Goal: Contribute content: Contribute content

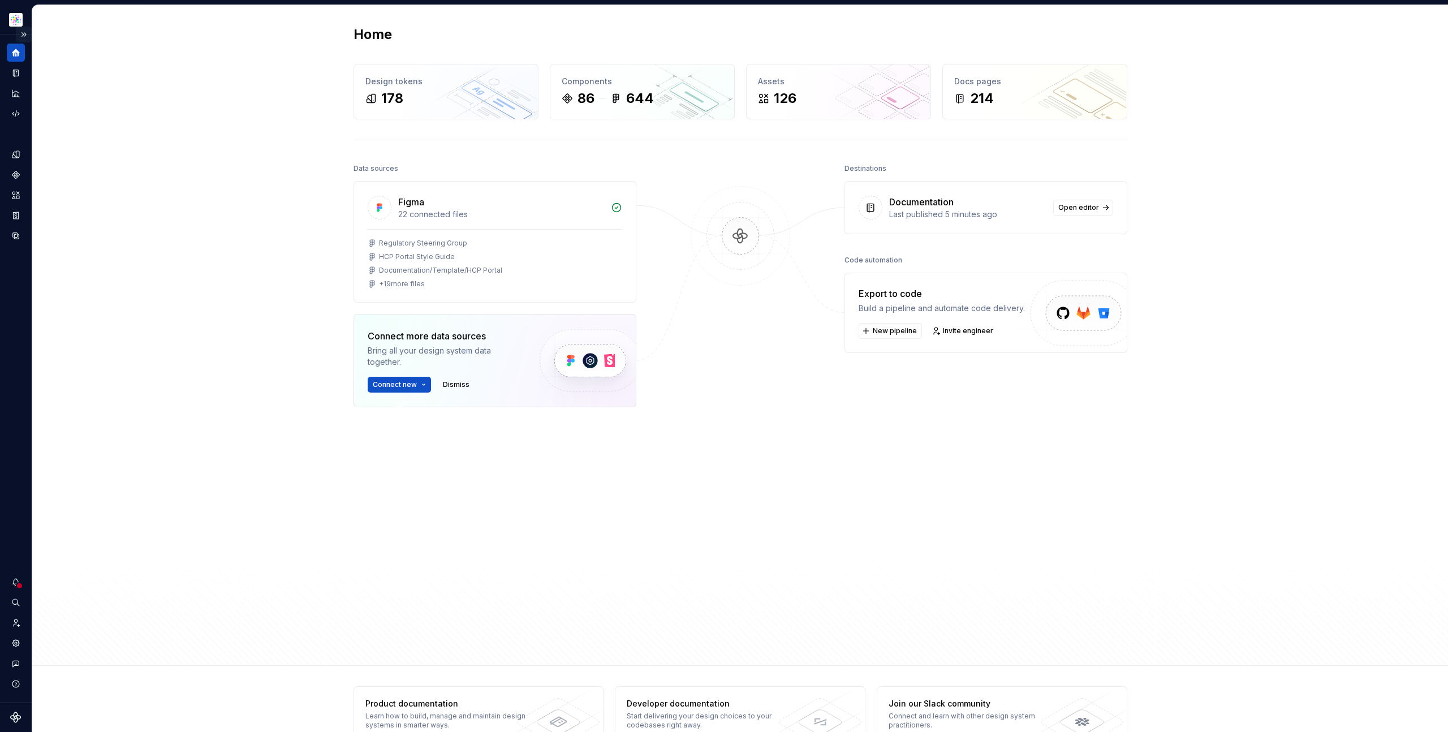
click at [22, 33] on button "Expand sidebar" at bounding box center [24, 35] width 16 height 16
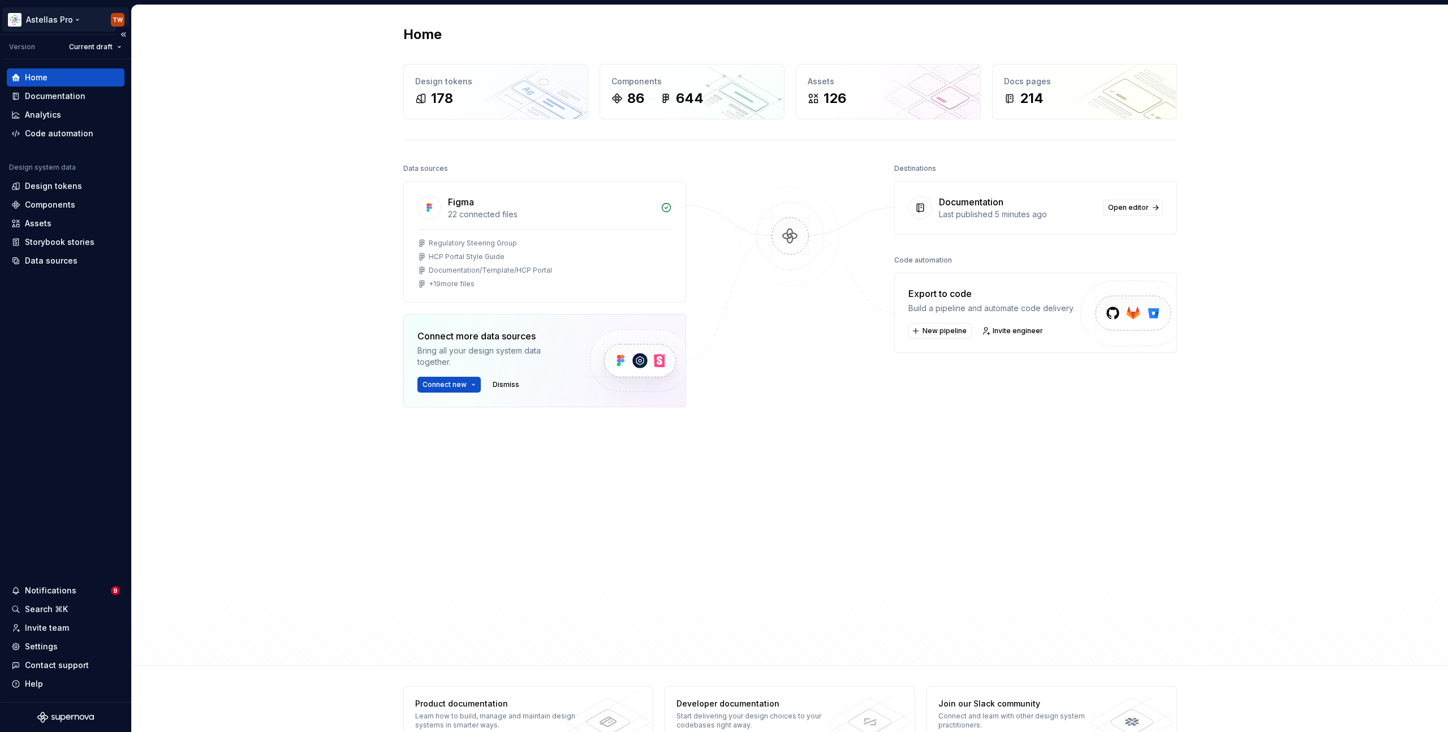
click at [66, 18] on html "Astellas Pro TW Version Current draft Home Documentation Analytics Code automat…" at bounding box center [724, 366] width 1448 height 732
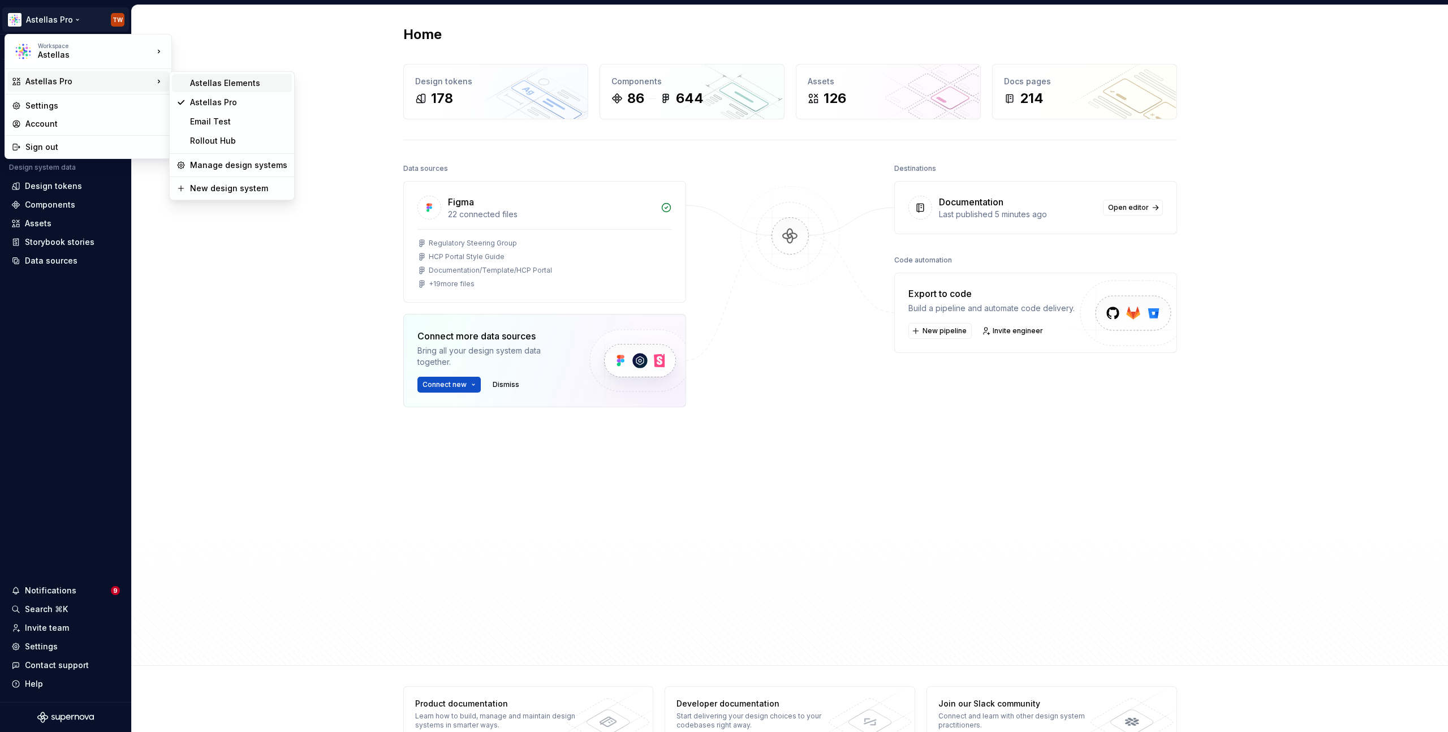
click at [218, 78] on div "Astellas Elements" at bounding box center [238, 82] width 97 height 11
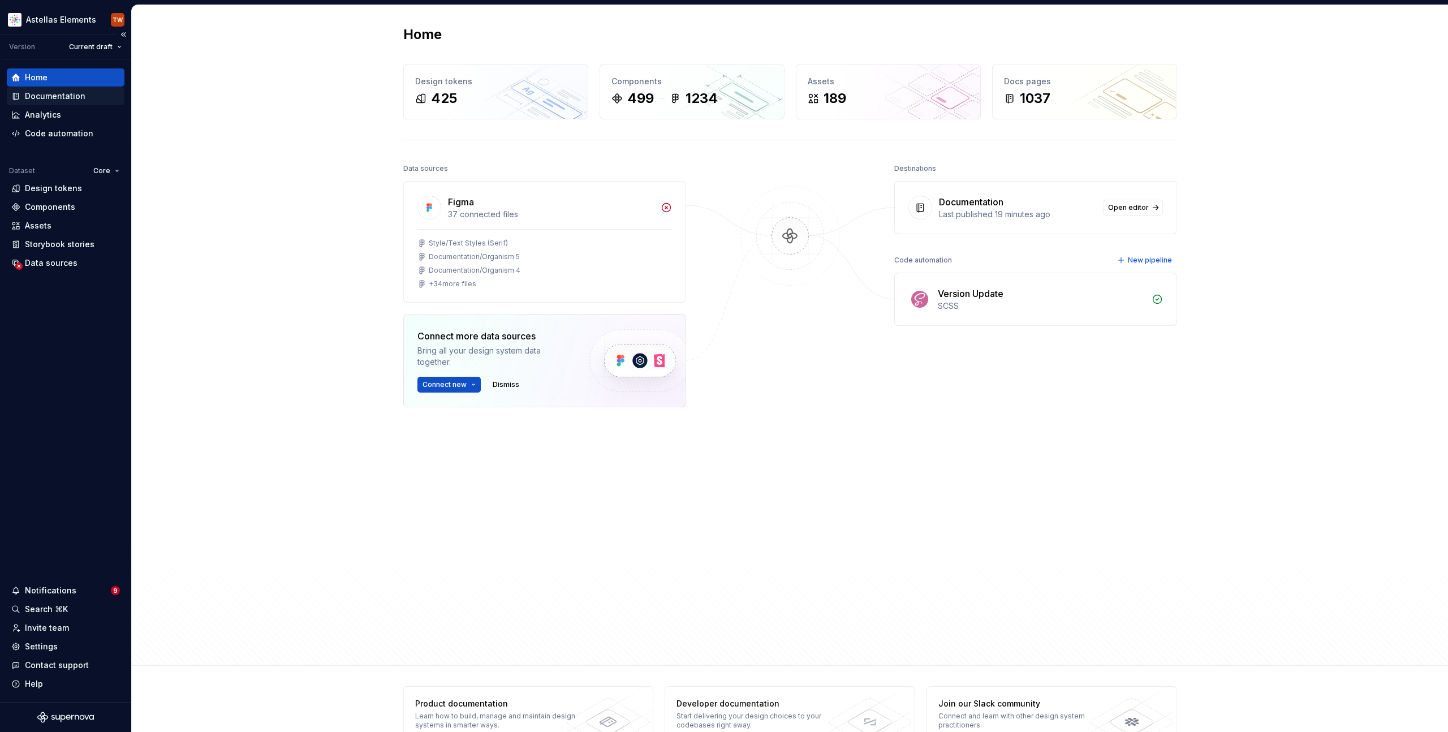
click at [54, 92] on div "Documentation" at bounding box center [55, 95] width 61 height 11
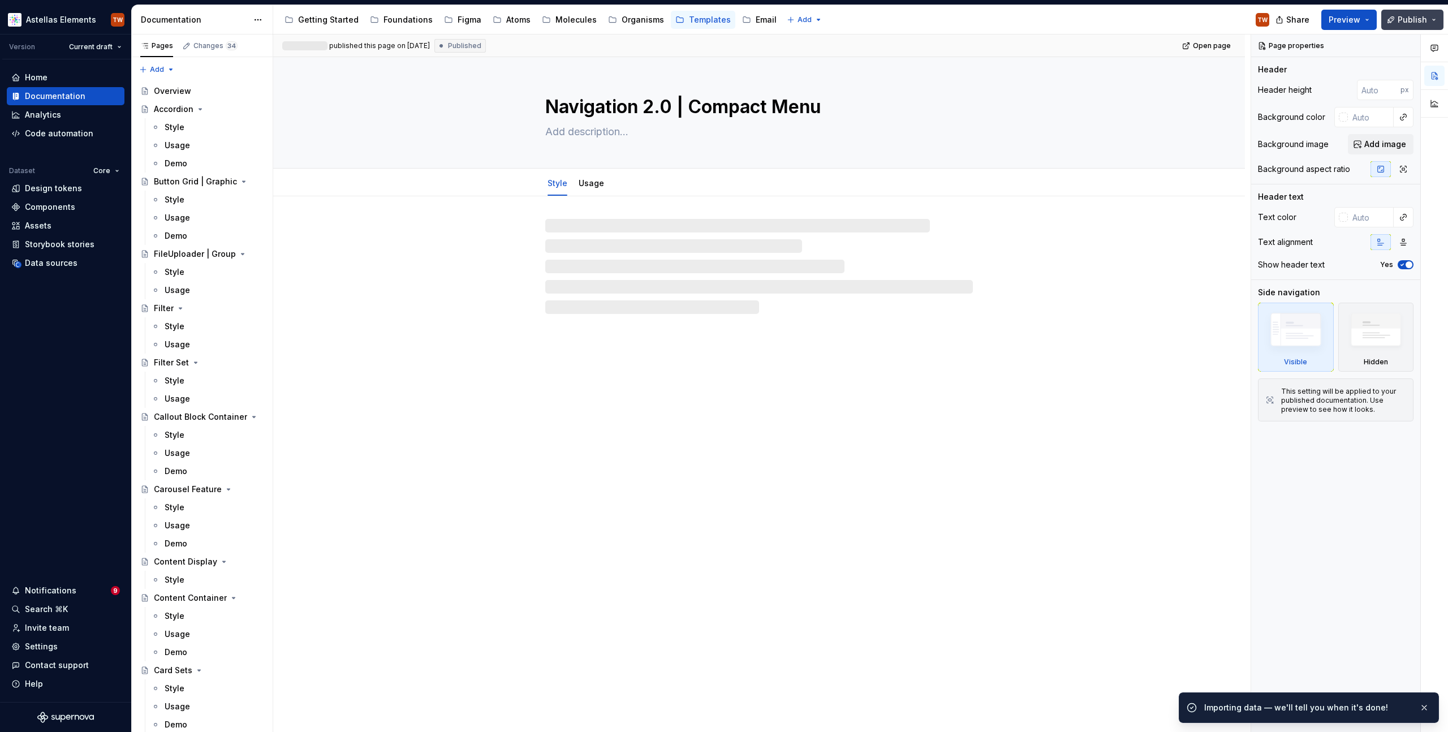
click at [1422, 20] on span "Publish" at bounding box center [1411, 19] width 29 height 11
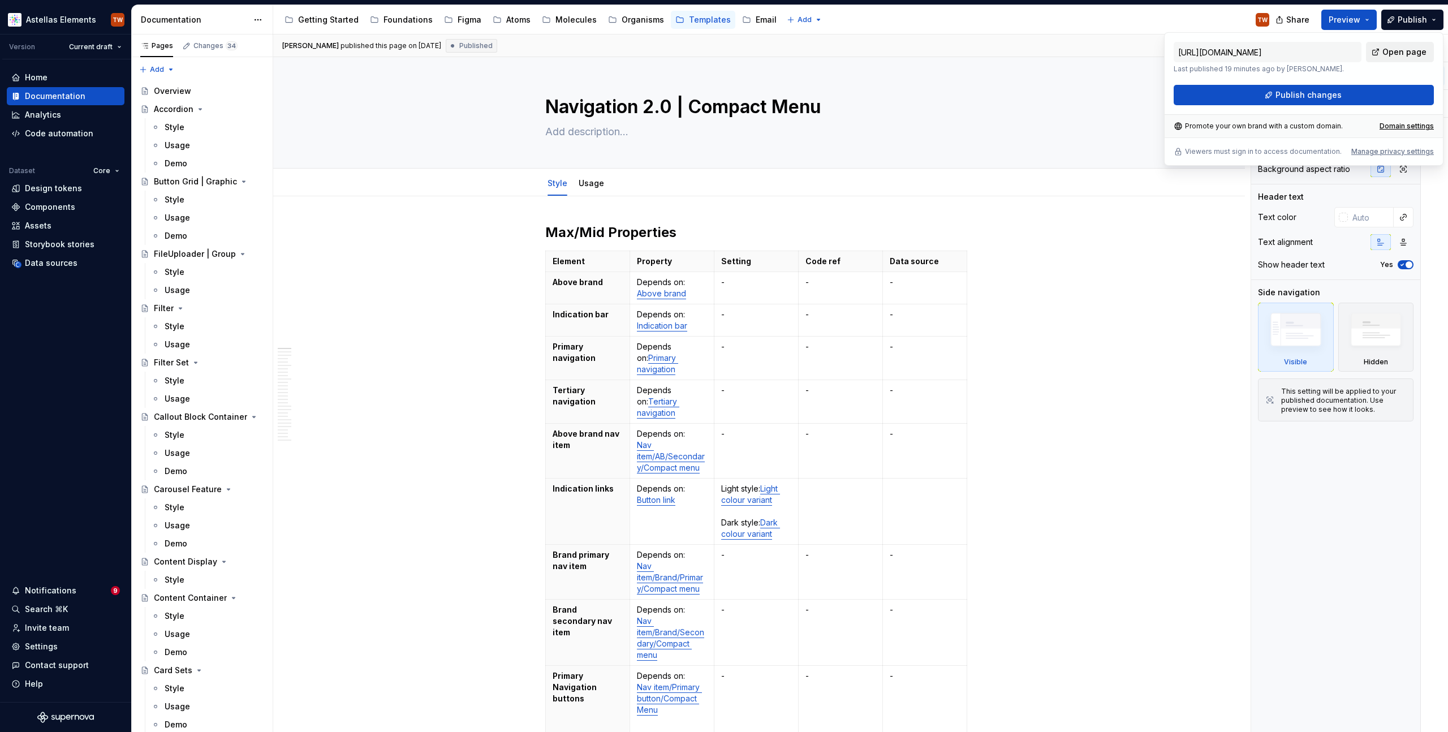
click at [1399, 51] on span "Open page" at bounding box center [1404, 51] width 44 height 11
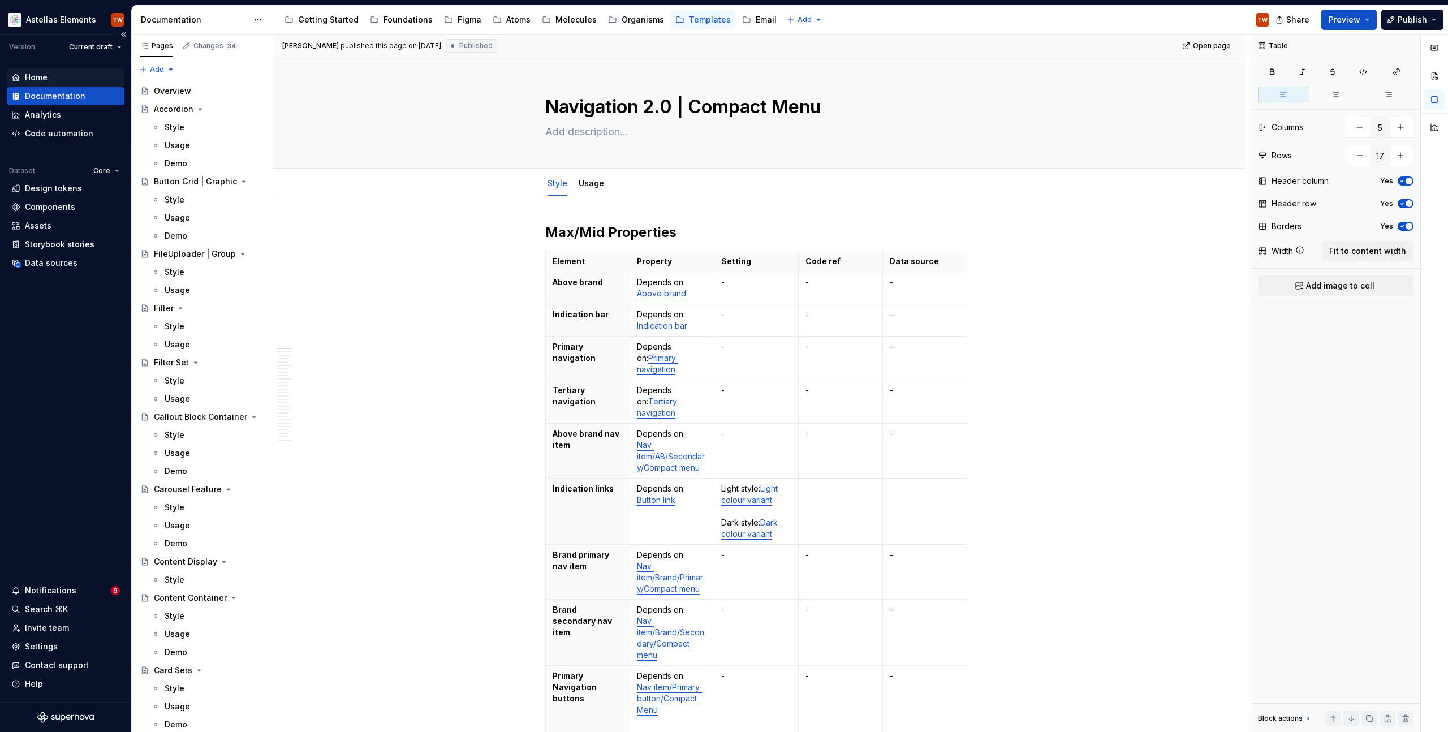
click at [320, 22] on div "Getting Started" at bounding box center [328, 19] width 61 height 11
click at [58, 76] on div "Home" at bounding box center [65, 77] width 109 height 11
click at [31, 78] on div "Home" at bounding box center [36, 77] width 23 height 11
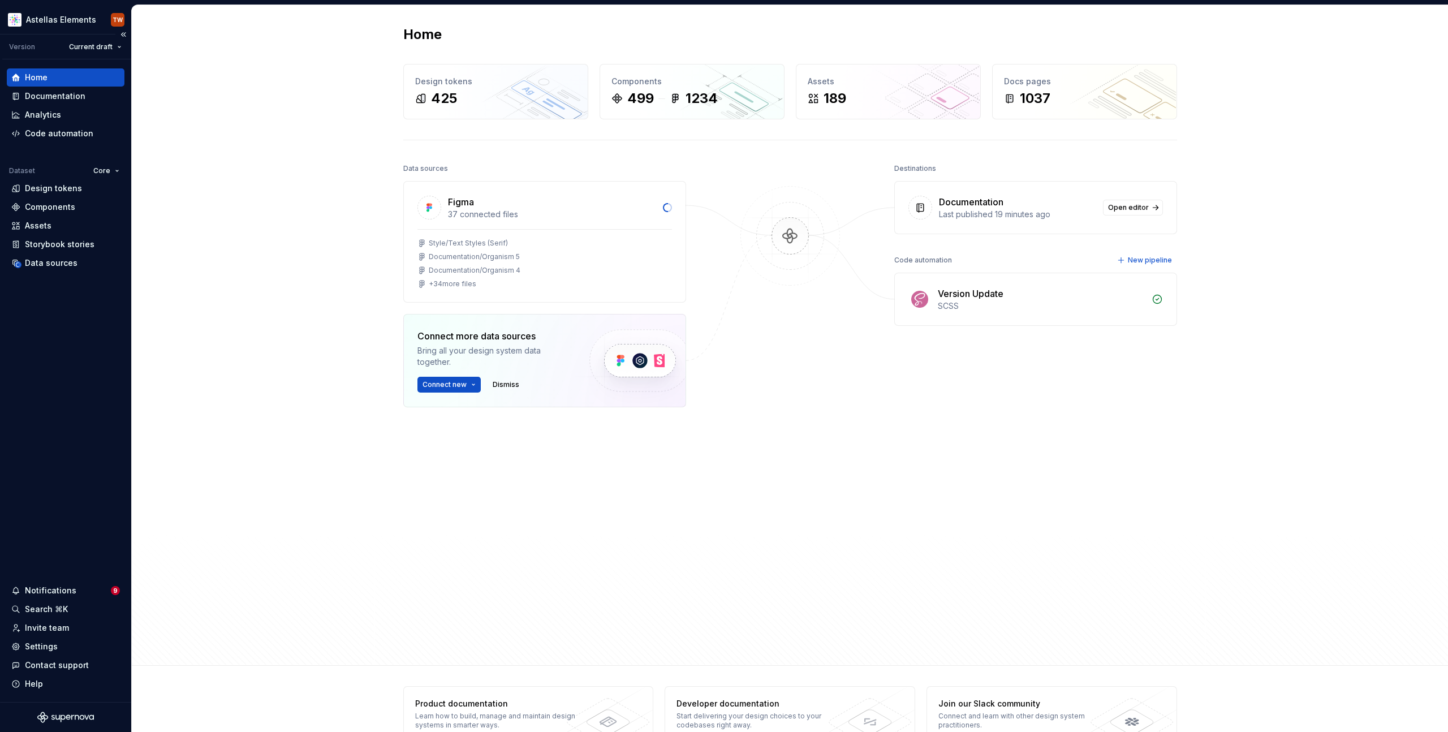
click at [31, 78] on div "Home" at bounding box center [36, 77] width 23 height 11
click at [54, 95] on div "Documentation" at bounding box center [55, 95] width 61 height 11
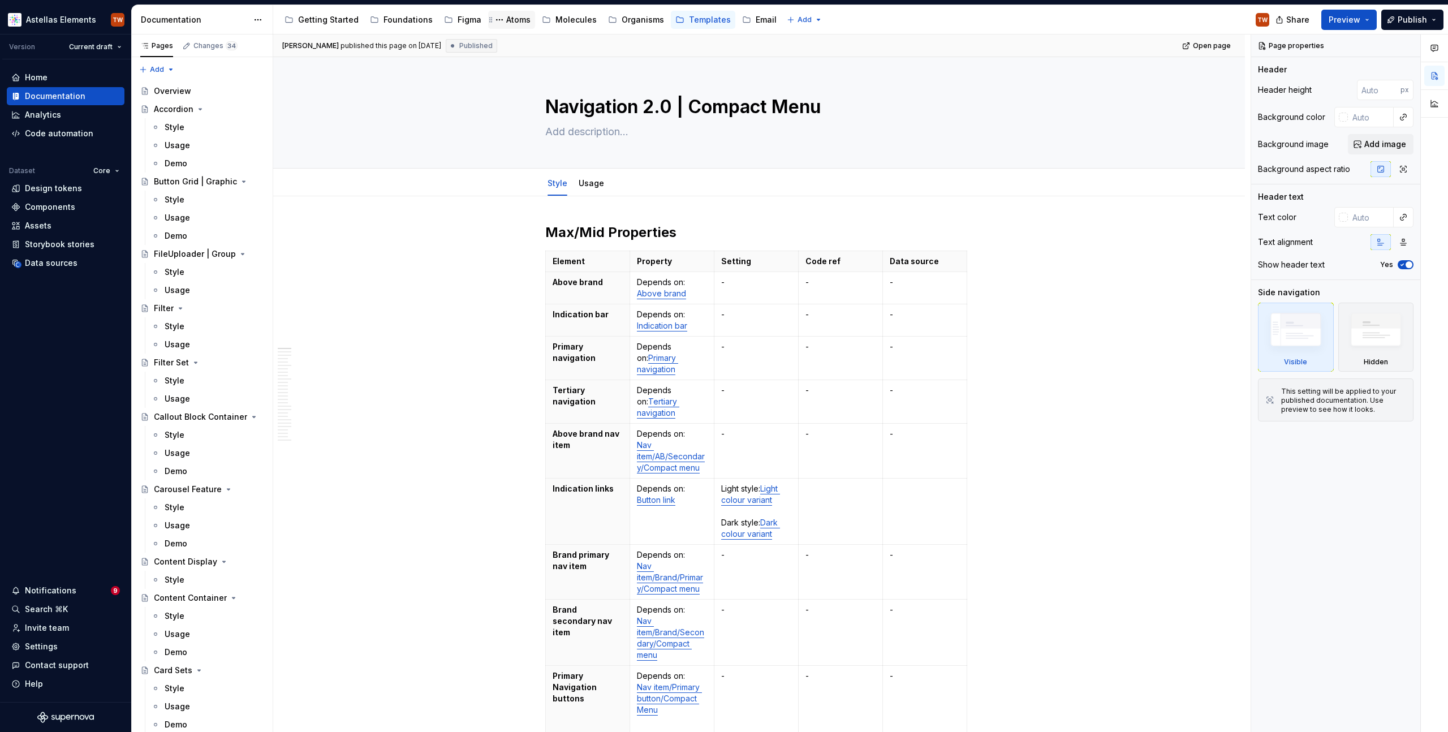
click at [509, 20] on div "Atoms" at bounding box center [518, 19] width 24 height 11
click at [511, 19] on div "Atoms" at bounding box center [518, 19] width 24 height 11
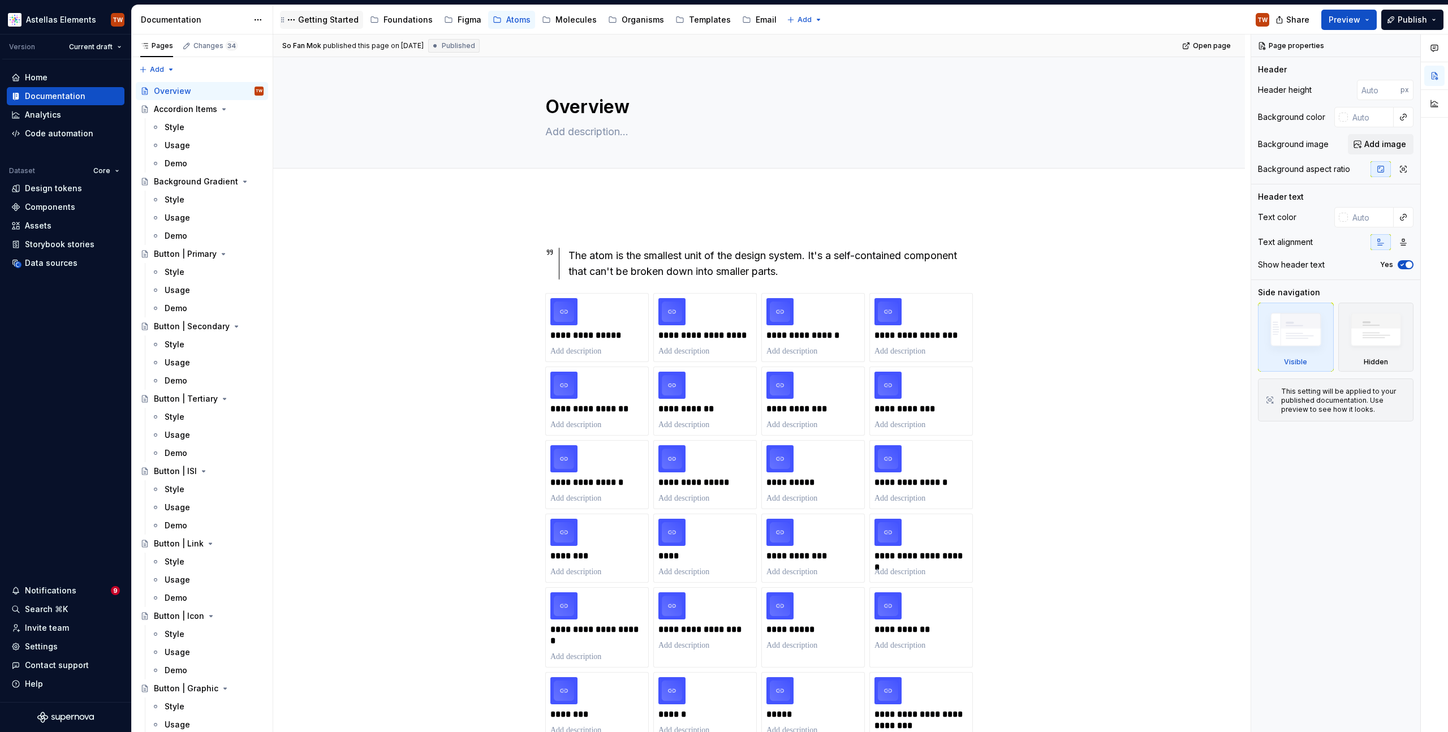
click at [326, 18] on div "Getting Started" at bounding box center [328, 19] width 61 height 11
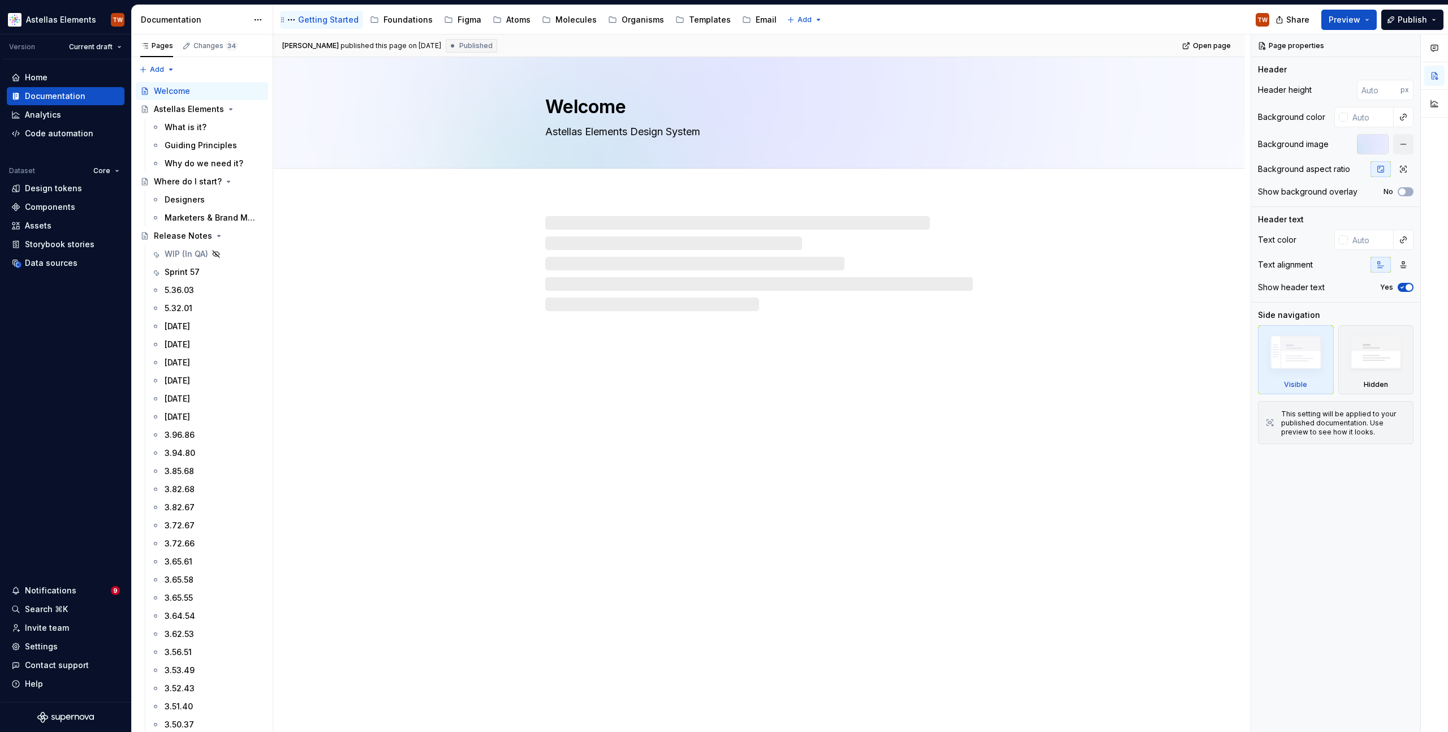
click at [326, 18] on div "Getting Started" at bounding box center [328, 19] width 61 height 11
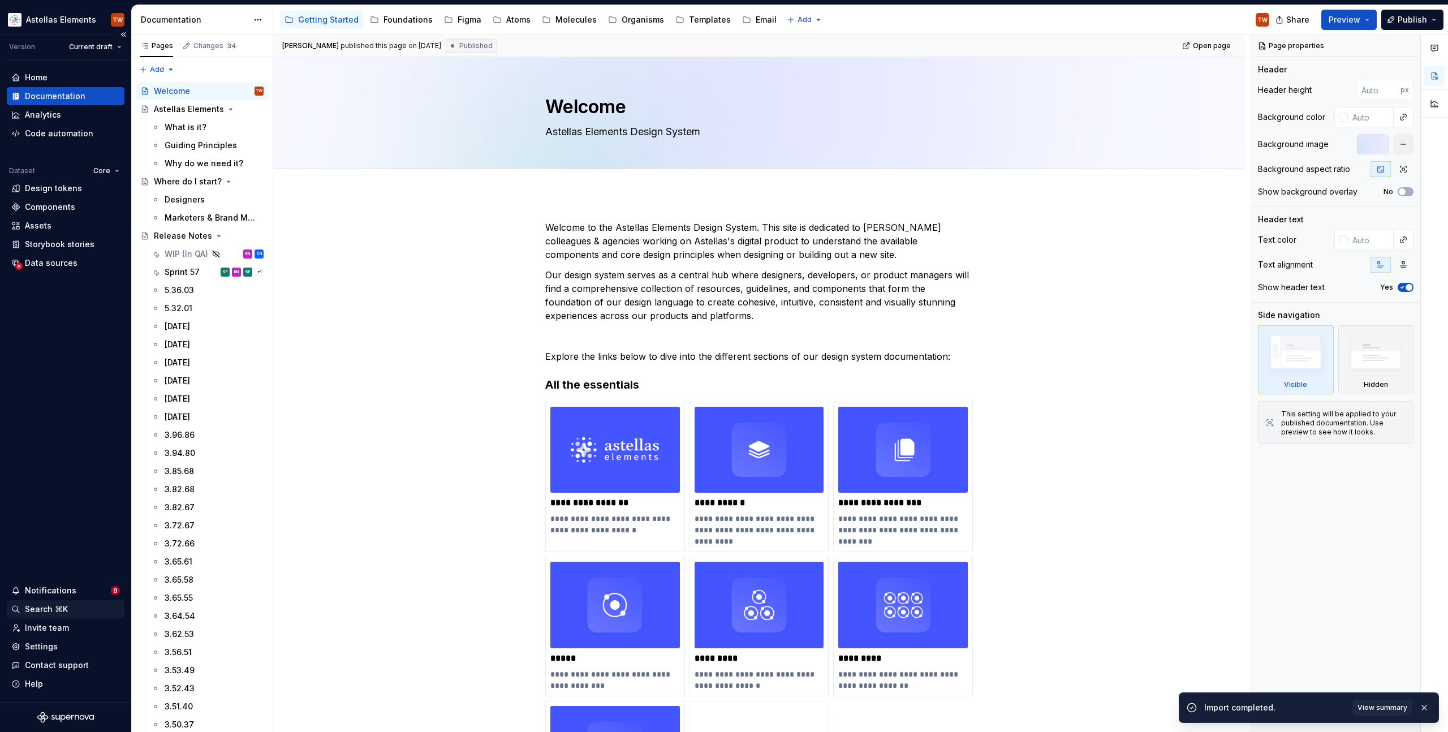
click at [52, 610] on div "Search ⌘K" at bounding box center [46, 608] width 43 height 11
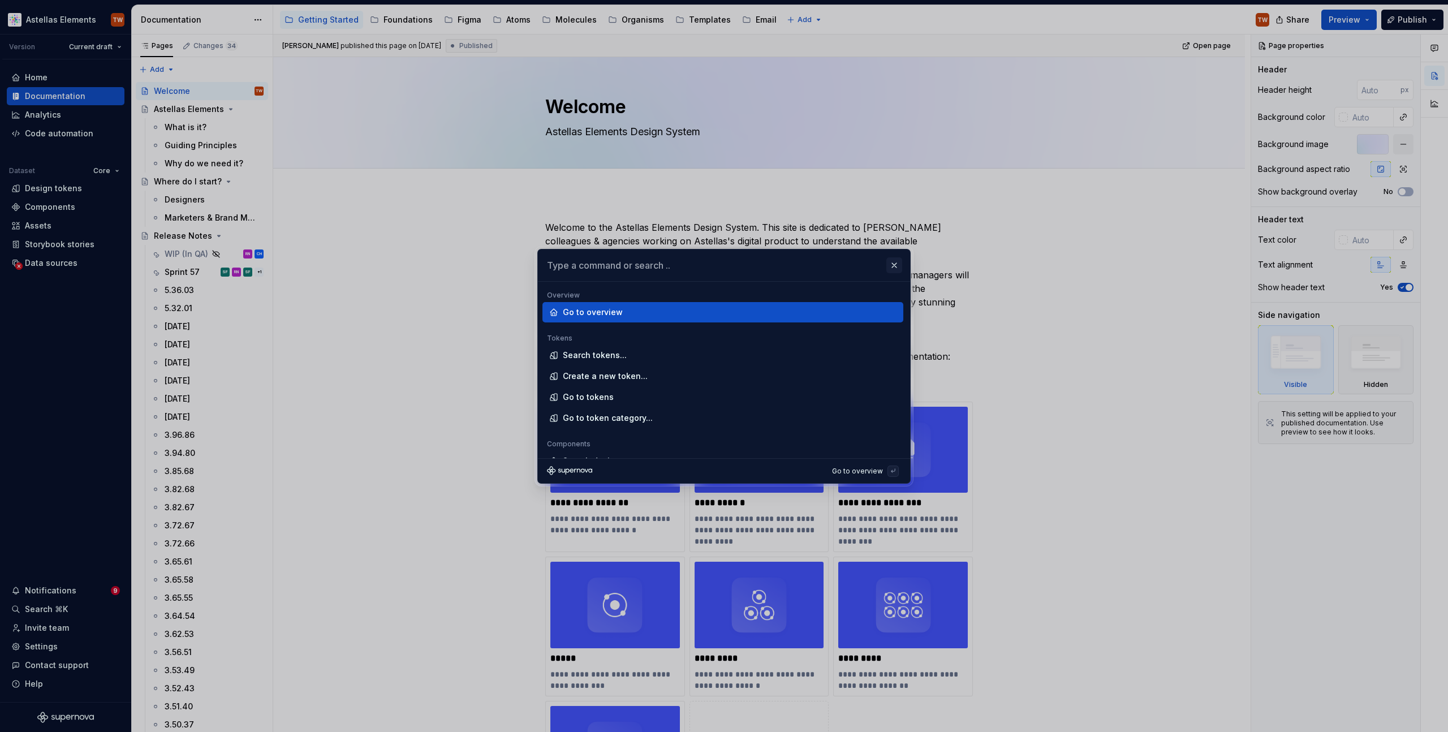
click at [898, 262] on button "button" at bounding box center [894, 265] width 16 height 16
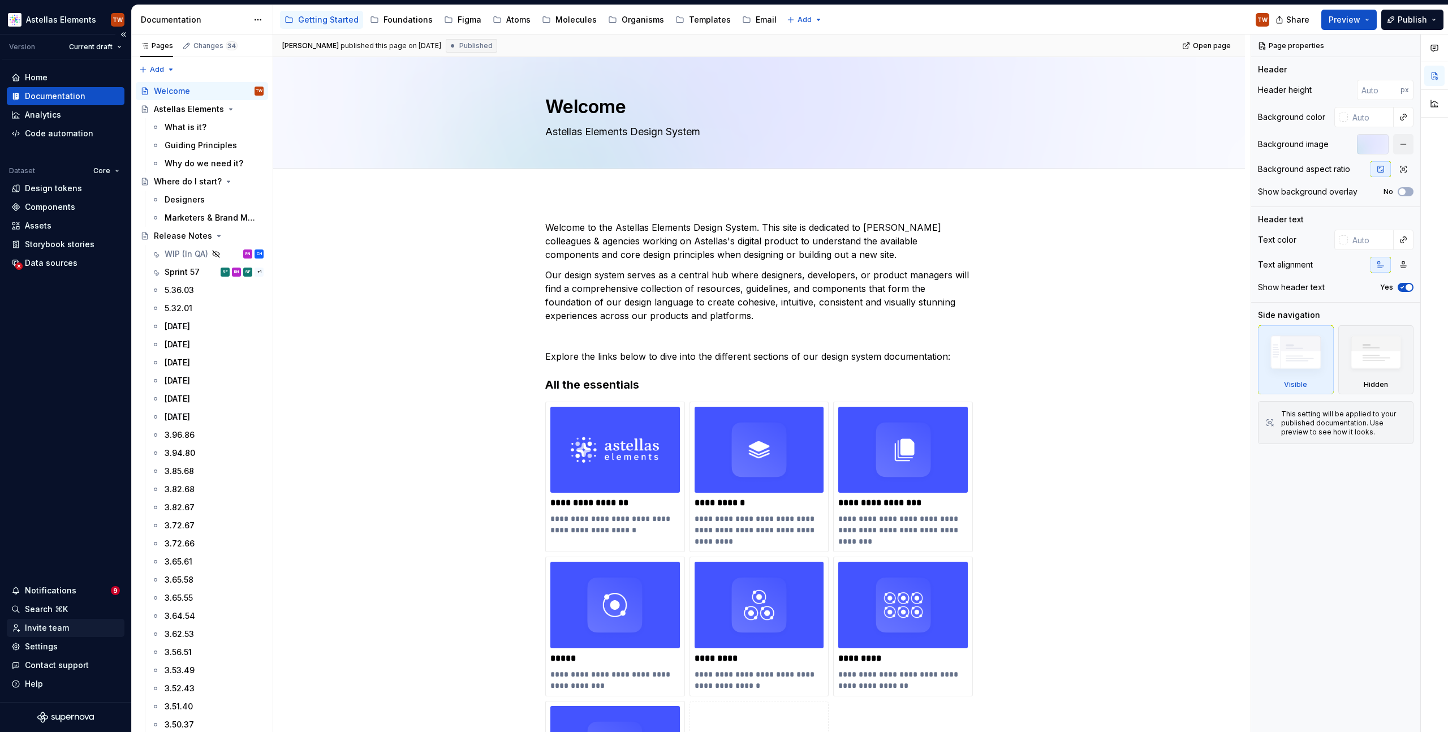
click at [34, 630] on div "Invite team" at bounding box center [47, 627] width 44 height 11
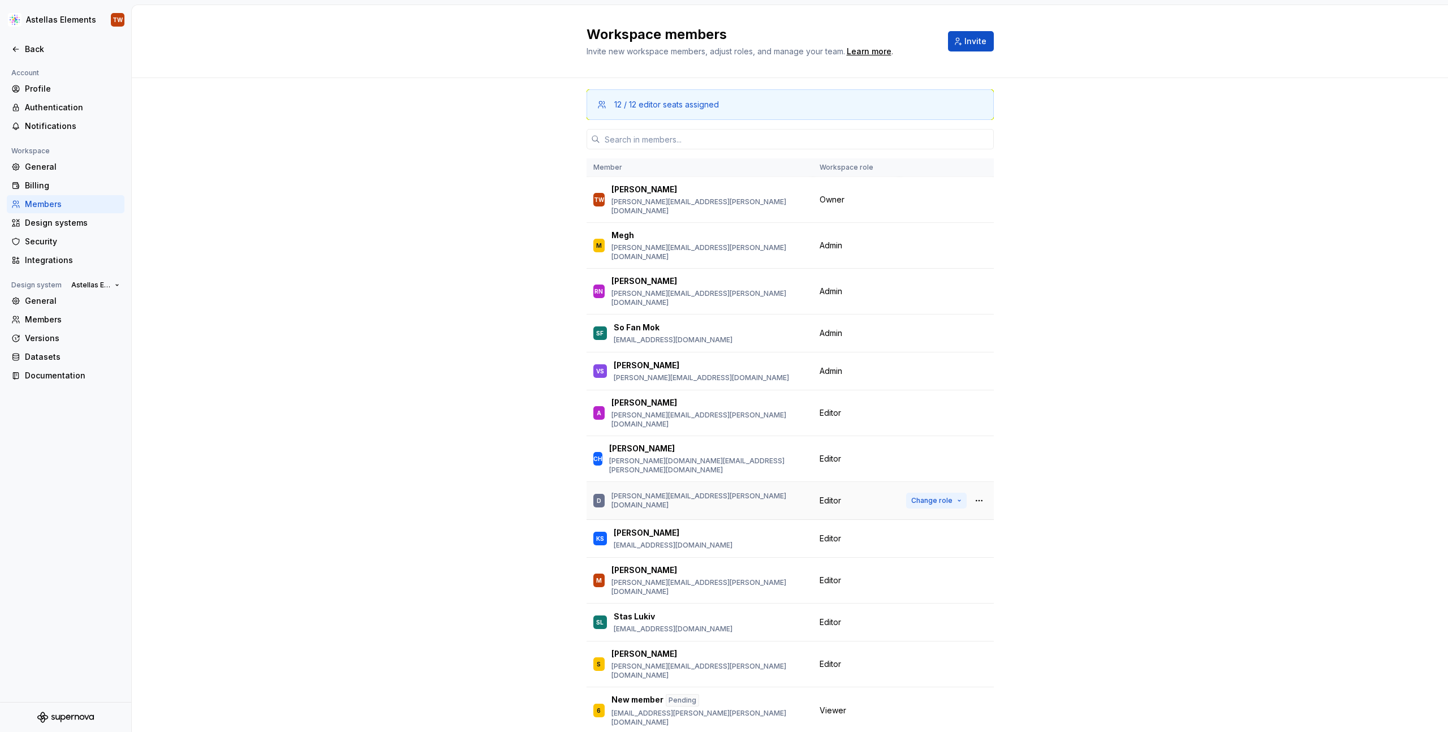
click at [932, 496] on span "Change role" at bounding box center [931, 500] width 41 height 9
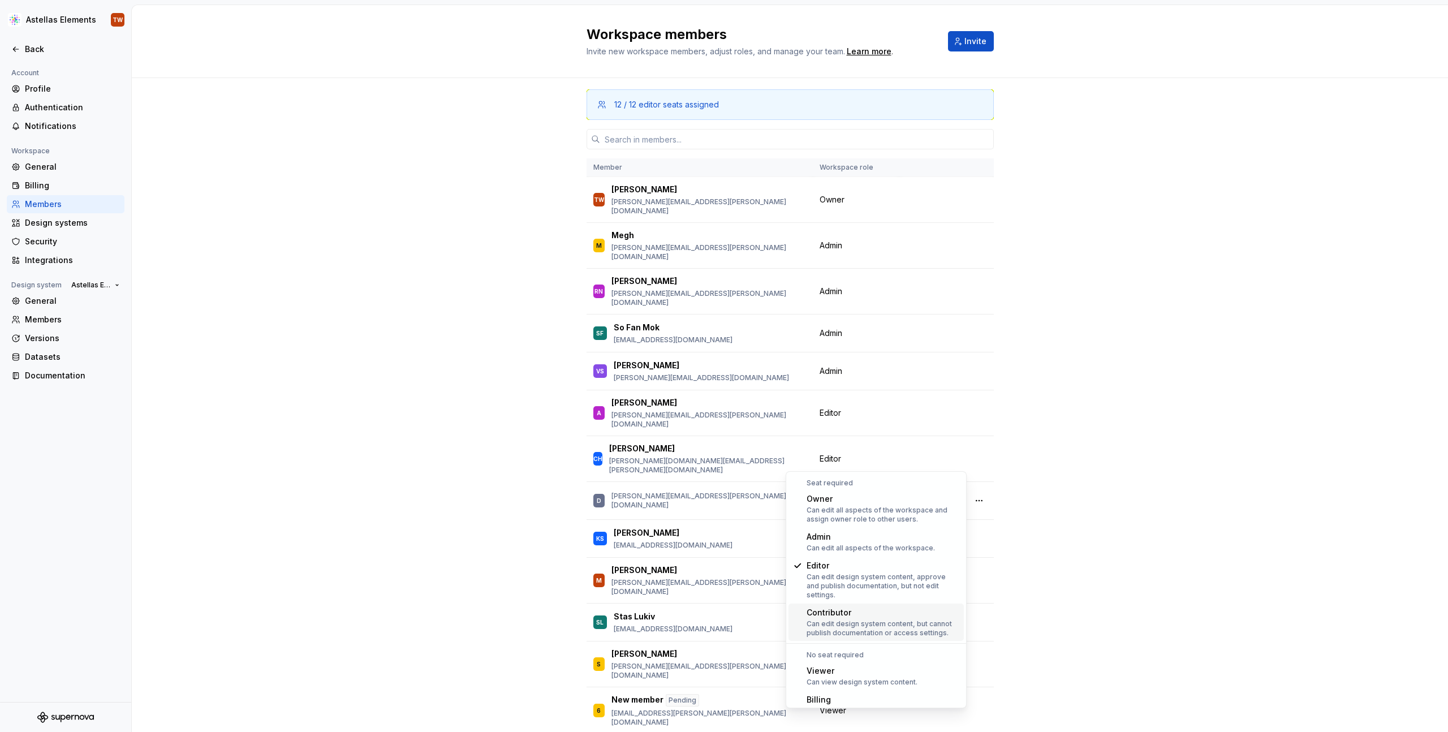
scroll to position [5, 0]
click at [973, 493] on button "button" at bounding box center [979, 501] width 16 height 16
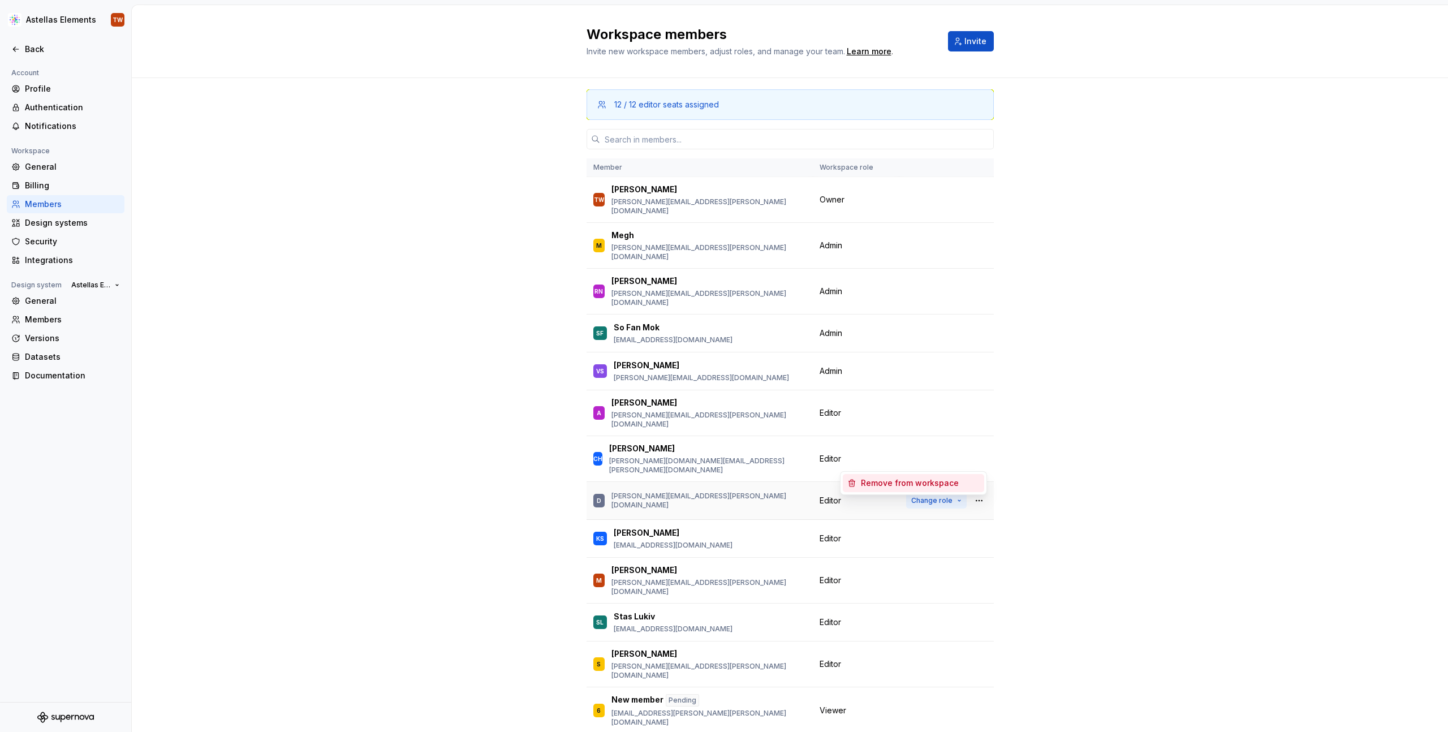
click at [943, 496] on span "Change role" at bounding box center [931, 500] width 41 height 9
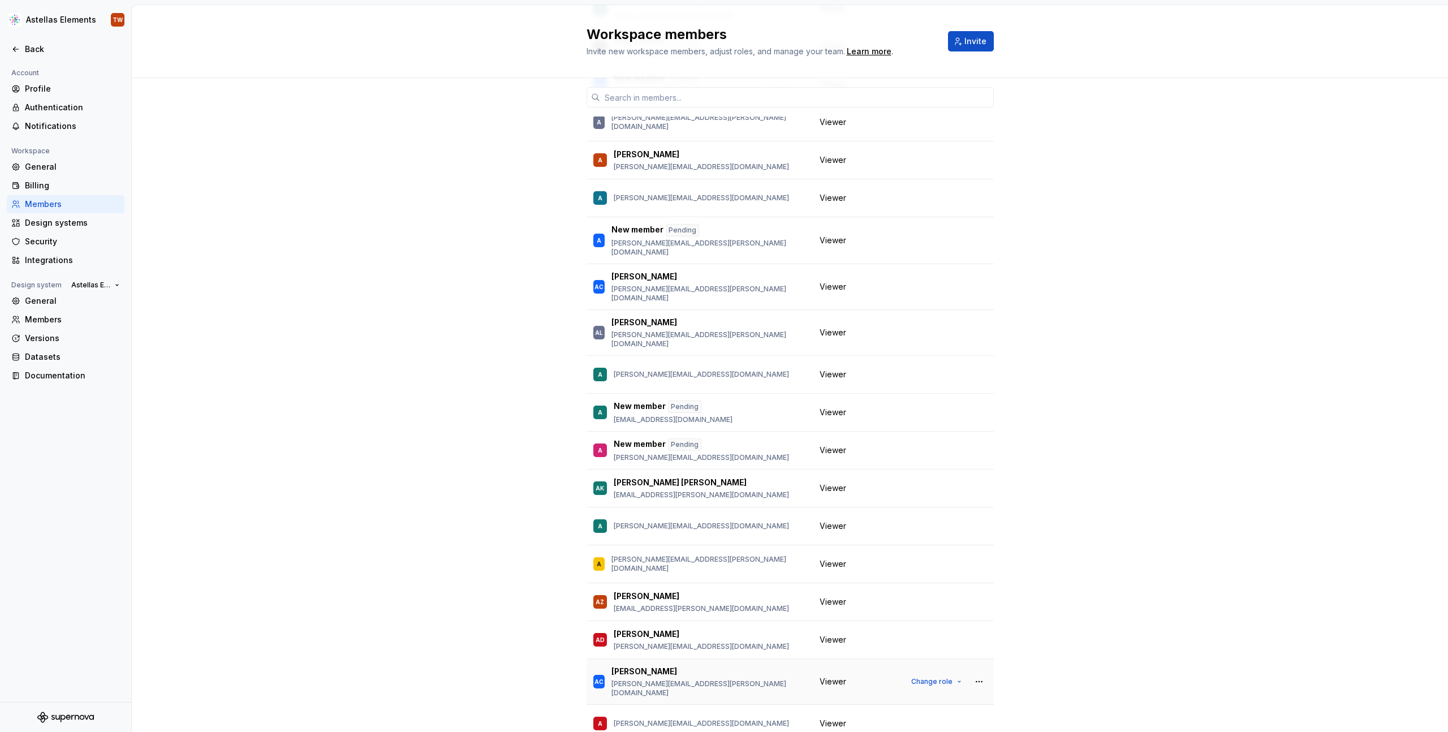
drag, startPoint x: 804, startPoint y: 588, endPoint x: 796, endPoint y: 511, distance: 76.7
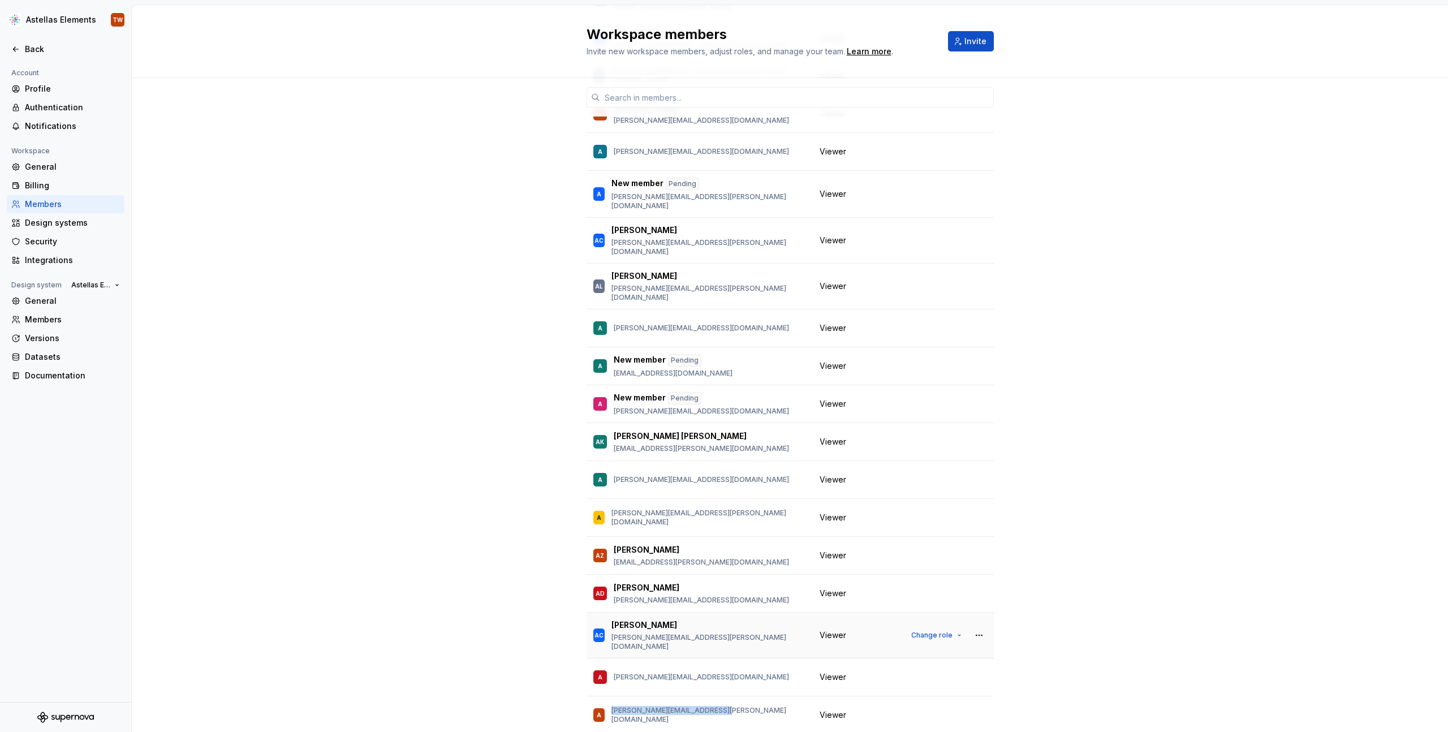
scroll to position [2273, 0]
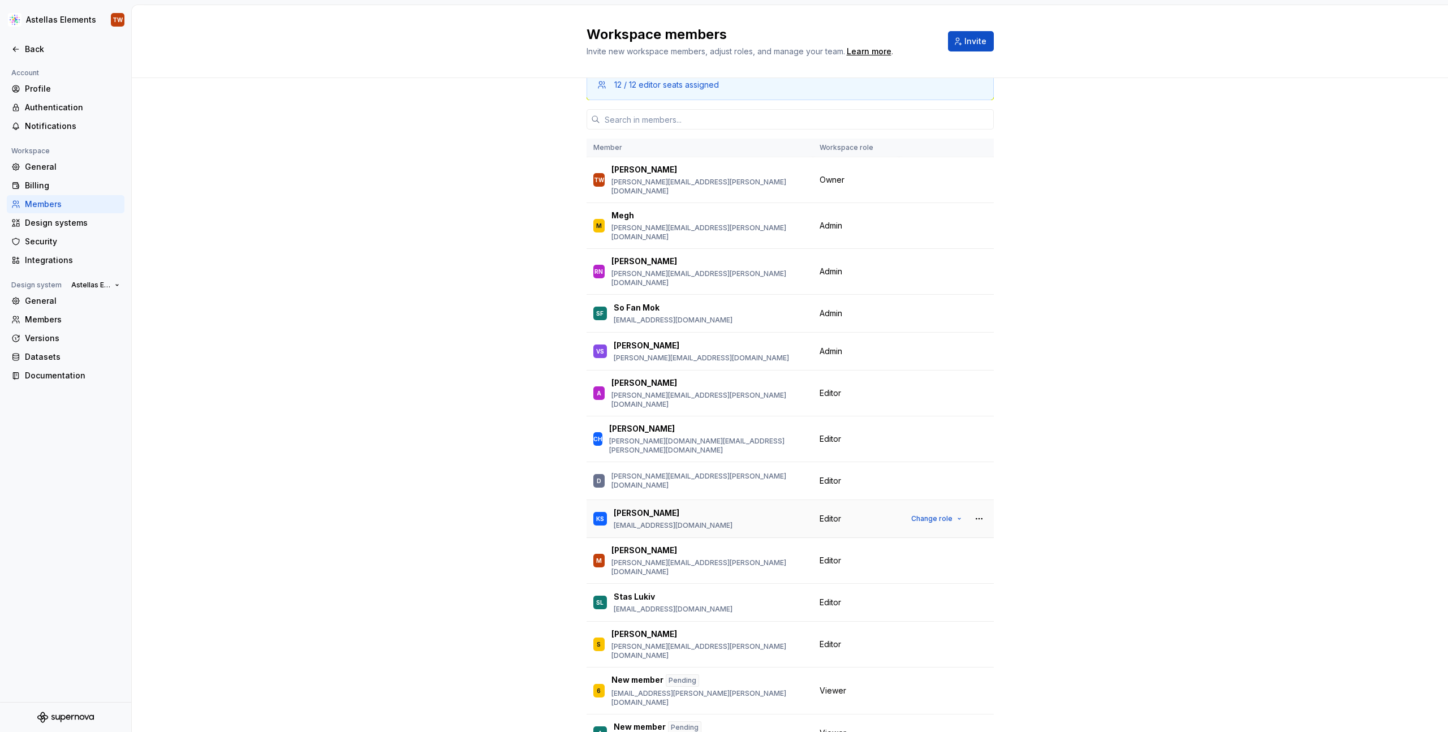
scroll to position [17, 0]
click at [25, 47] on div "Back" at bounding box center [72, 49] width 95 height 11
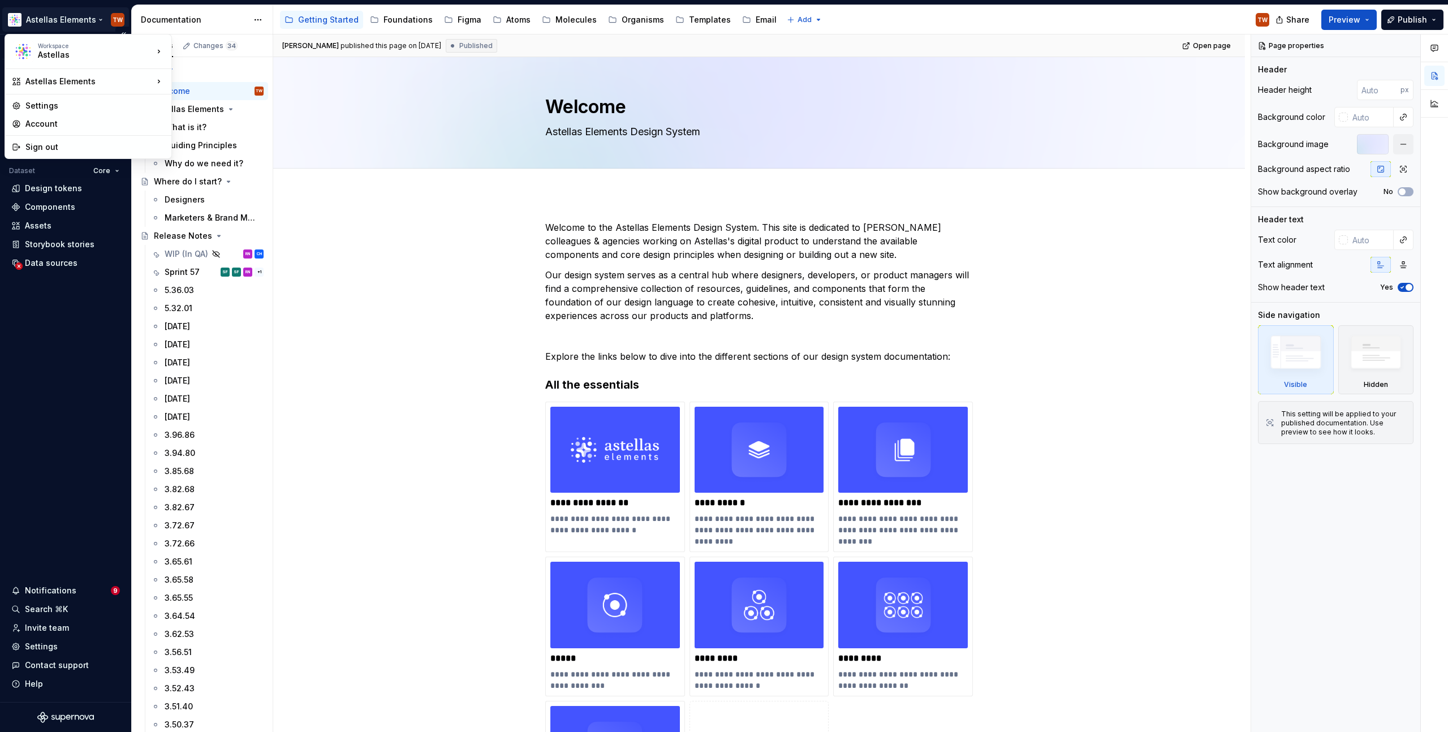
click at [67, 14] on html "Astellas Elements TW Version Current draft Home Documentation Analytics Code au…" at bounding box center [724, 366] width 1448 height 732
click at [379, 260] on html "Astellas Elements TW Version Current draft Home Documentation Analytics Code au…" at bounding box center [724, 366] width 1448 height 732
click at [224, 31] on div "Documentation" at bounding box center [202, 19] width 141 height 29
click at [317, 468] on div "**********" at bounding box center [759, 677] width 972 height 968
click at [53, 326] on div "Home Documentation Analytics Code automation Dataset Core Design tokens Compone…" at bounding box center [65, 380] width 131 height 642
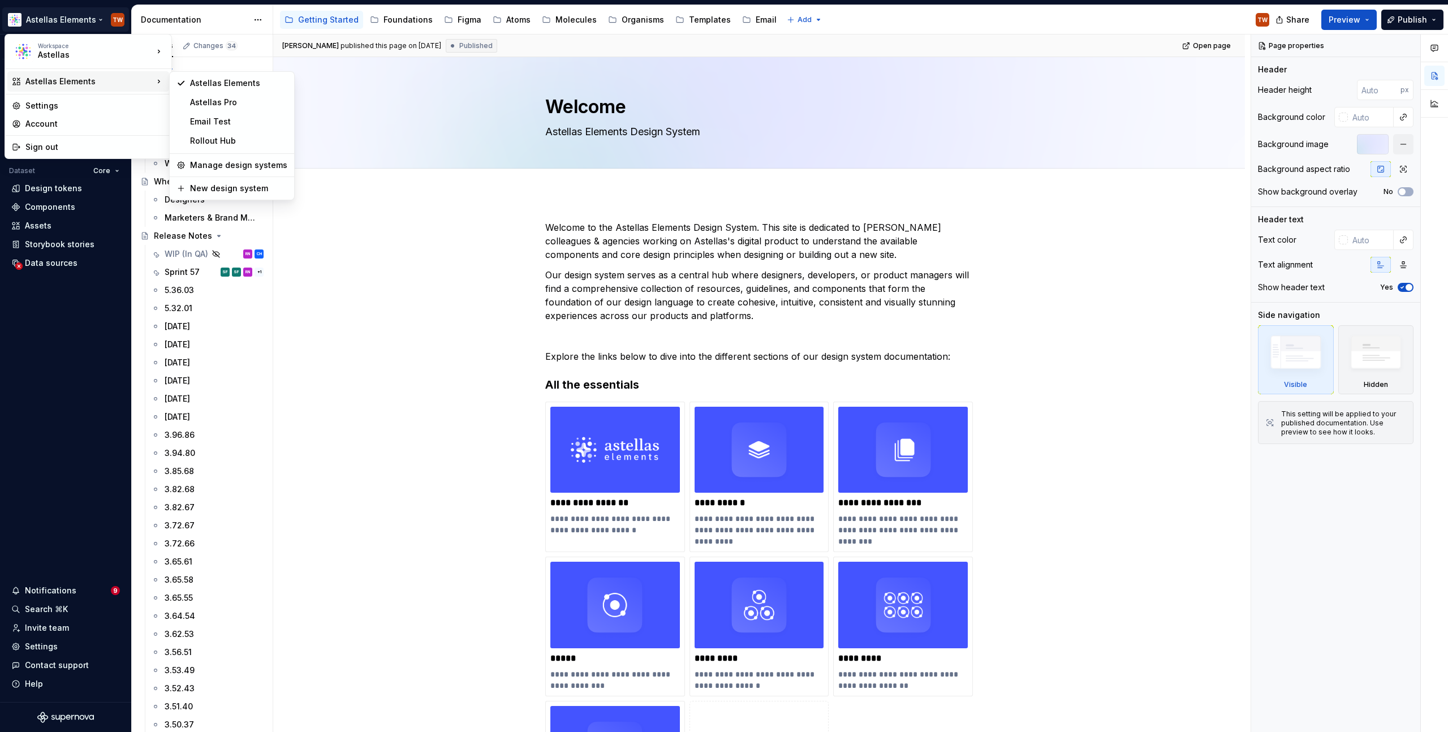
click at [59, 27] on html "Astellas Elements TW Version Current draft Home Documentation Analytics Code au…" at bounding box center [724, 366] width 1448 height 732
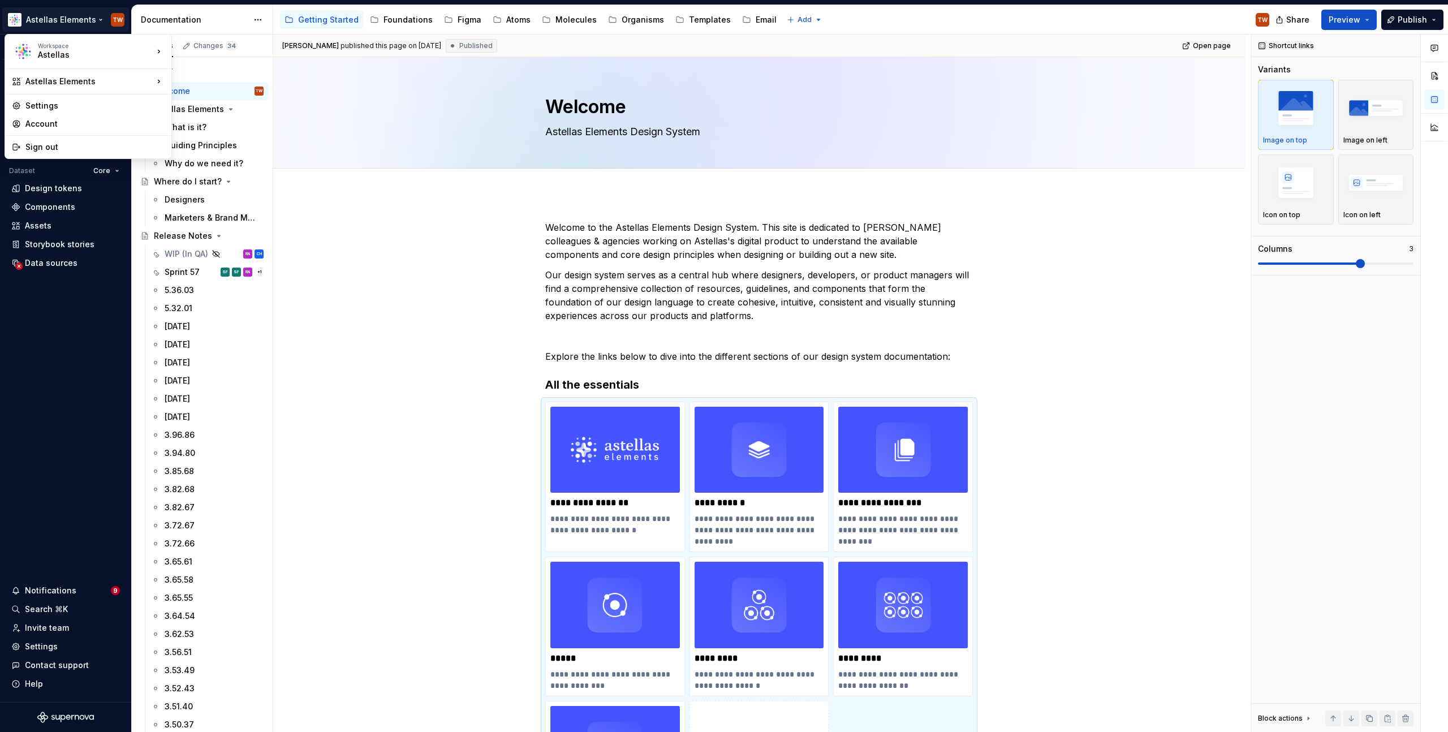
scroll to position [107, 0]
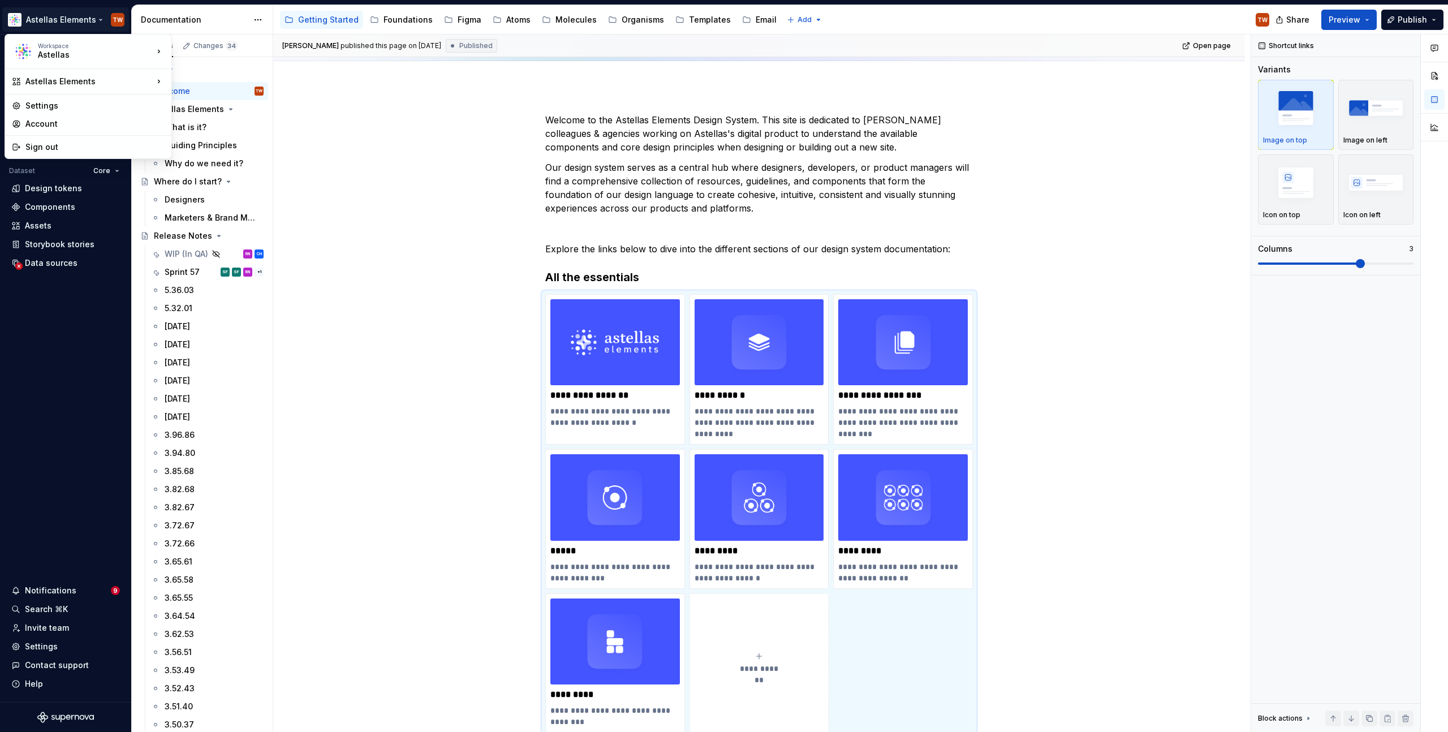
type textarea "*"
click at [278, 251] on html "Astellas Elements TW Version Current draft Home Documentation Analytics Code au…" at bounding box center [724, 366] width 1448 height 732
click at [379, 193] on div "**********" at bounding box center [761, 383] width 977 height 698
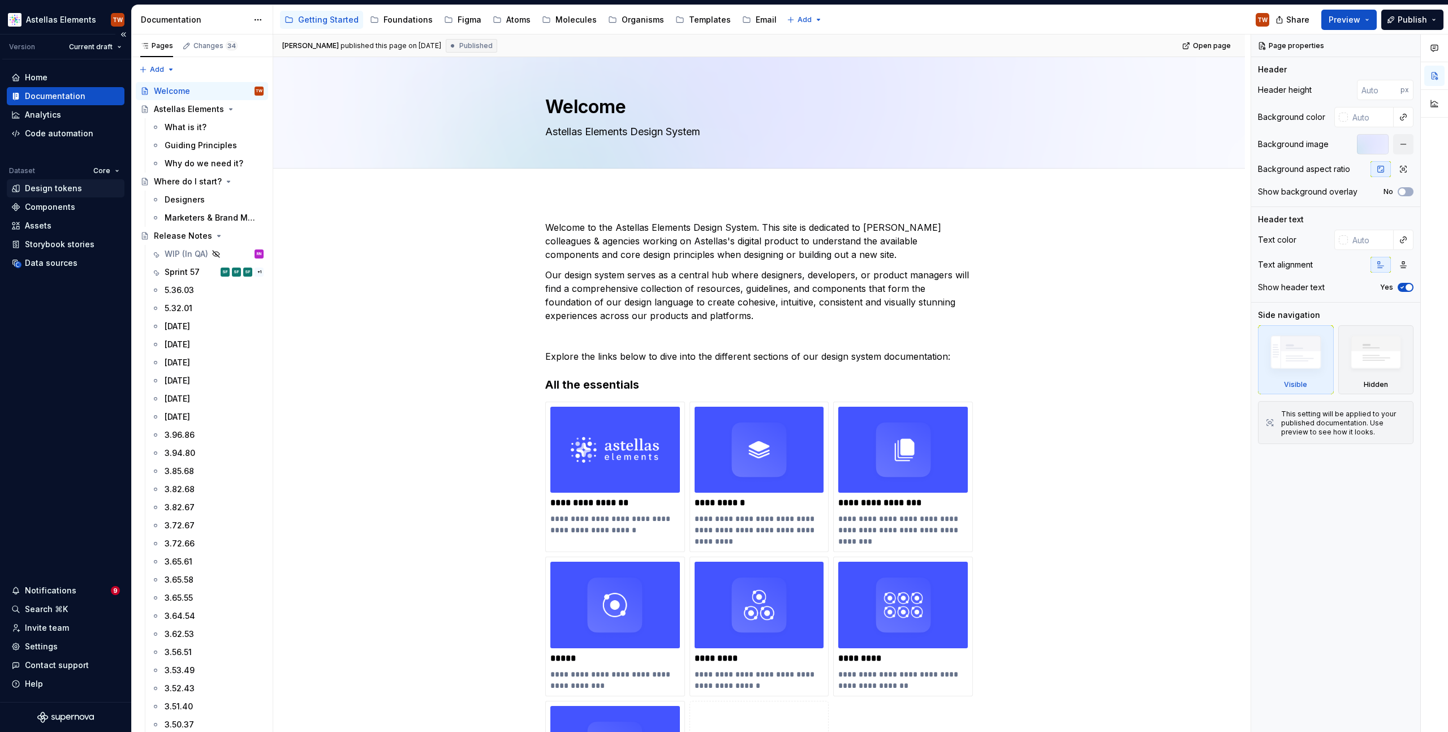
click at [40, 183] on div "Design tokens" at bounding box center [53, 188] width 57 height 11
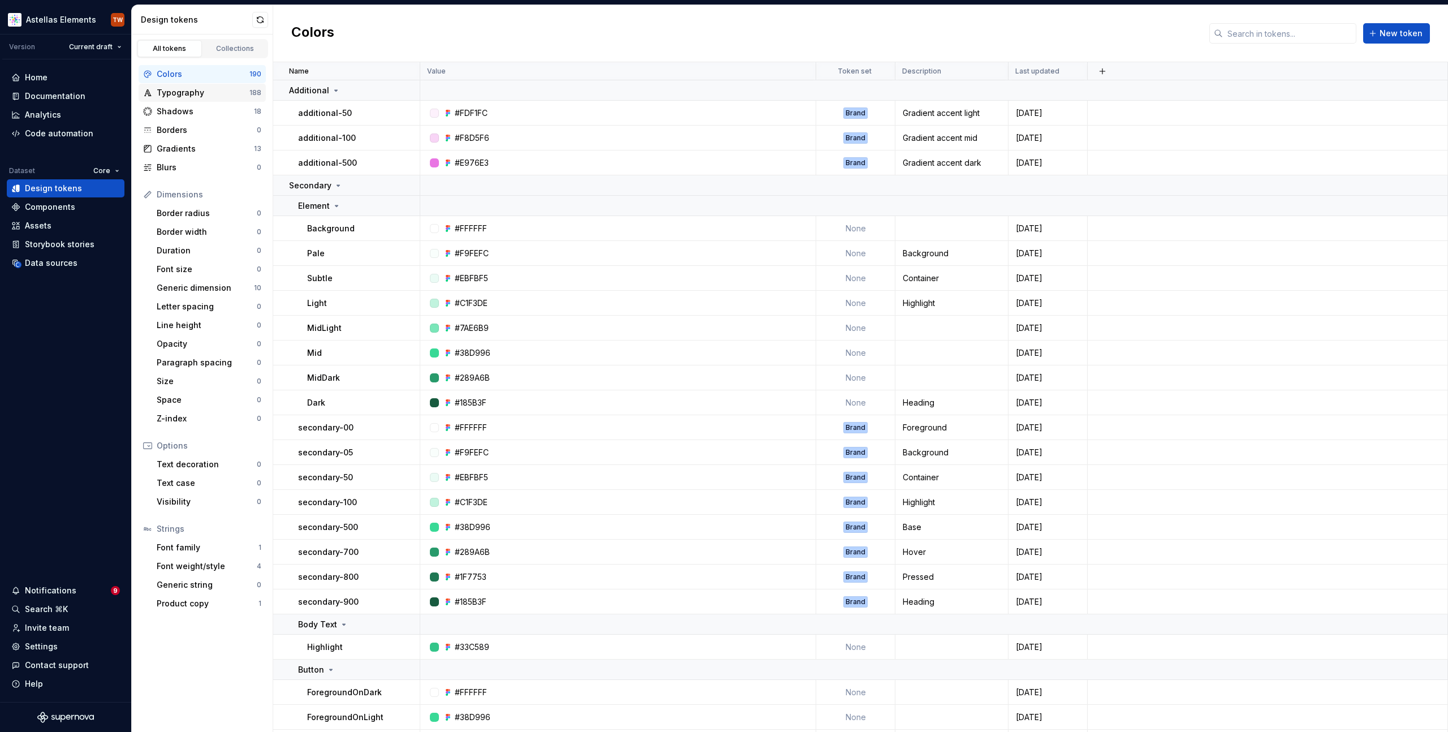
click at [204, 87] on div "Typography" at bounding box center [203, 92] width 93 height 11
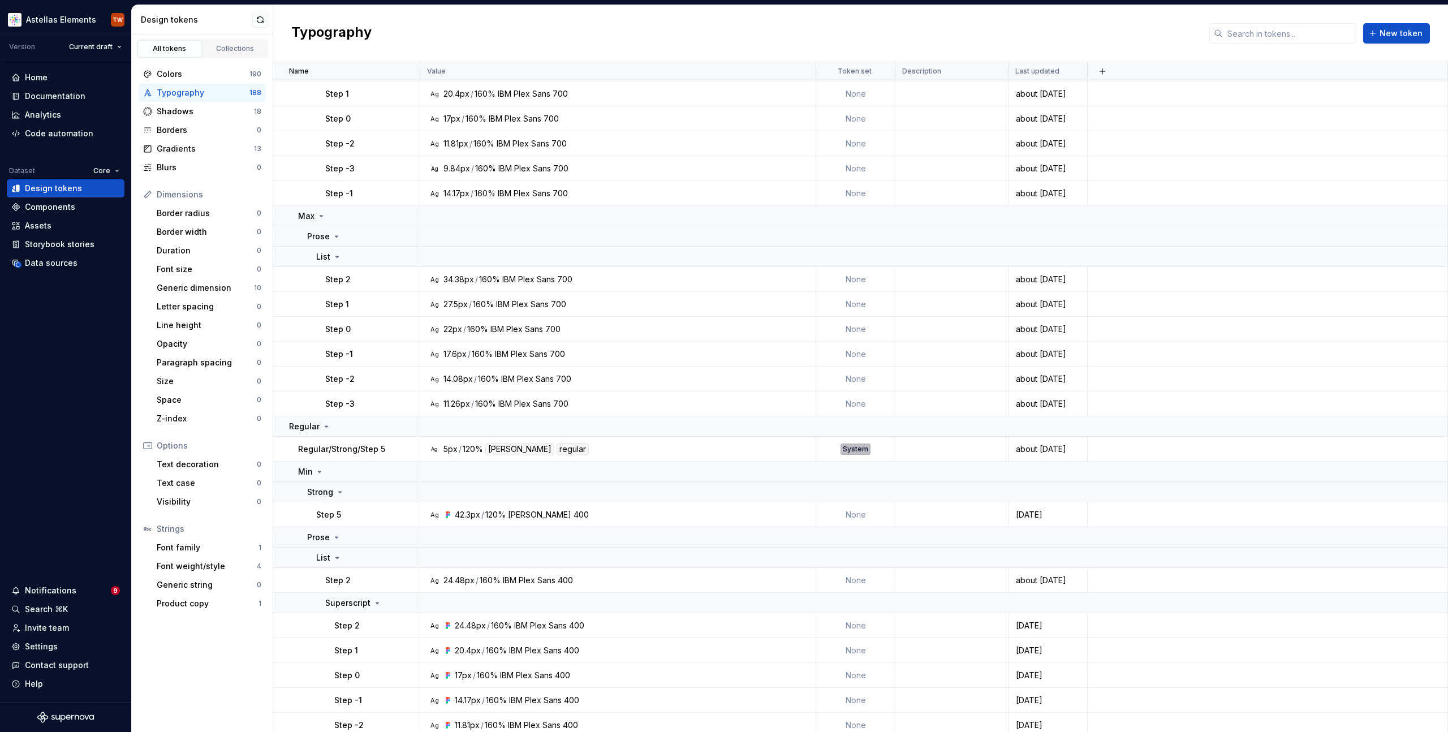
scroll to position [660, 0]
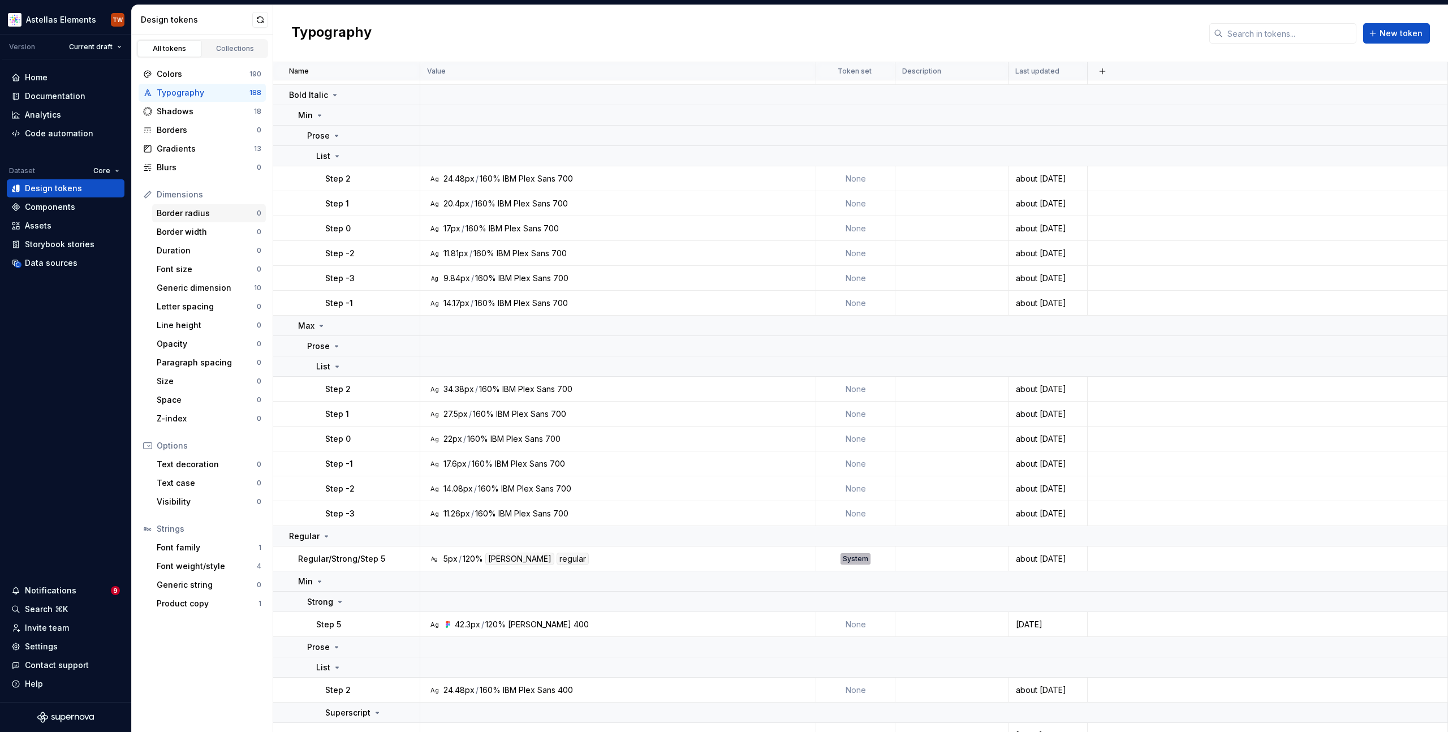
click at [171, 211] on div "Border radius" at bounding box center [207, 213] width 100 height 11
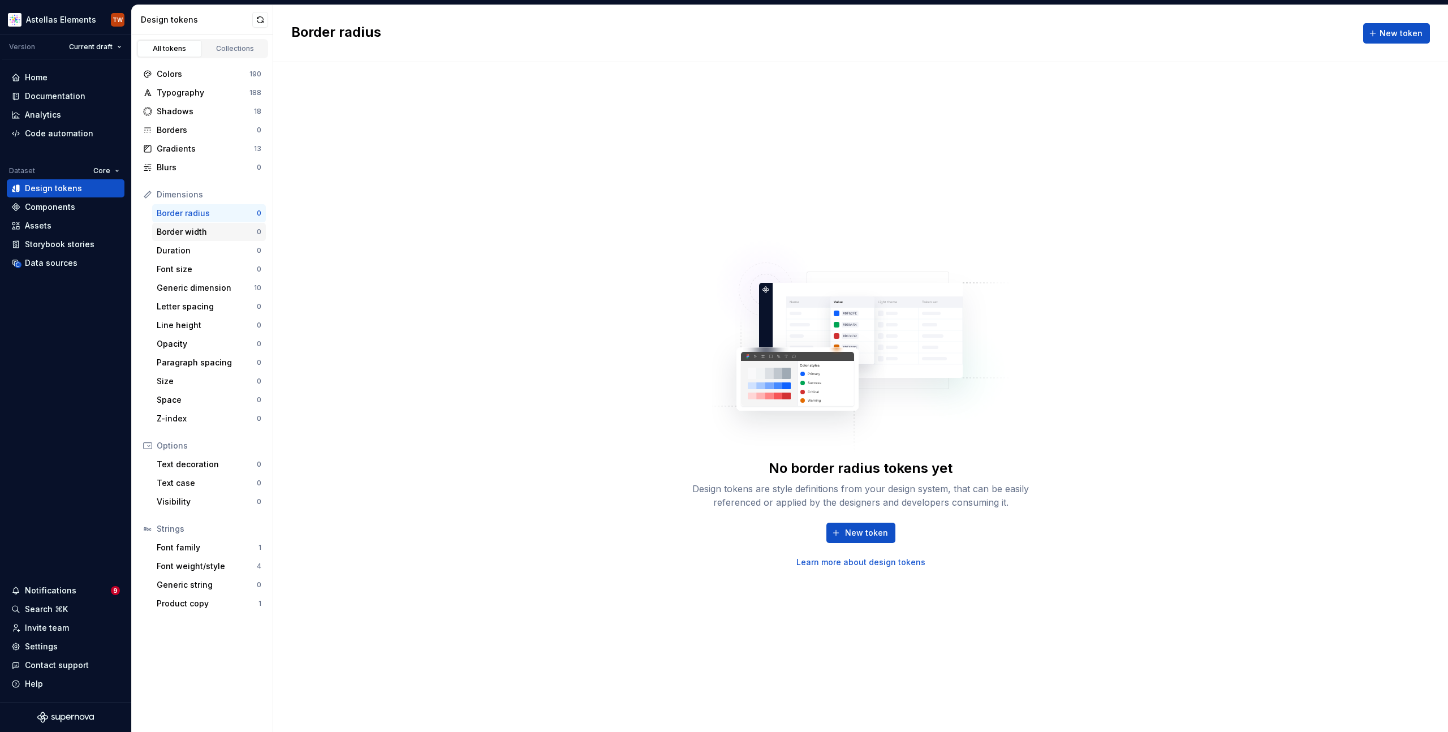
click at [175, 225] on div "Border width 0" at bounding box center [209, 232] width 114 height 18
click at [223, 48] on div "Collections" at bounding box center [235, 48] width 57 height 9
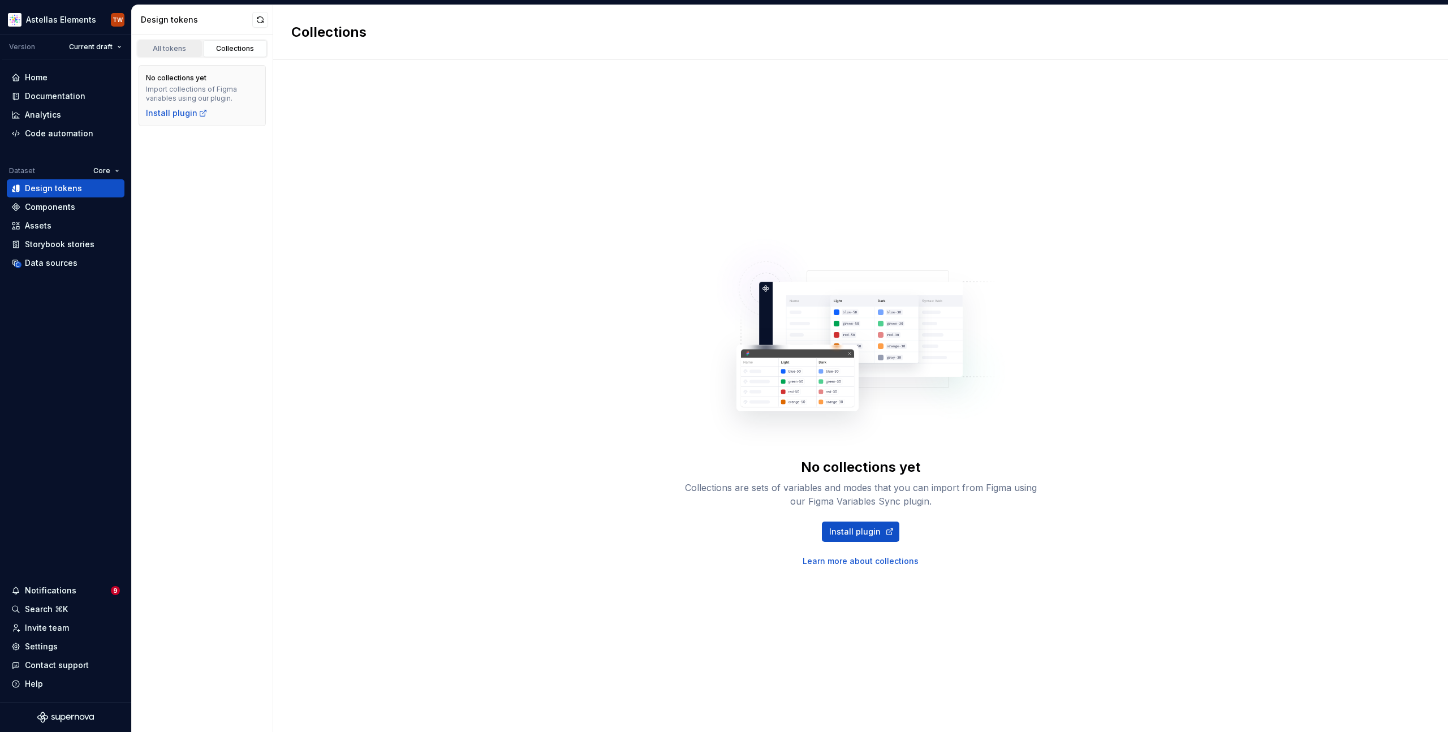
click at [175, 50] on div "All tokens" at bounding box center [169, 48] width 57 height 9
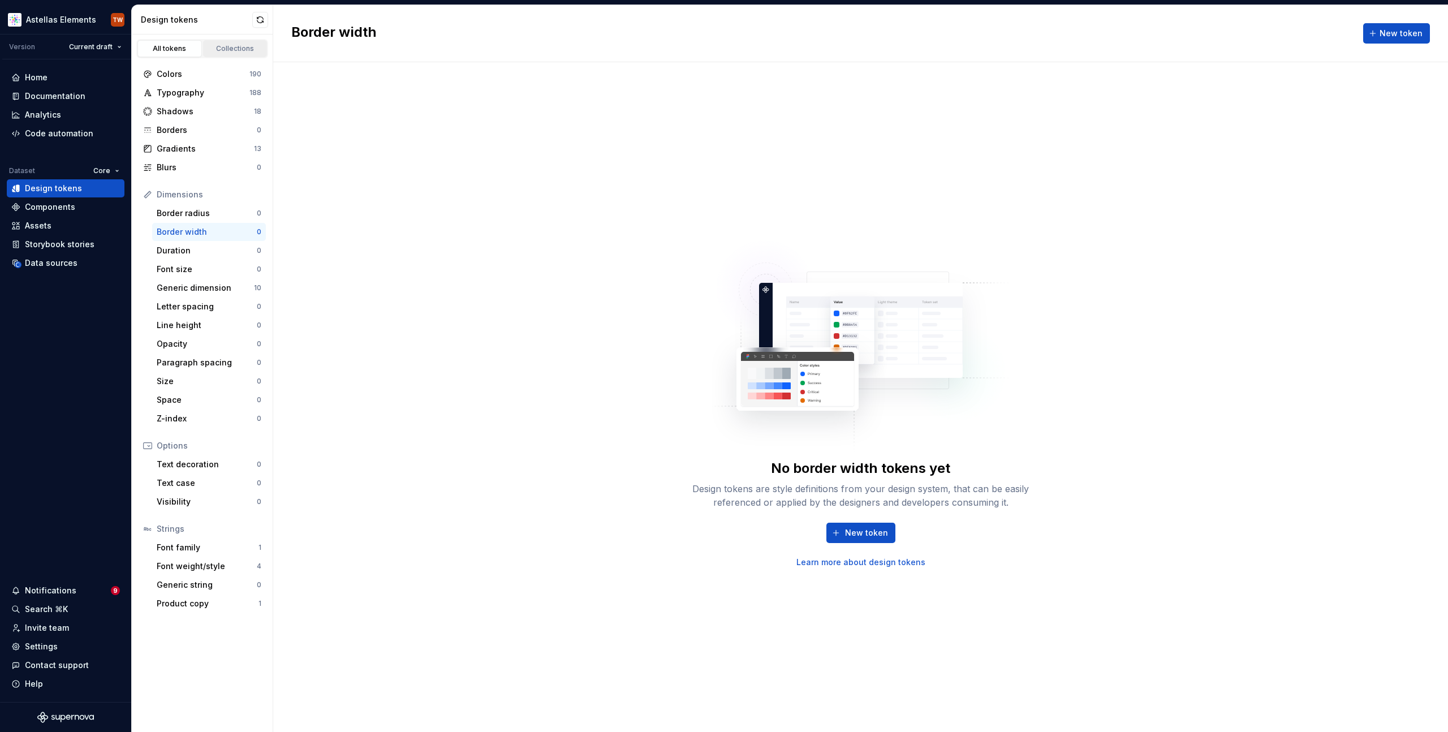
click at [220, 49] on div "Collections" at bounding box center [235, 48] width 57 height 9
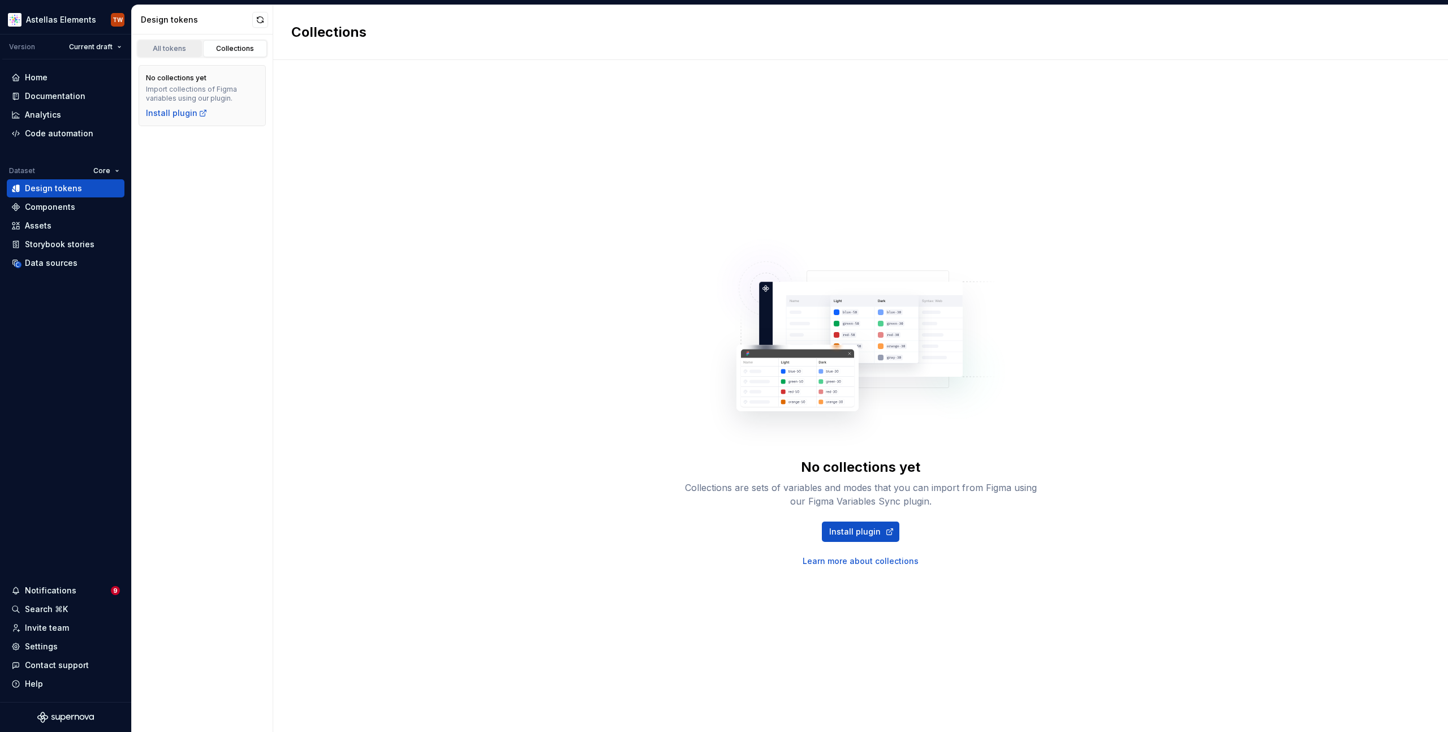
click at [169, 48] on div "All tokens" at bounding box center [169, 48] width 57 height 9
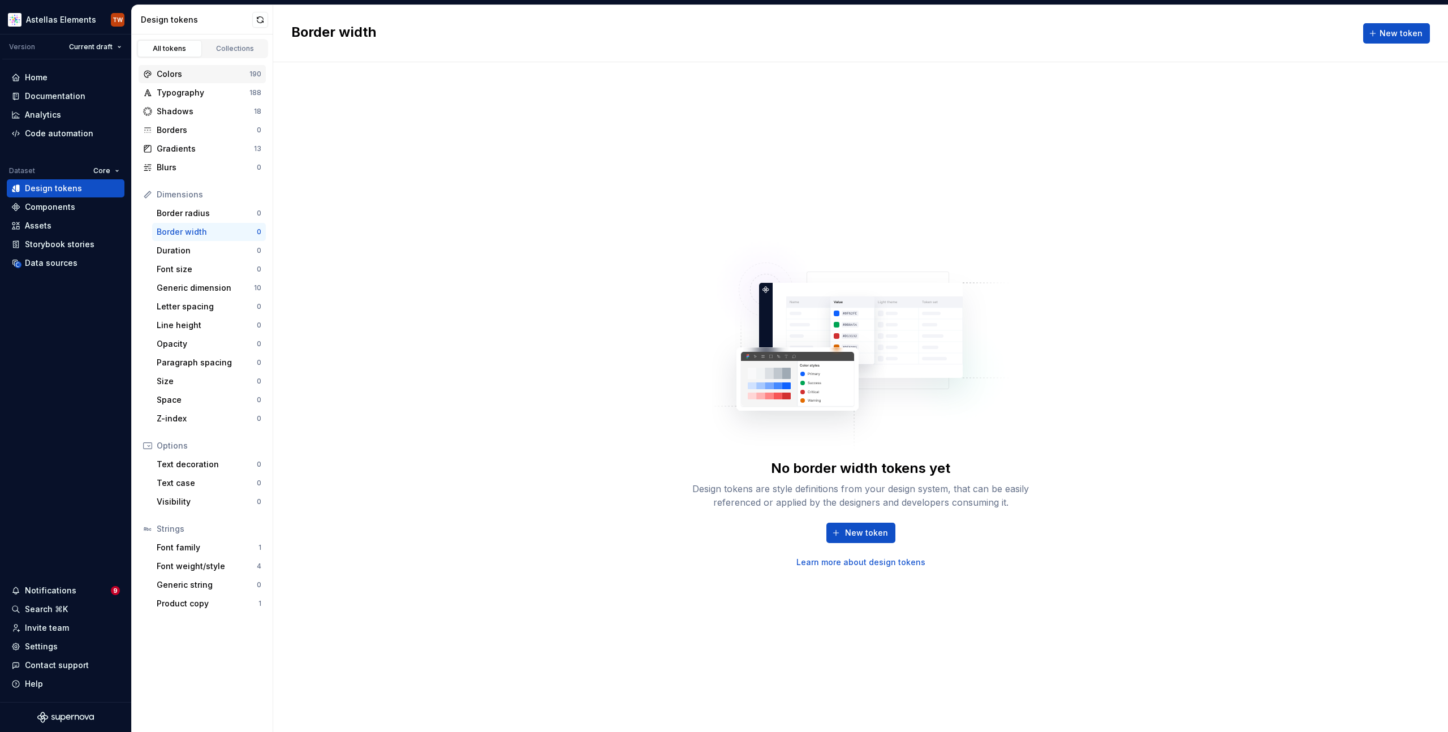
click at [194, 74] on div "Colors" at bounding box center [203, 73] width 93 height 11
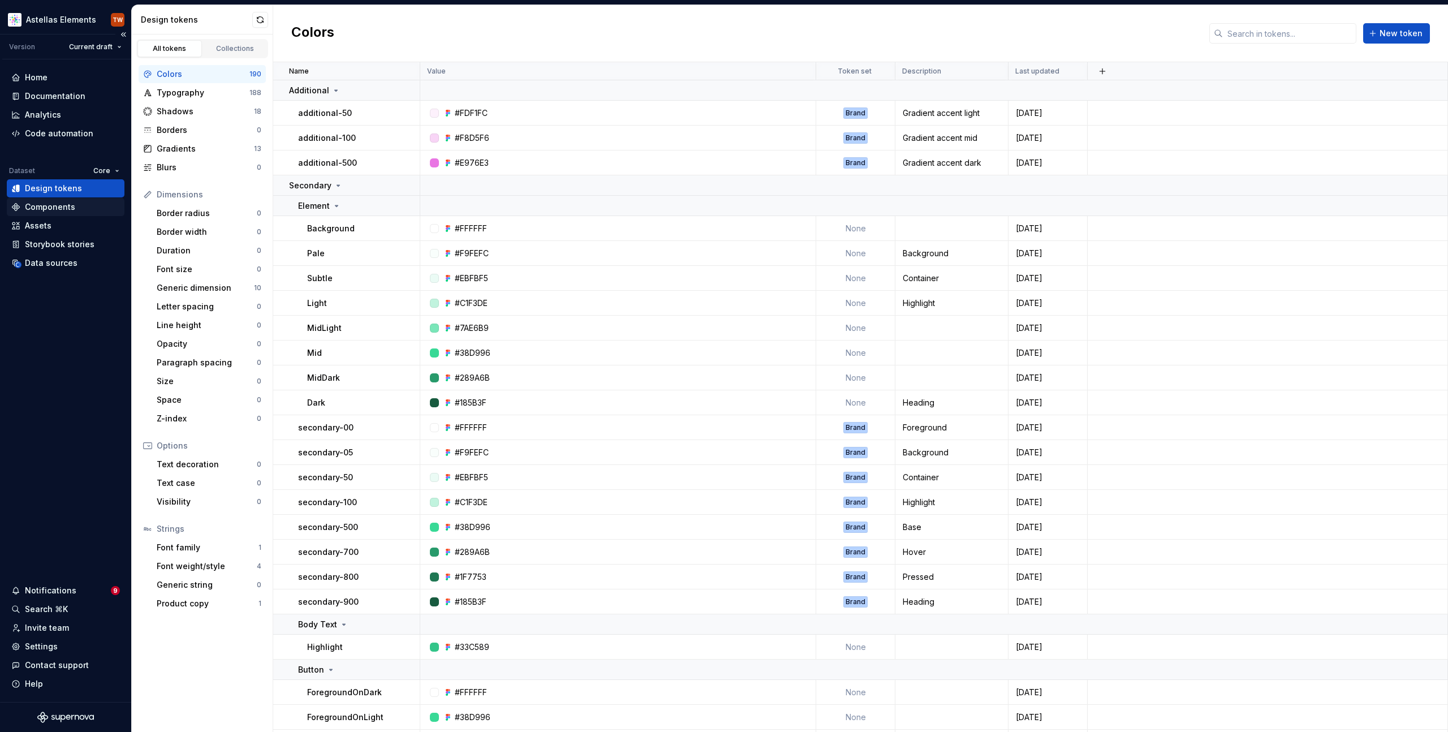
click at [46, 209] on div "Components" at bounding box center [50, 206] width 50 height 11
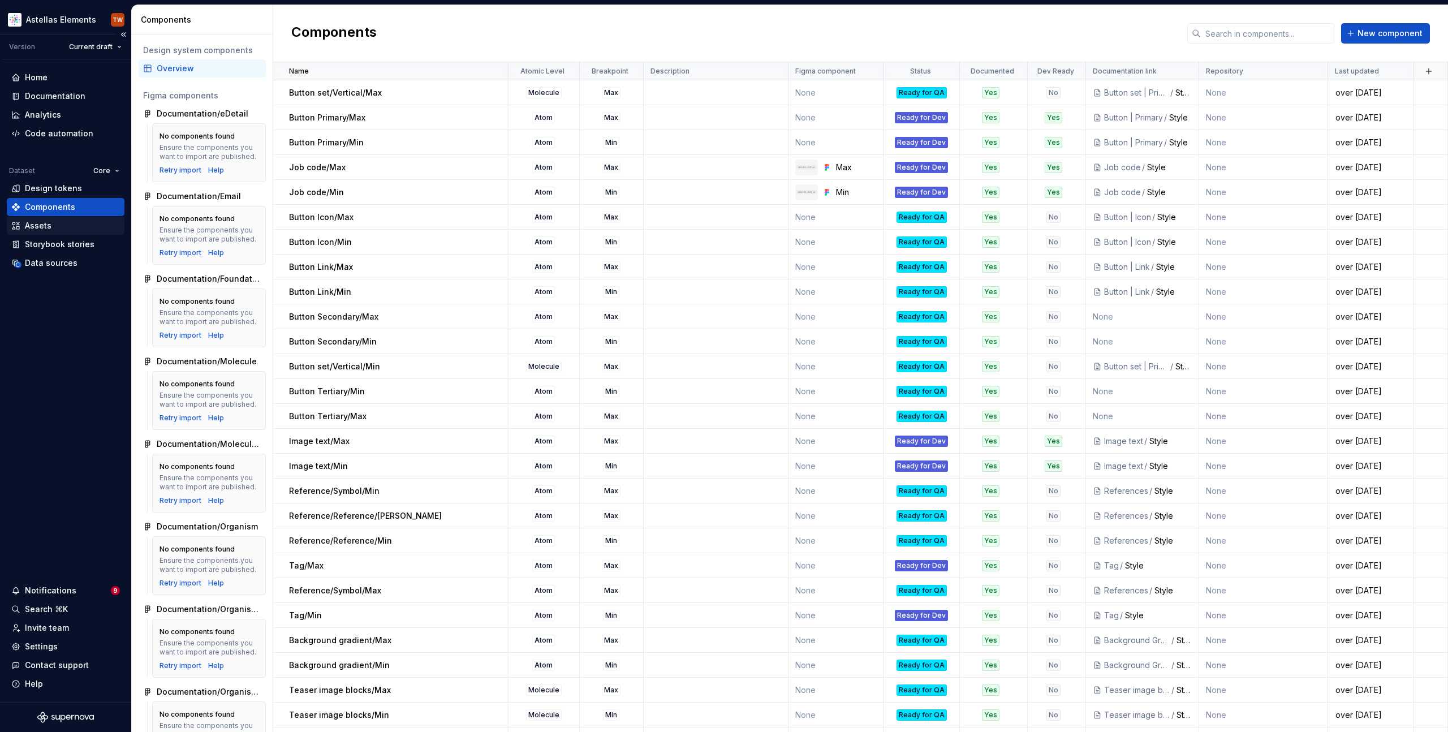
click at [50, 224] on div "Assets" at bounding box center [38, 225] width 27 height 11
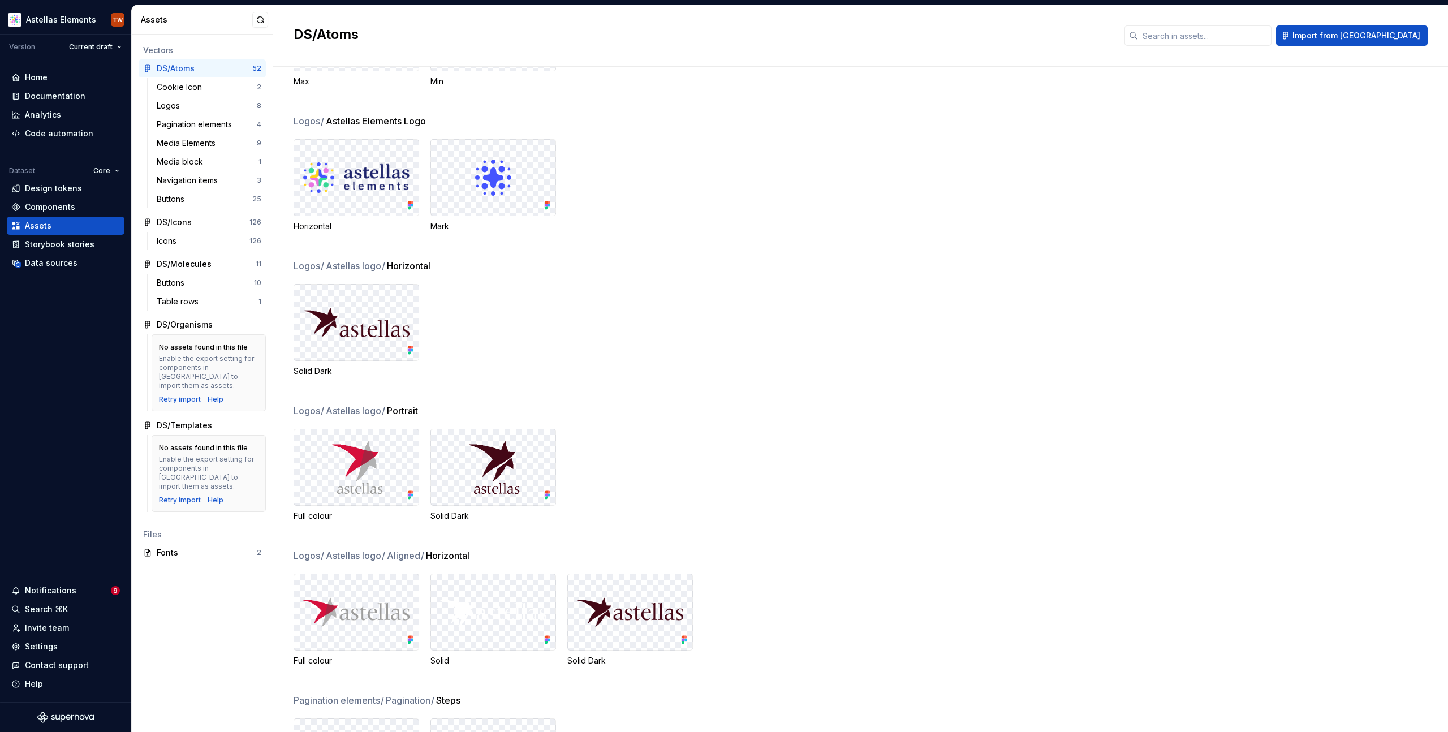
scroll to position [83, 0]
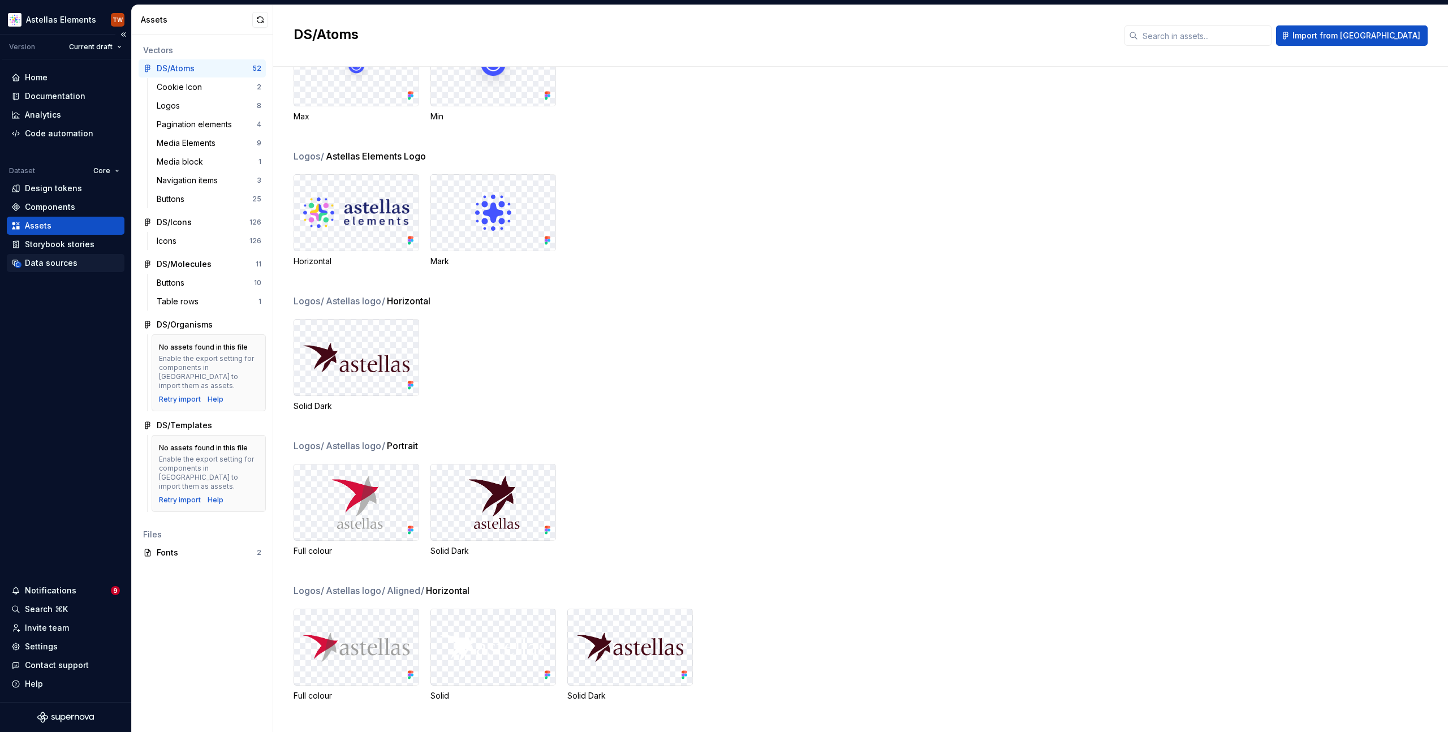
click at [47, 262] on div "Data sources" at bounding box center [51, 262] width 53 height 11
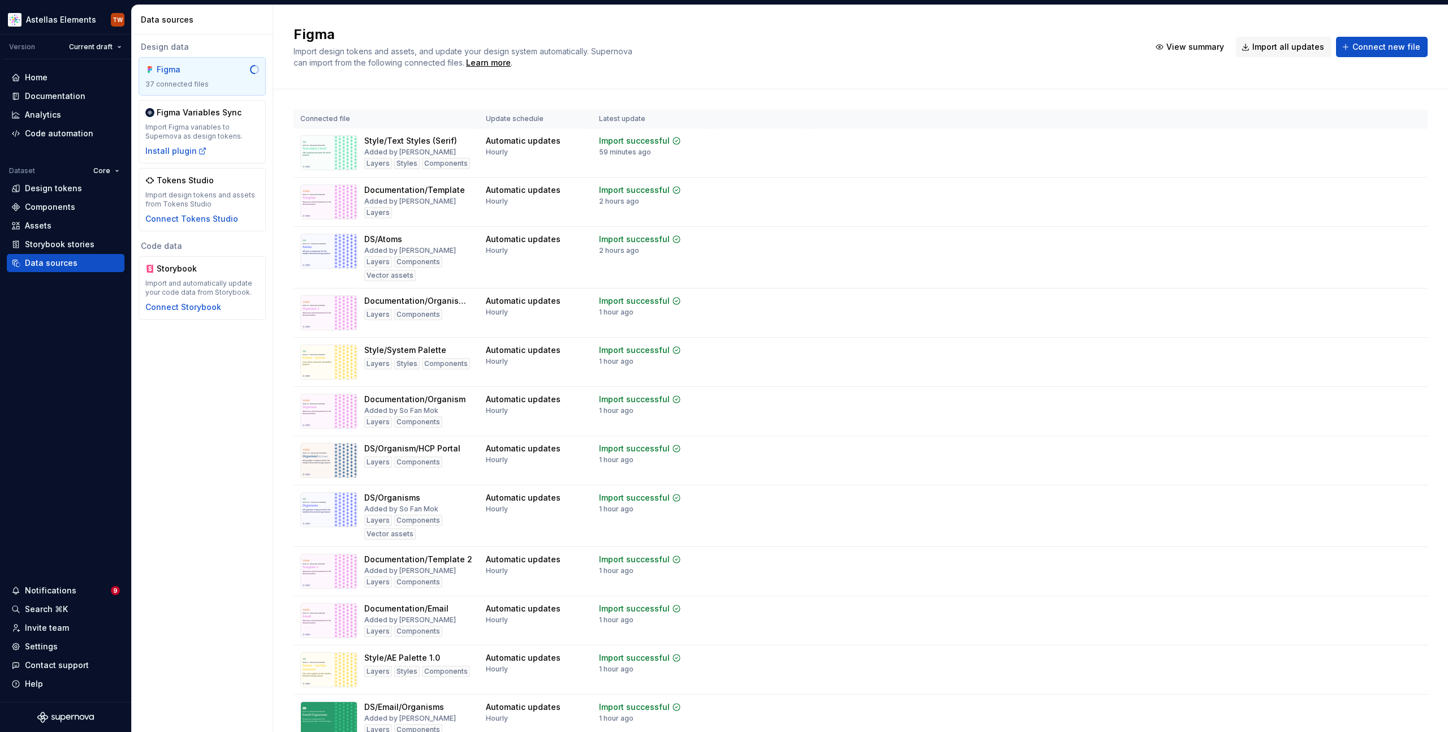
click at [836, 57] on div "Figma Import design tokens and assets, and update your design system automatica…" at bounding box center [714, 46] width 843 height 43
click at [1361, 48] on span "Connect new file" at bounding box center [1386, 46] width 68 height 11
click at [175, 454] on div "Design data Figma 37 connected files Figma Variables Sync Import Figma variable…" at bounding box center [202, 382] width 141 height 697
click at [53, 97] on div "Documentation" at bounding box center [55, 95] width 61 height 11
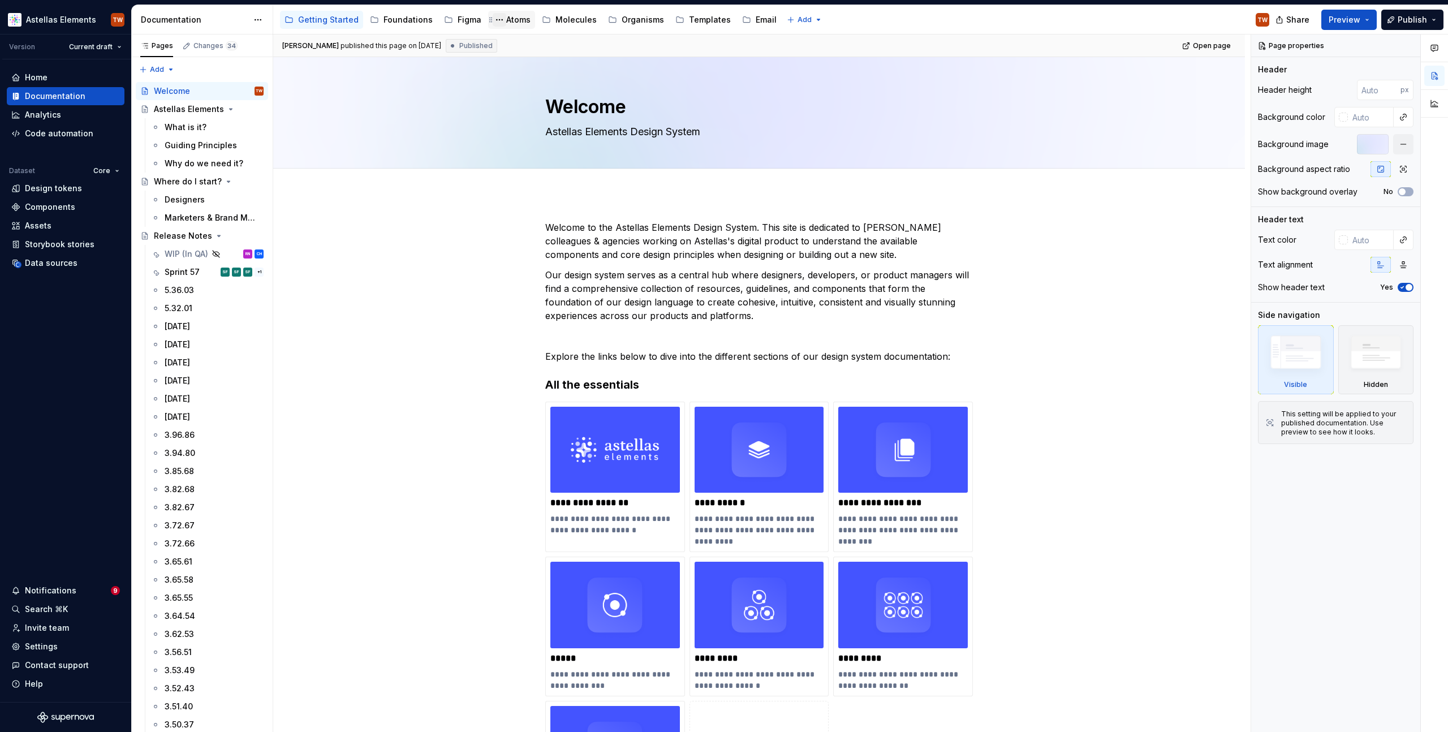
click at [498, 23] on button "Page tree" at bounding box center [500, 20] width 14 height 14
click at [507, 21] on html "Astellas Elements TW Version Current draft Home Documentation Analytics Code au…" at bounding box center [724, 366] width 1448 height 732
click at [512, 21] on div "Atoms" at bounding box center [518, 19] width 24 height 11
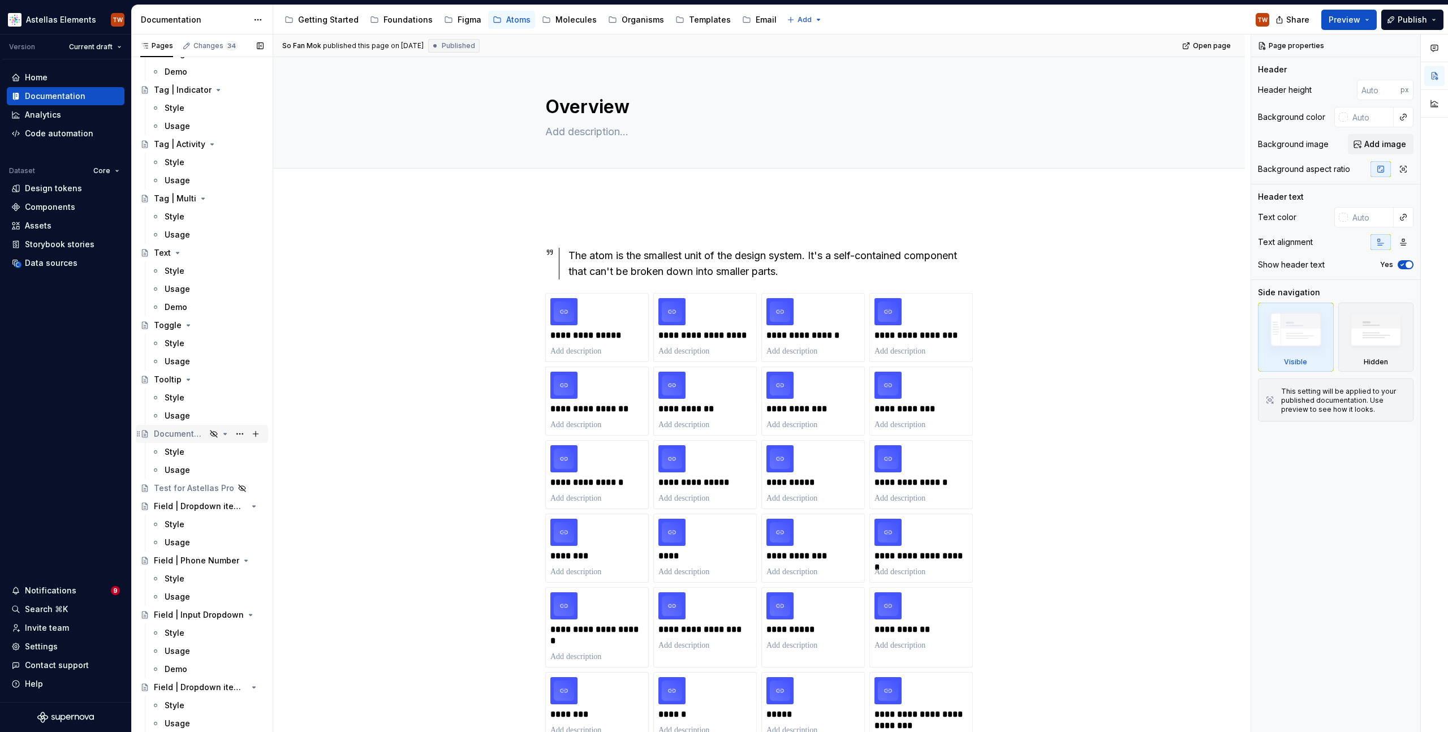
scroll to position [5073, 0]
click at [175, 429] on div "Documentation Template" at bounding box center [180, 428] width 52 height 11
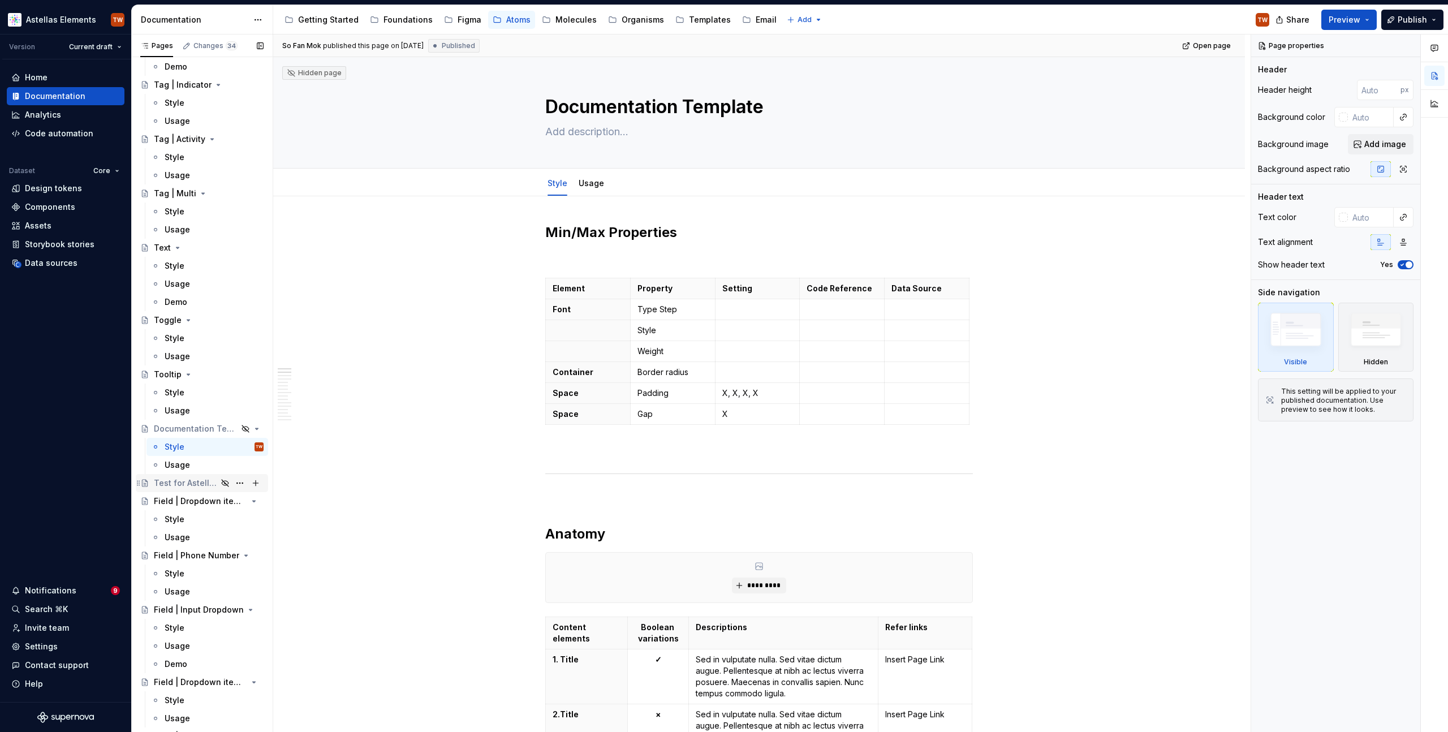
click at [192, 482] on div "Test for Astellas Pro" at bounding box center [185, 482] width 63 height 11
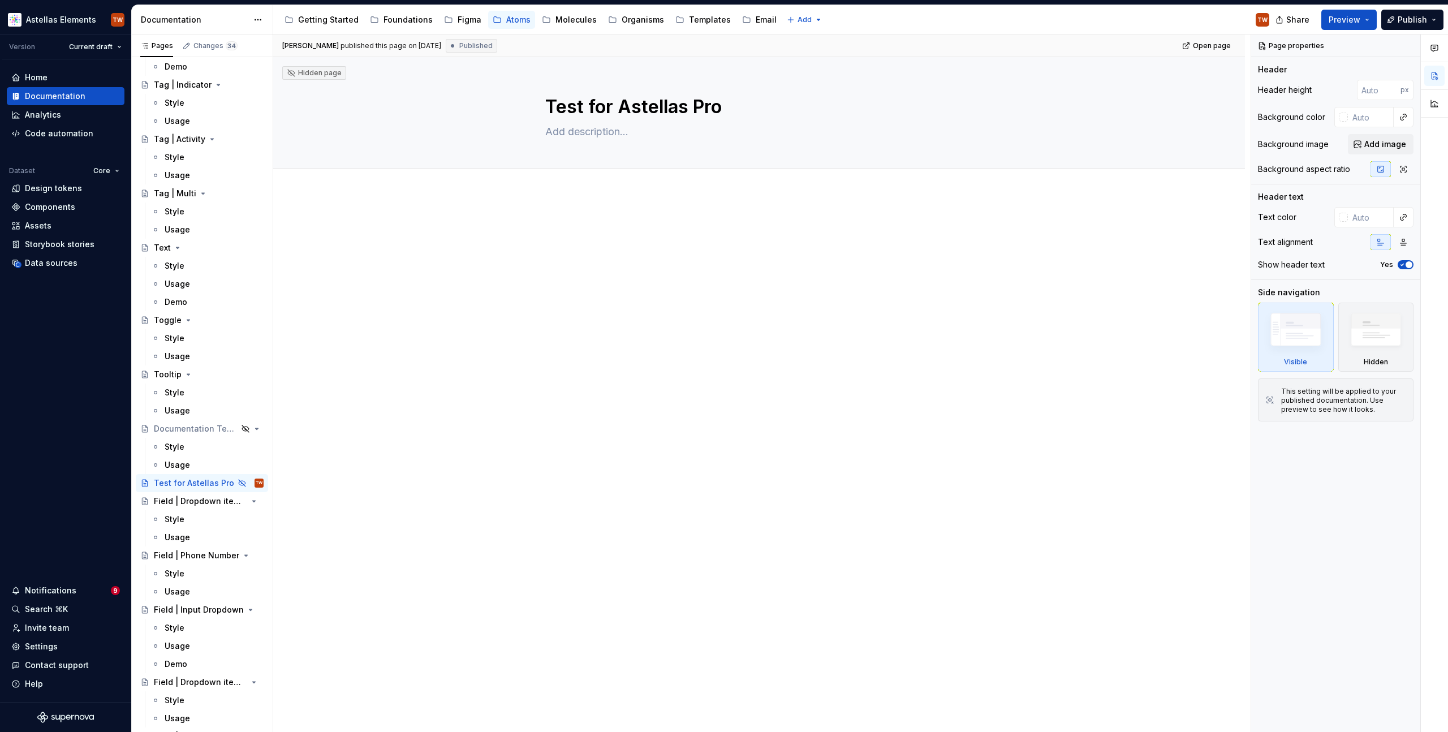
click at [383, 248] on div at bounding box center [759, 344] width 972 height 303
click at [310, 484] on div "Tom Warner published this page on October 28, 2024 Published Open page Hidden p…" at bounding box center [761, 383] width 977 height 698
click at [192, 416] on div "Usage" at bounding box center [214, 410] width 99 height 11
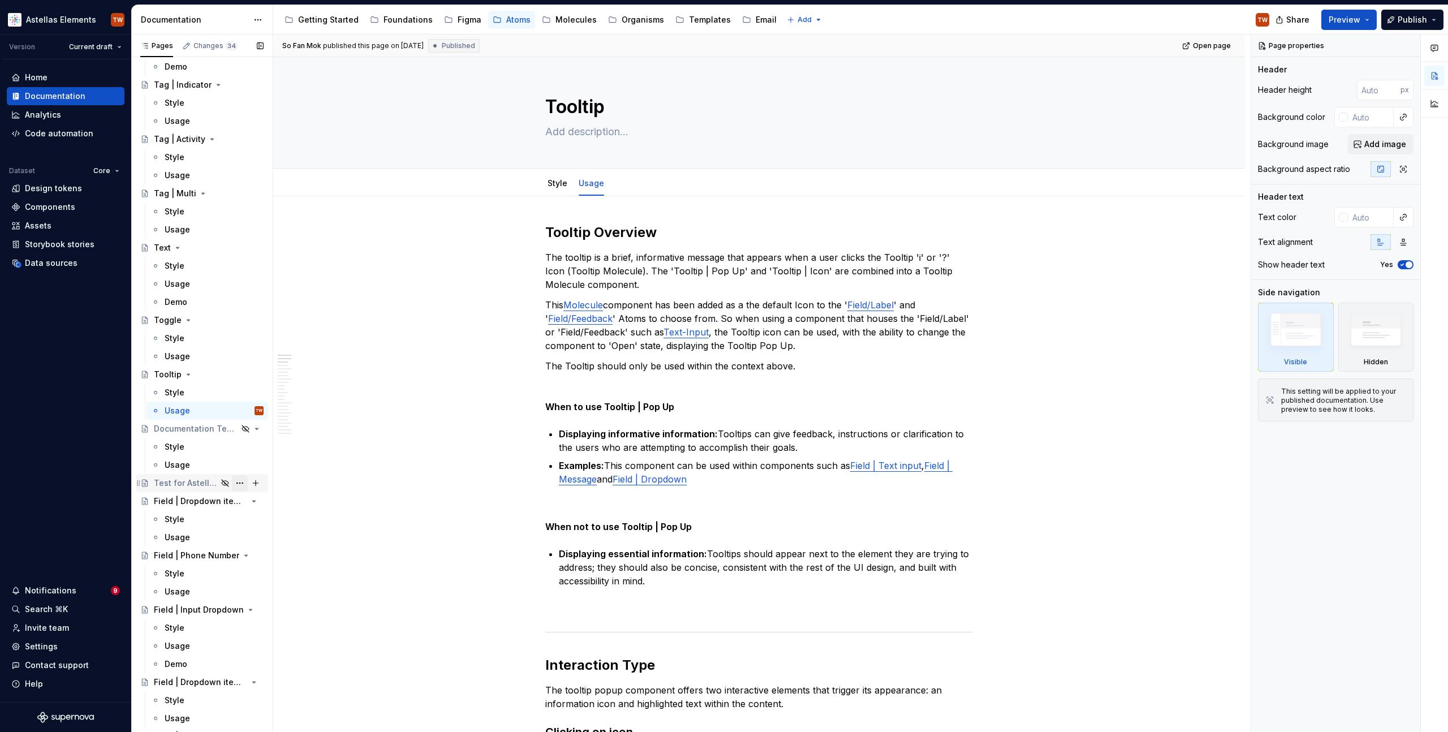
click at [241, 482] on button "Page tree" at bounding box center [240, 483] width 16 height 16
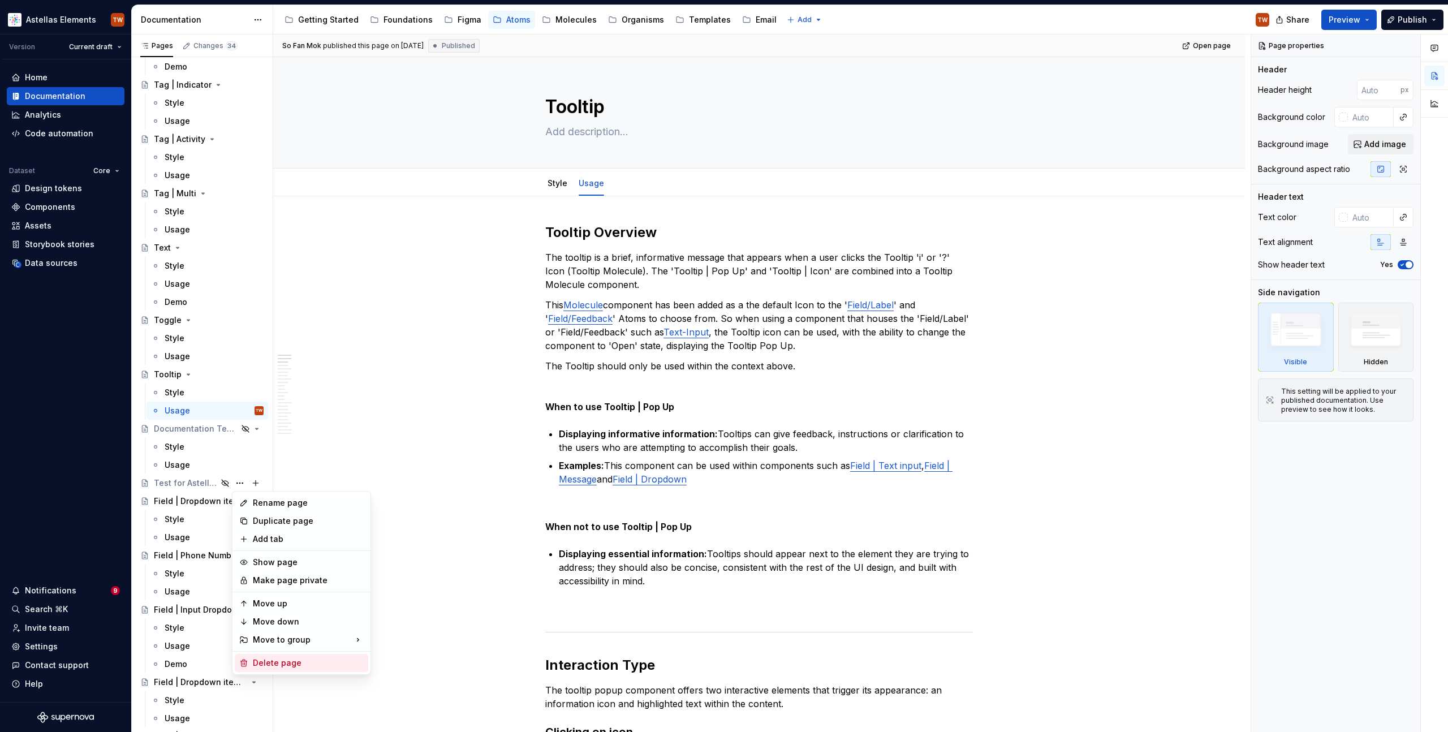
click at [256, 659] on div "Delete page" at bounding box center [308, 662] width 111 height 11
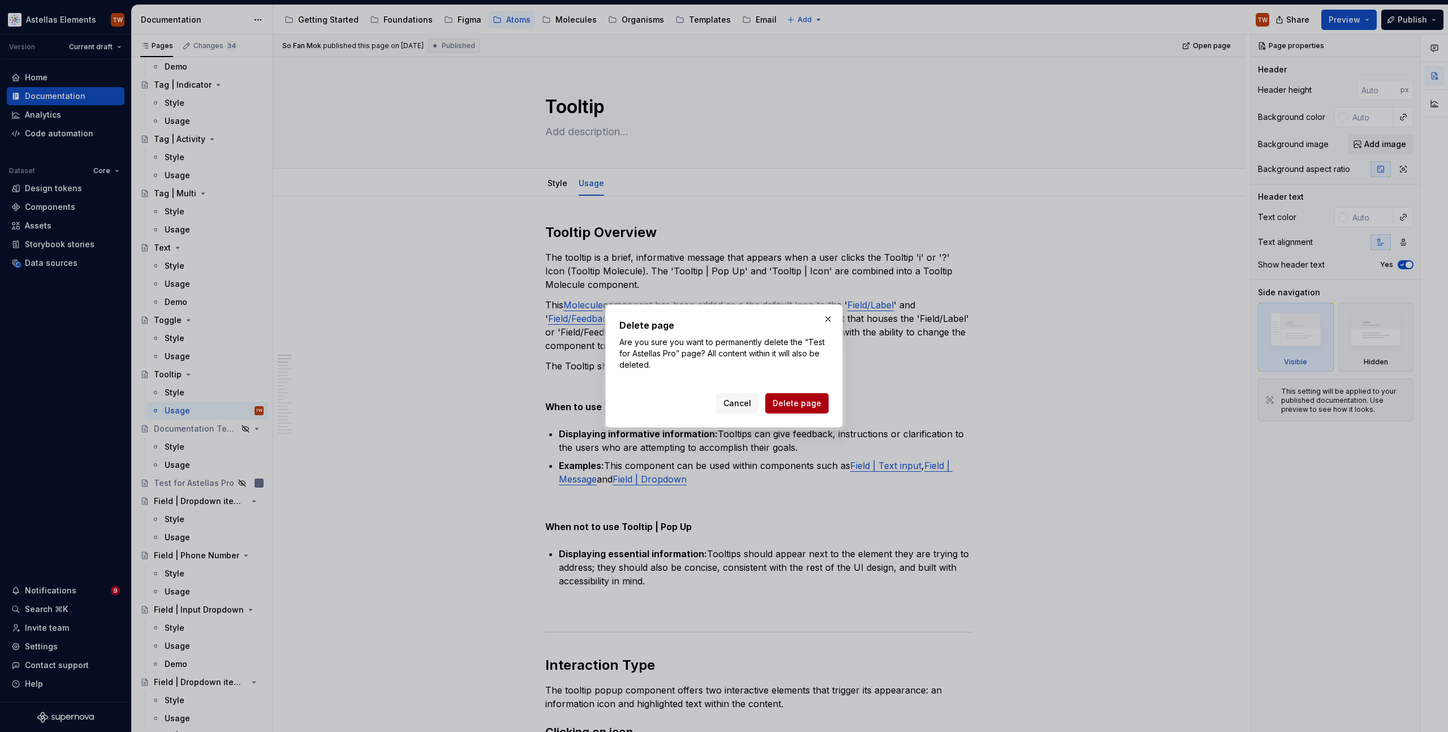
click at [799, 404] on span "Delete page" at bounding box center [796, 403] width 49 height 11
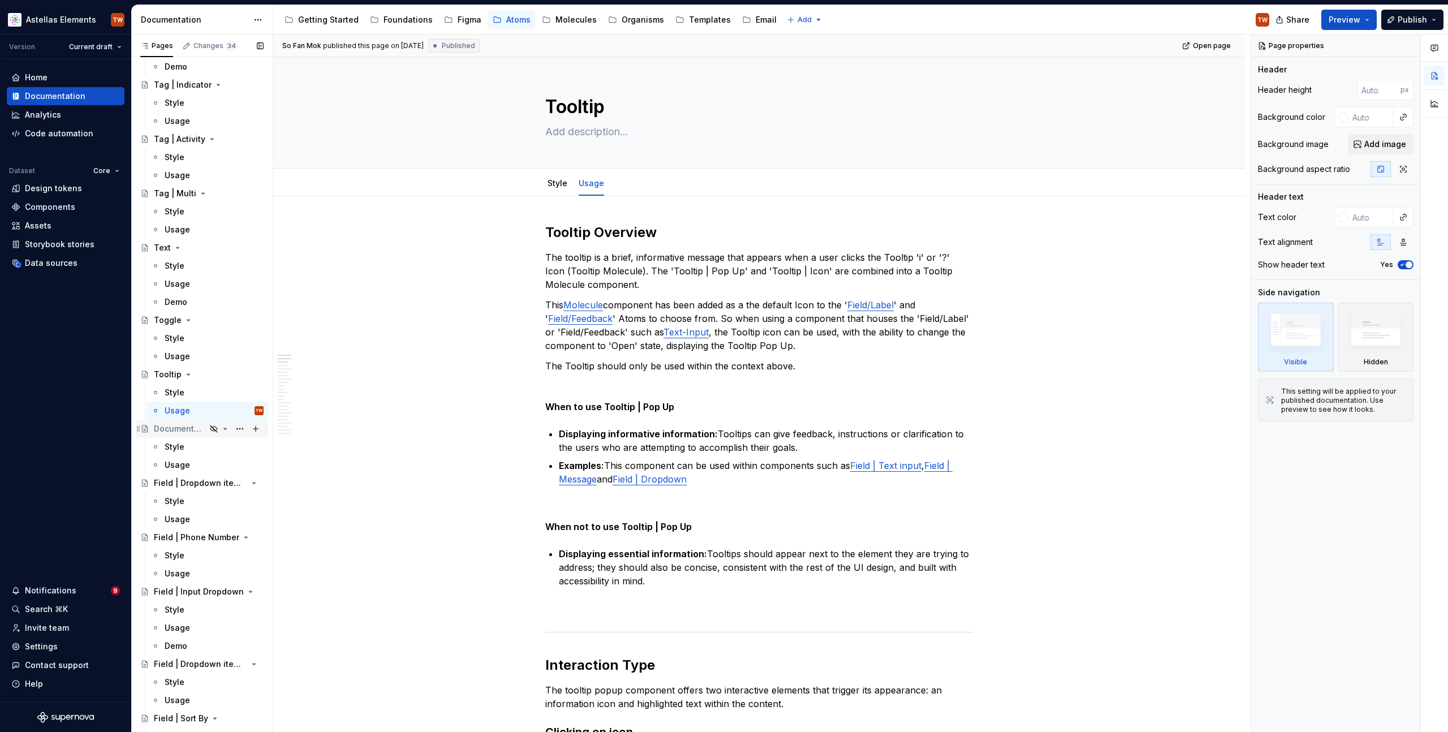
click at [179, 430] on div "Documentation Template" at bounding box center [180, 428] width 52 height 11
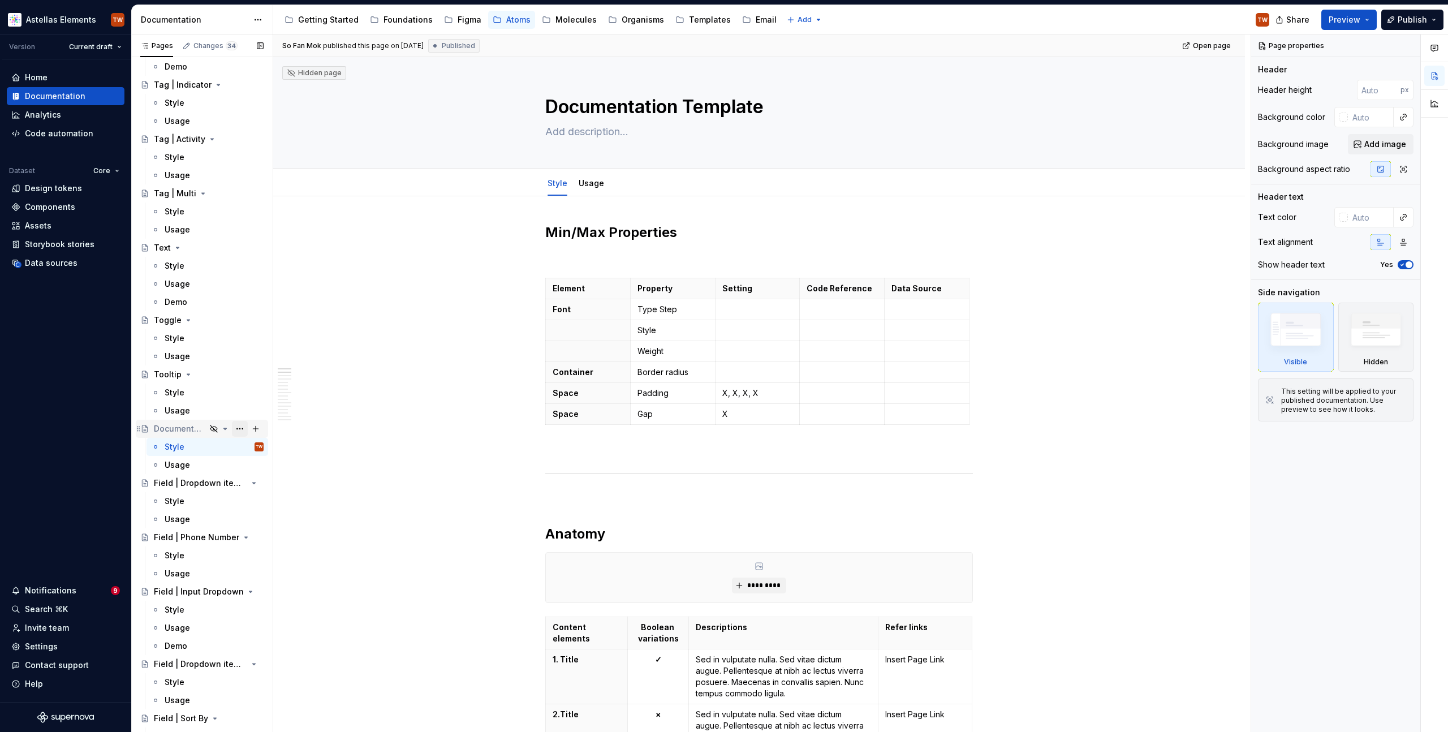
click at [243, 431] on button "Page tree" at bounding box center [240, 429] width 16 height 16
click at [281, 467] on div "Duplicate page" at bounding box center [308, 466] width 111 height 11
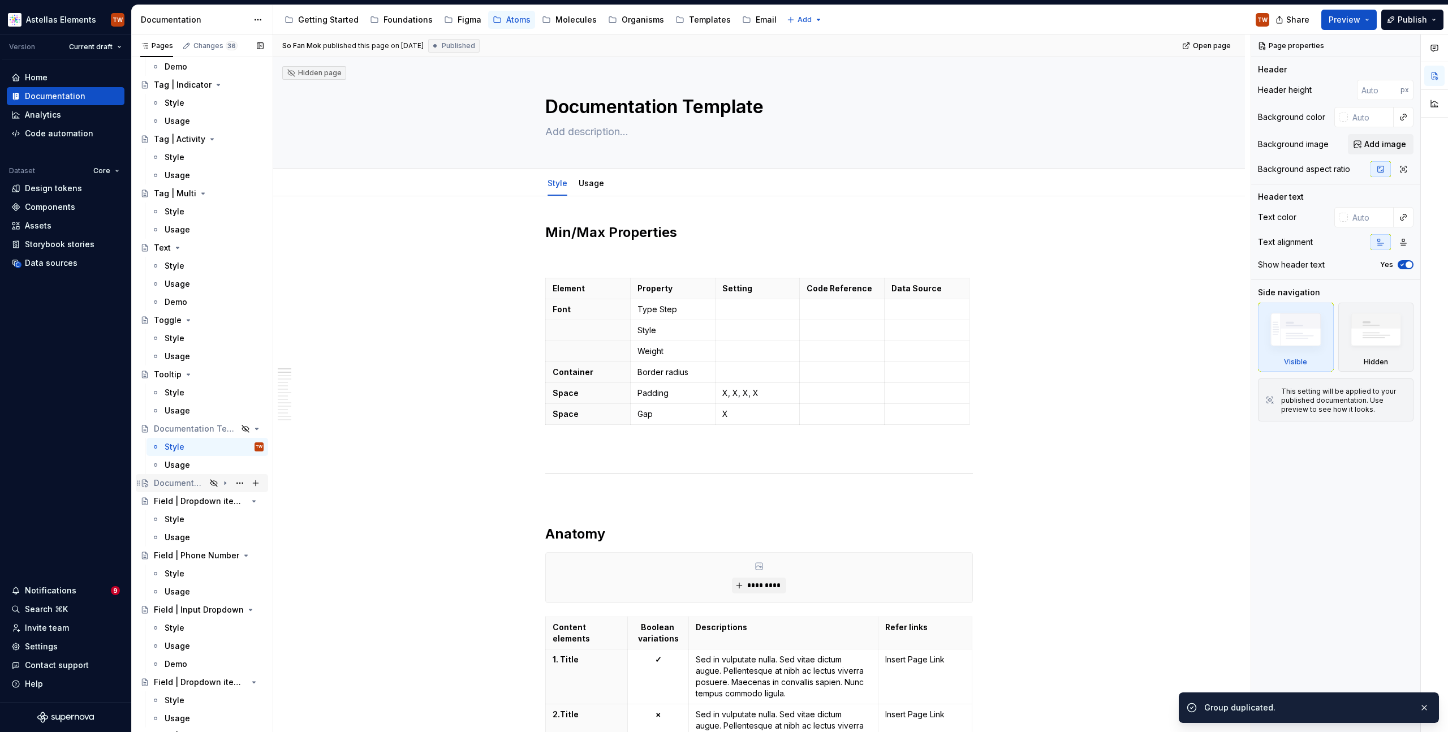
click at [189, 481] on div "Documentation Template" at bounding box center [180, 482] width 52 height 11
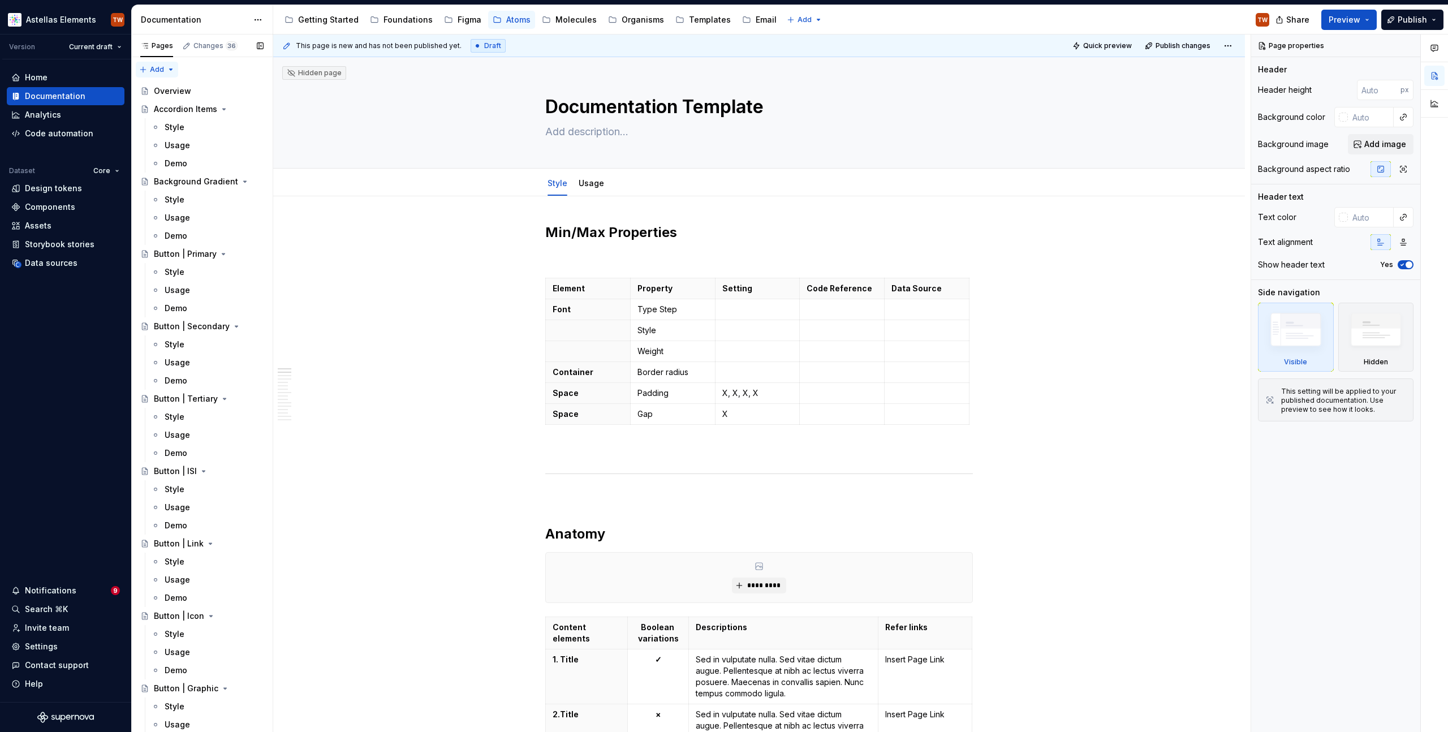
click at [157, 70] on div "Pages Changes 36 Add Accessibility guide for tree Page tree. Navigate the tree …" at bounding box center [201, 385] width 141 height 702
click at [206, 66] on div "Pages Changes 36 Add Accessibility guide for tree Page tree. Navigate the tree …" at bounding box center [201, 385] width 141 height 702
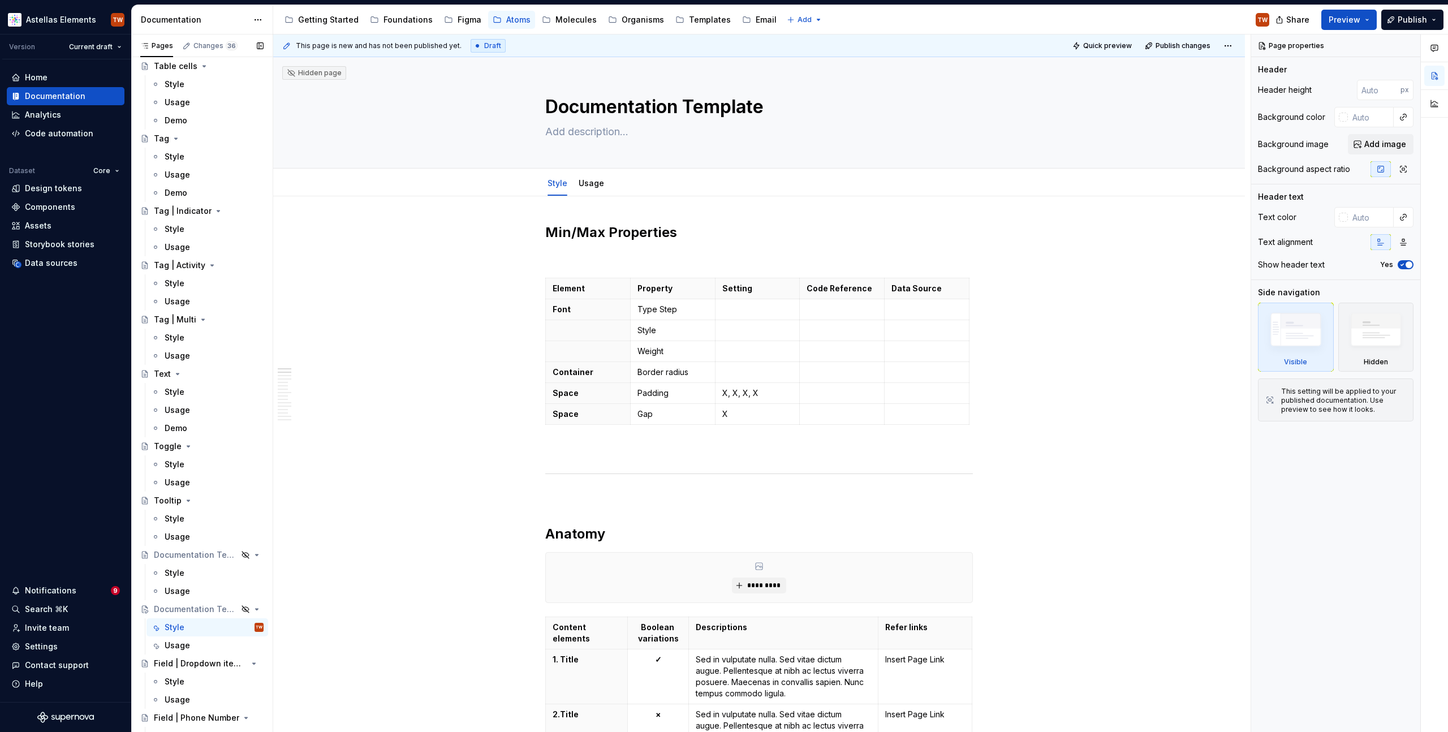
scroll to position [5174, 0]
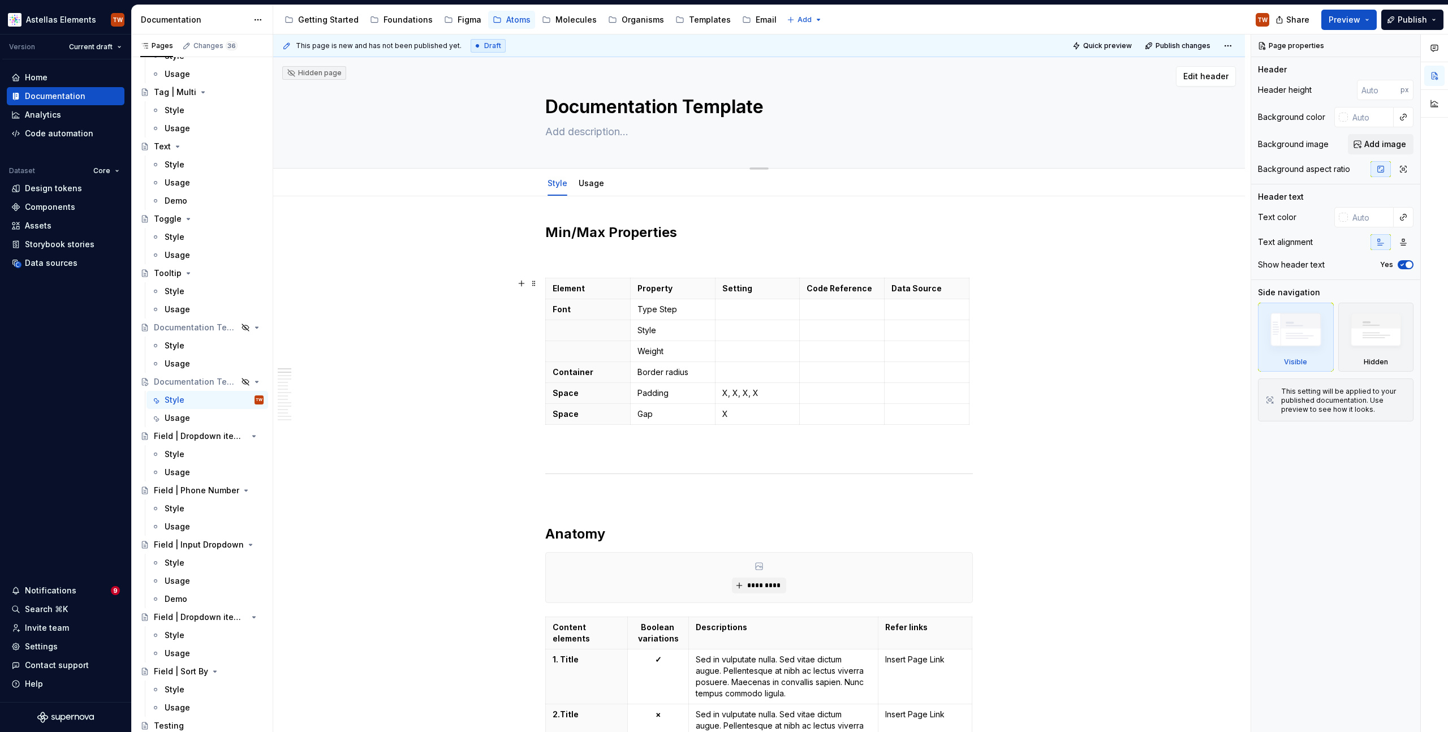
type textarea "*"
click at [646, 111] on textarea "Documentation Template" at bounding box center [757, 106] width 428 height 27
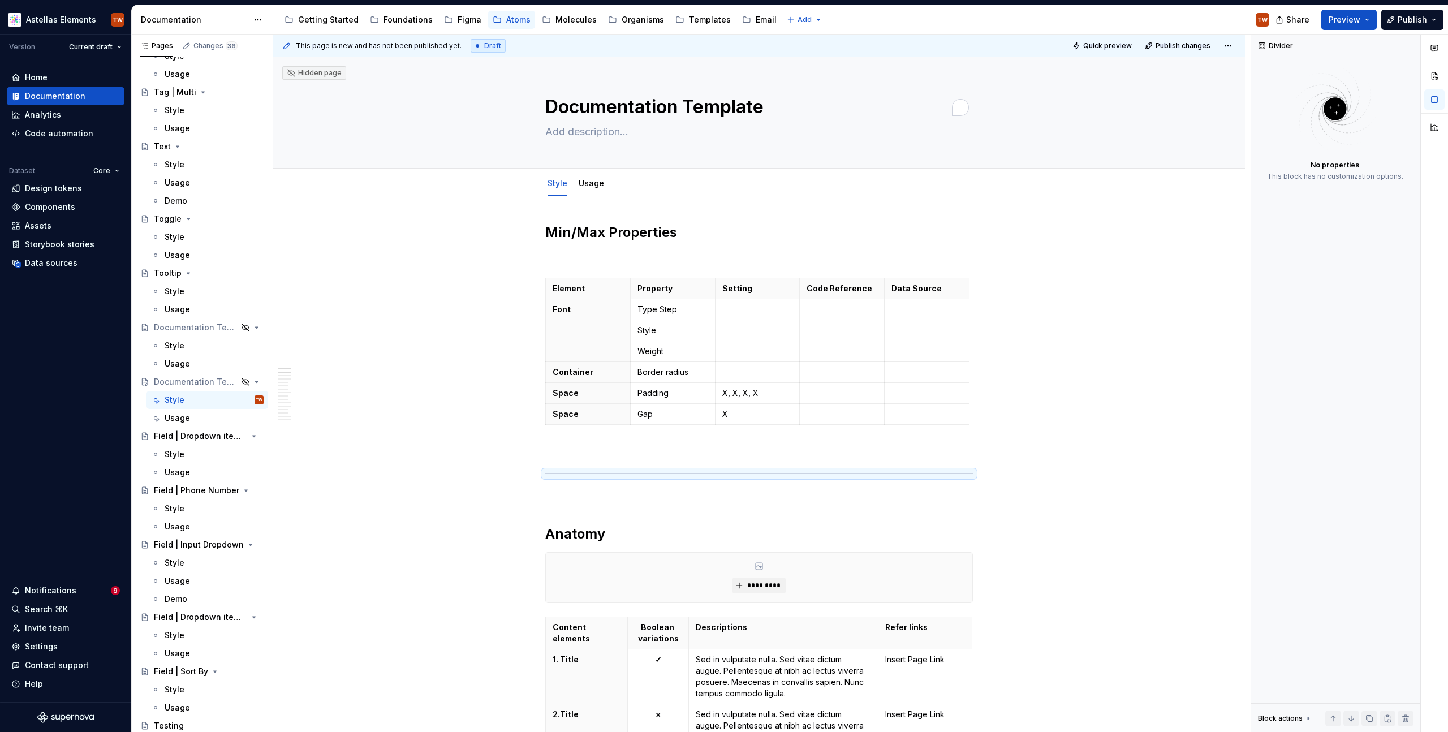
click at [179, 400] on div "Style" at bounding box center [175, 399] width 20 height 11
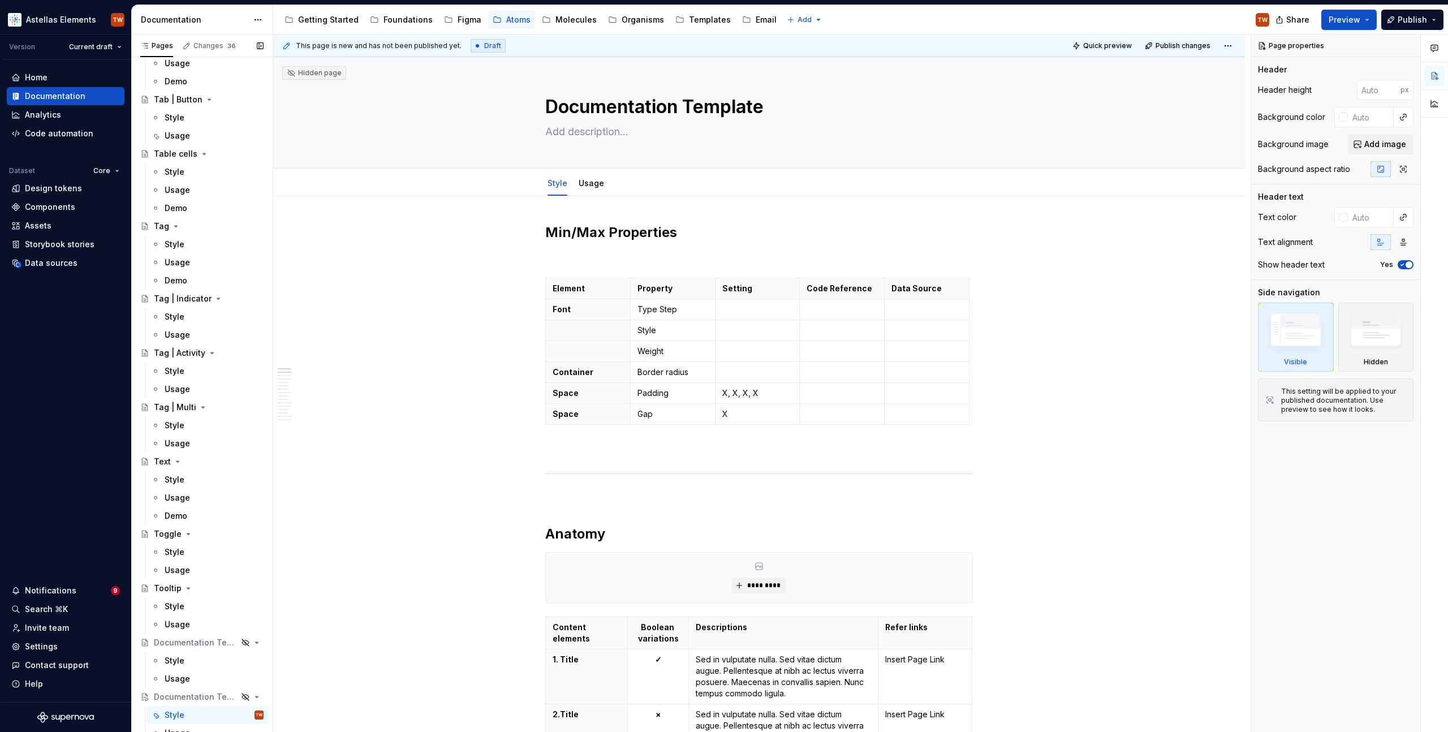
scroll to position [5174, 0]
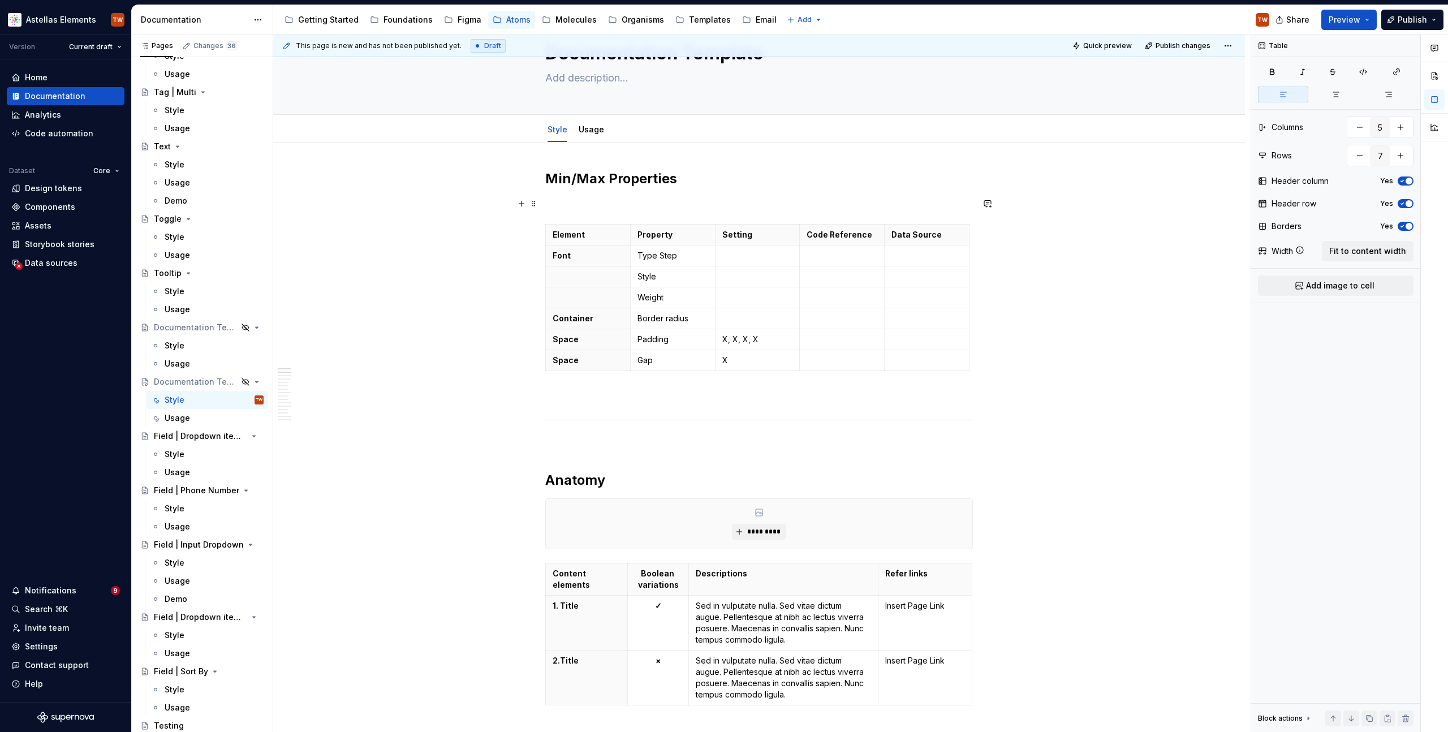
scroll to position [0, 0]
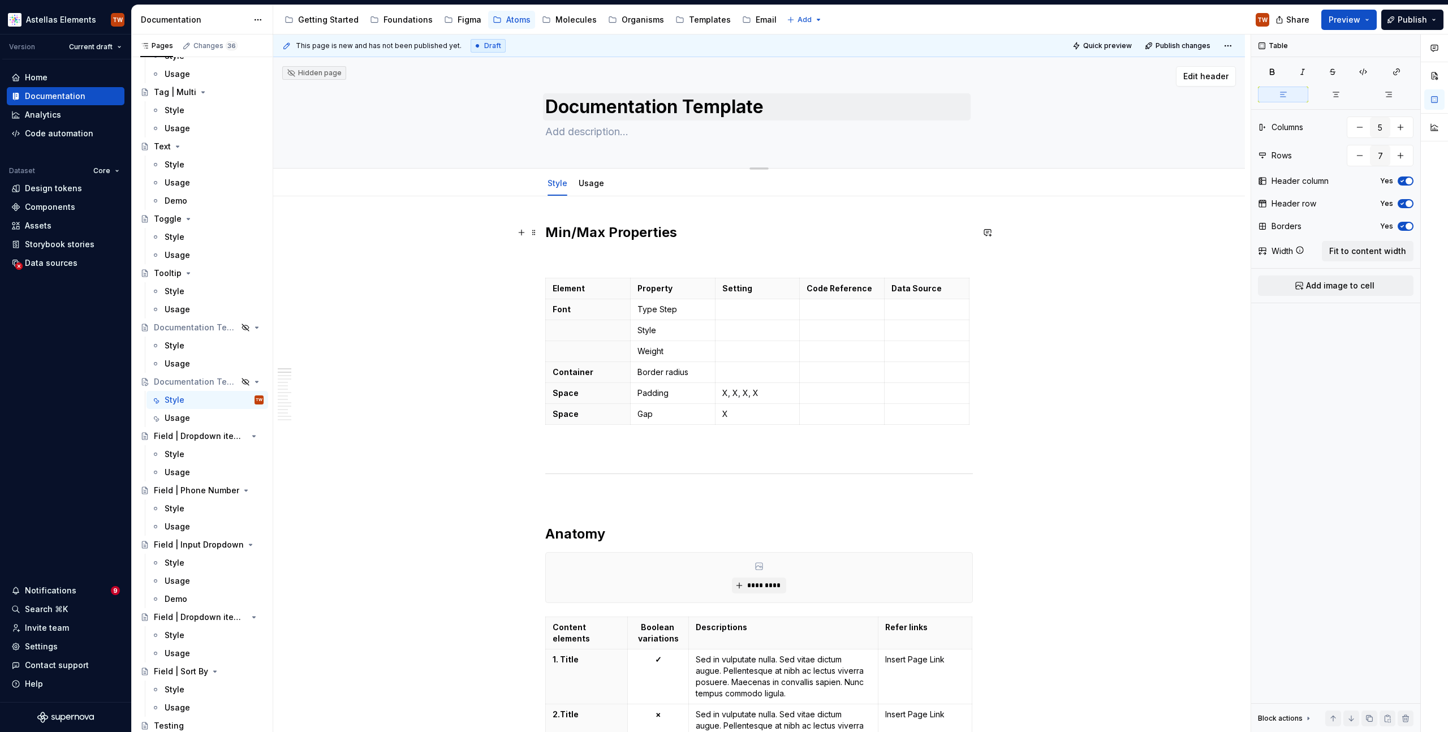
type textarea "*"
click at [585, 101] on textarea "Documentation Template" at bounding box center [757, 106] width 428 height 27
click at [588, 107] on textarea "Documentation Template" at bounding box center [757, 106] width 428 height 27
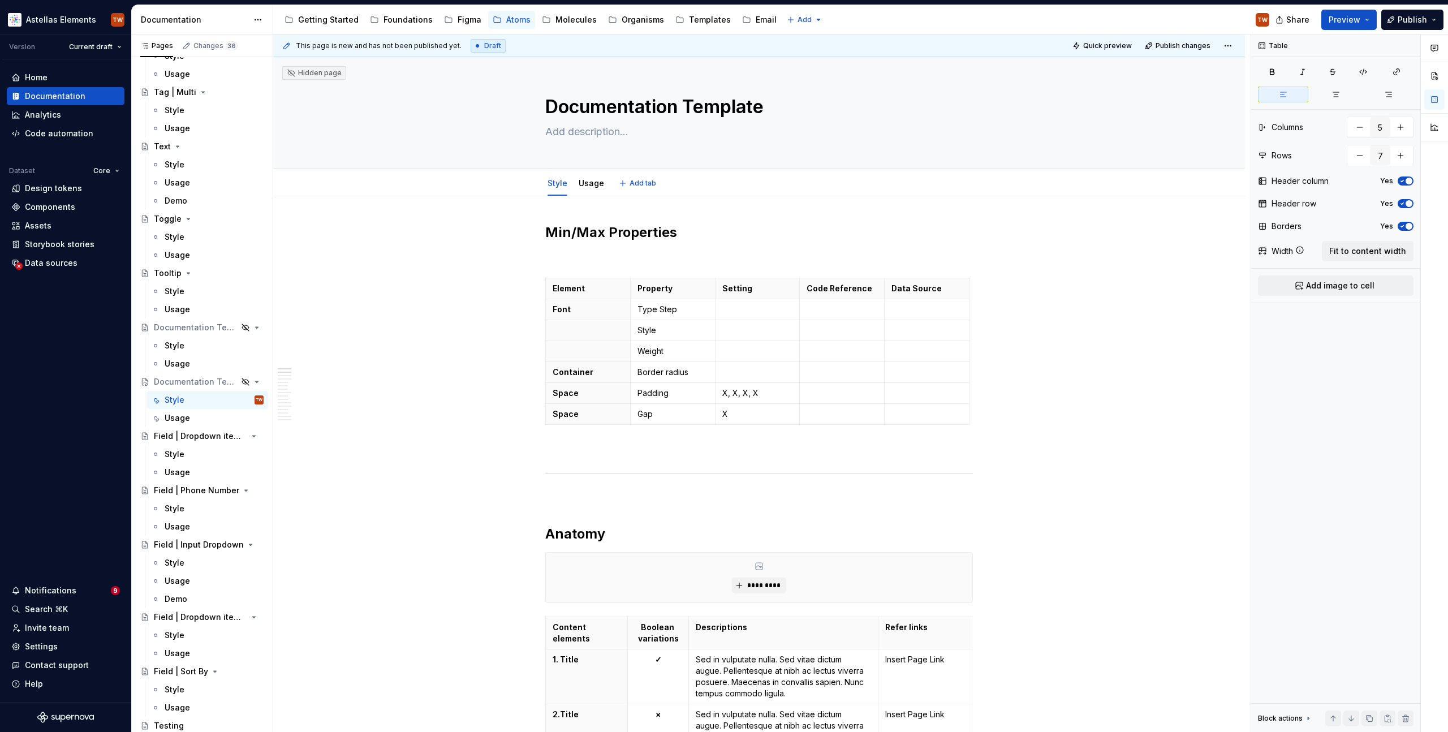
click at [588, 107] on textarea "Documentation Template" at bounding box center [757, 106] width 428 height 27
click at [584, 236] on h2 "Min/Max Properties" at bounding box center [759, 232] width 428 height 18
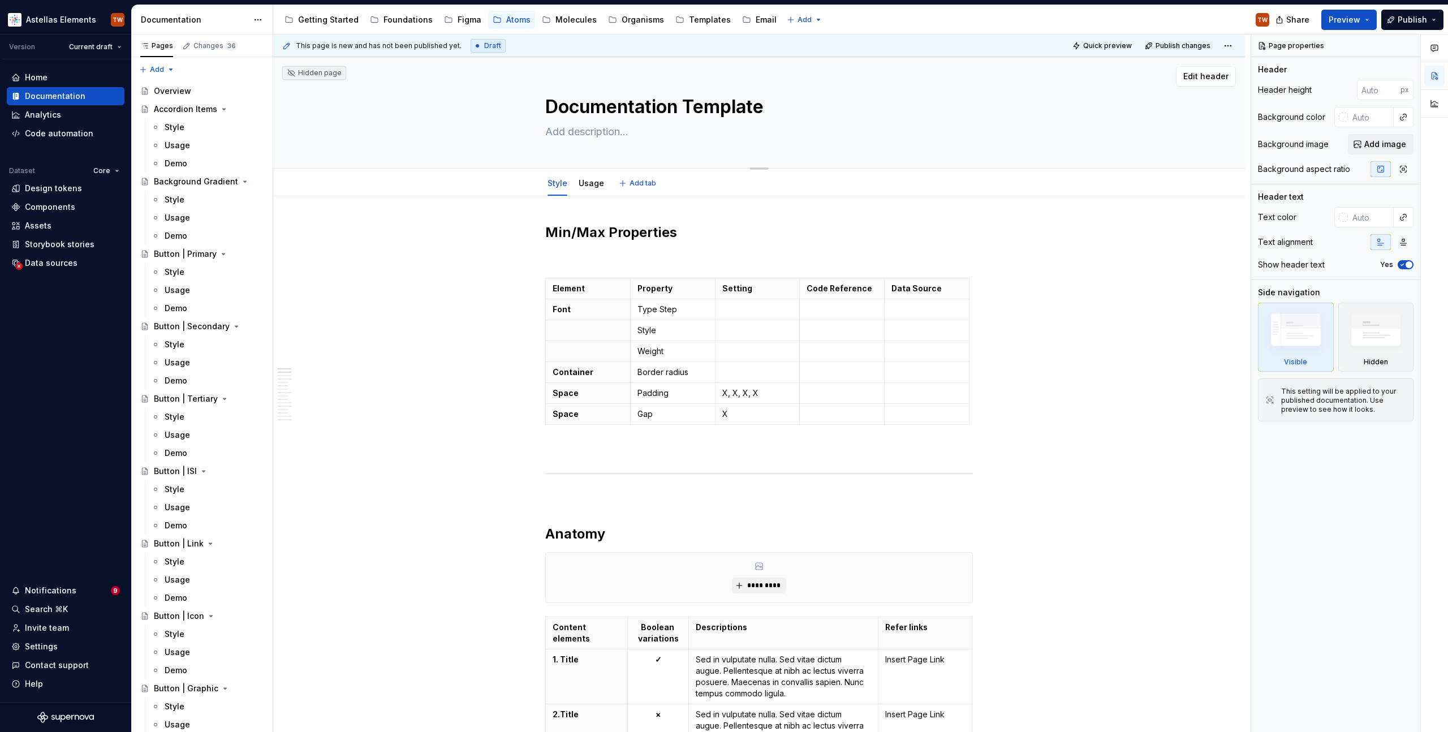
click at [593, 105] on textarea "Documentation Template" at bounding box center [757, 106] width 428 height 27
type textarea "*"
click at [603, 231] on h2 "Min/Max Properties" at bounding box center [759, 232] width 428 height 18
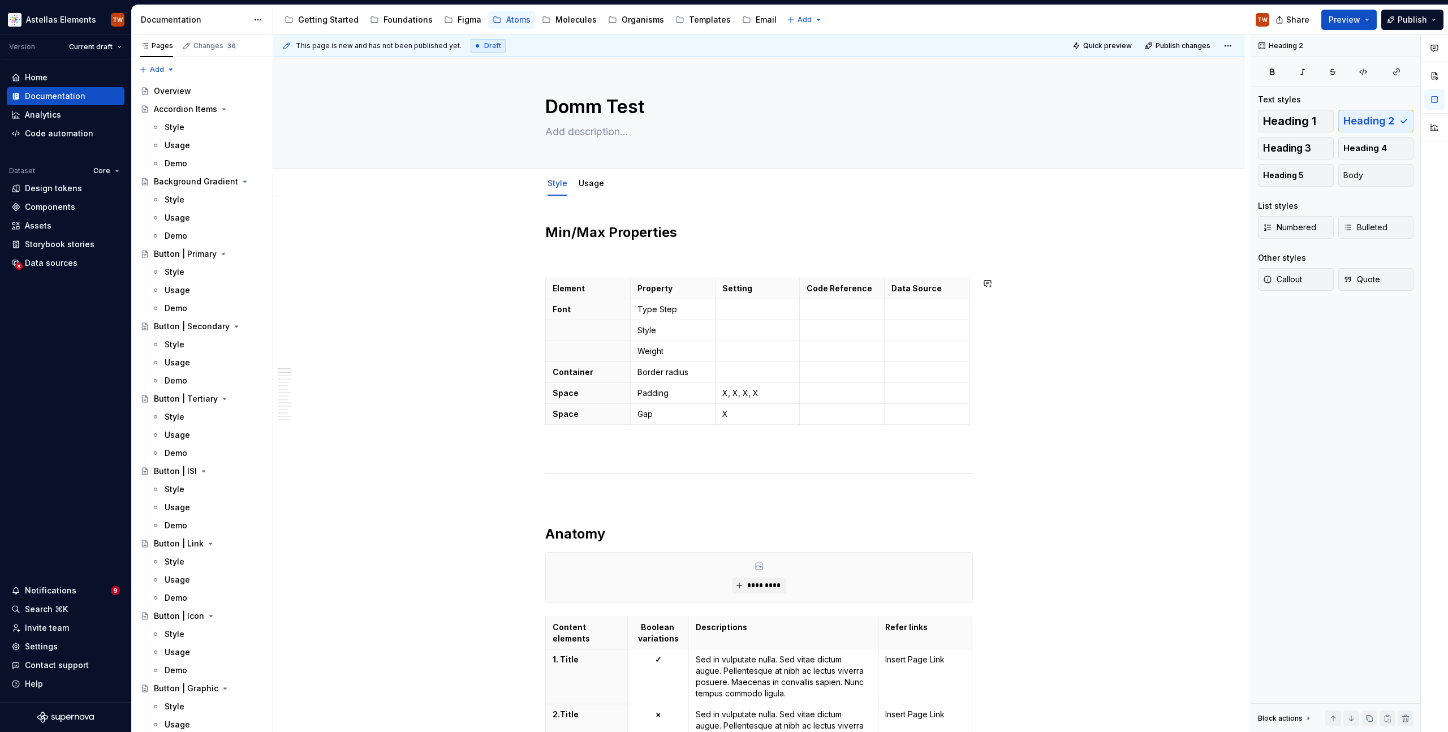
type textarea "*"
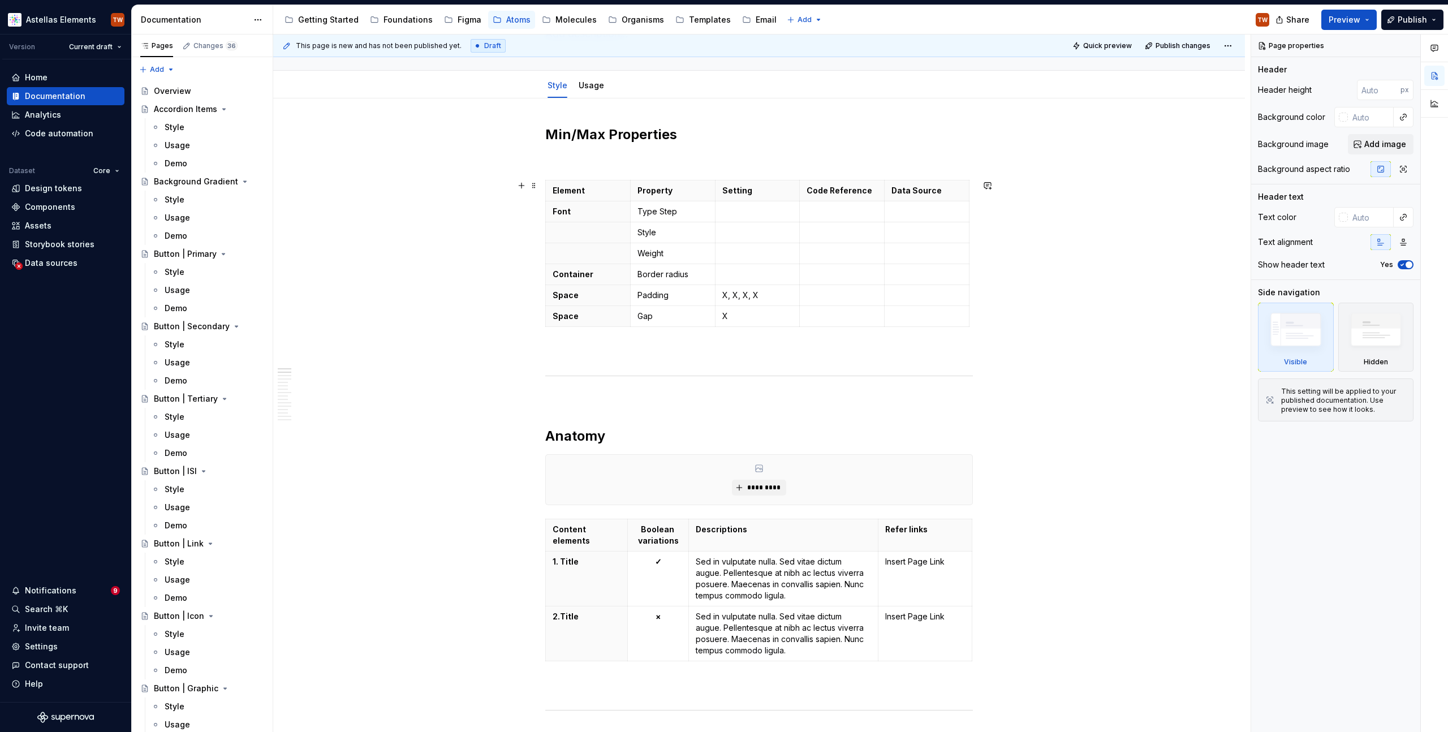
scroll to position [95, 0]
click at [569, 213] on p "Font" at bounding box center [587, 214] width 71 height 11
click at [569, 196] on p "Element" at bounding box center [587, 193] width 71 height 11
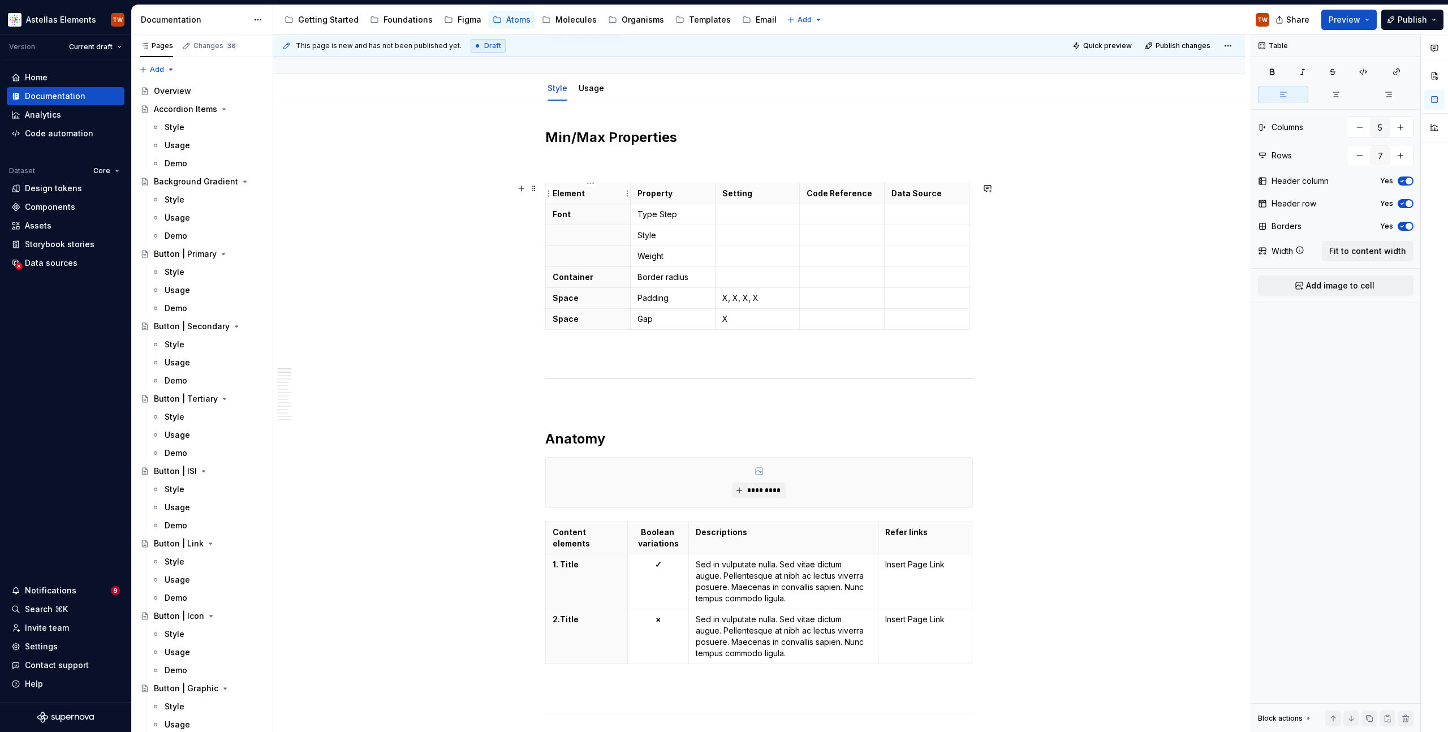
type textarea "*"
click at [569, 196] on p "Element" at bounding box center [587, 193] width 71 height 11
click at [563, 217] on p "Font" at bounding box center [587, 214] width 71 height 11
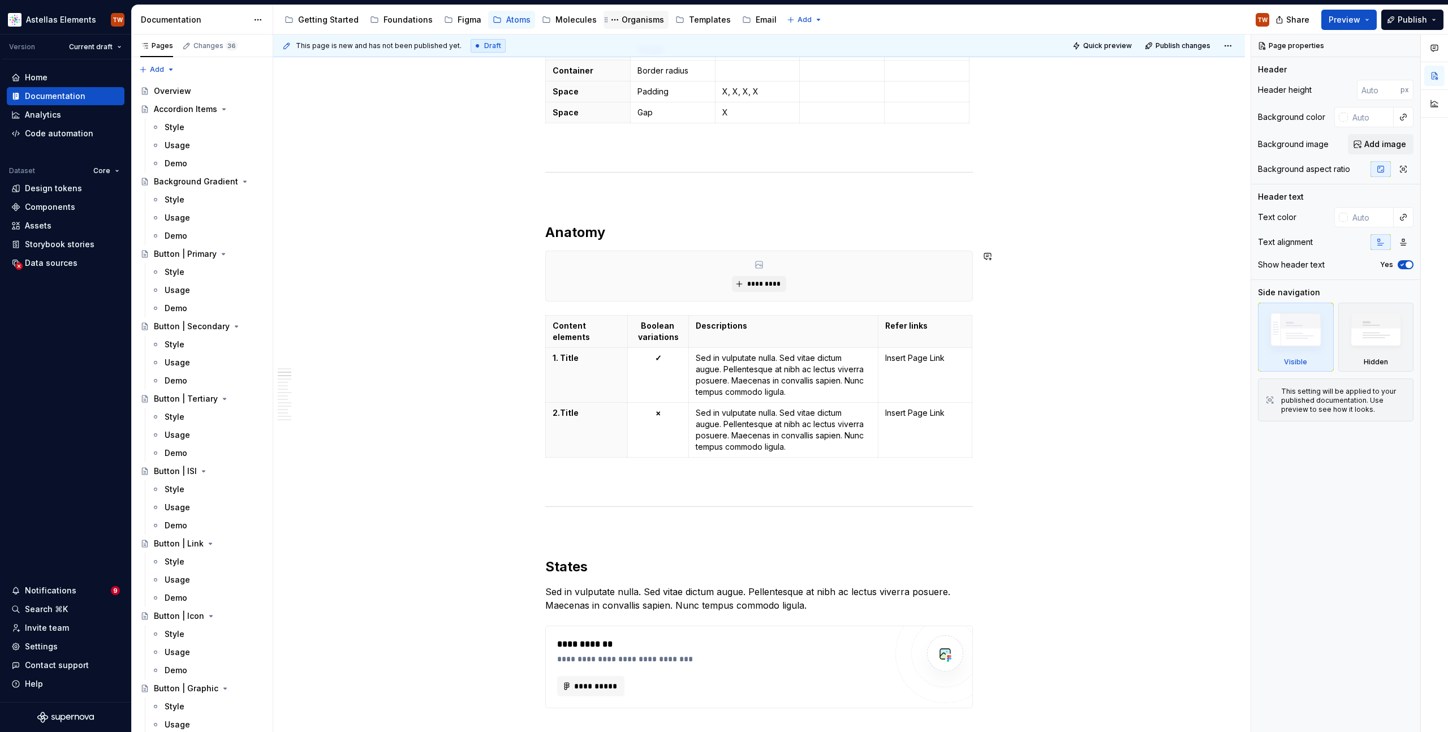
scroll to position [302, 0]
click at [757, 284] on span "*********" at bounding box center [763, 283] width 34 height 9
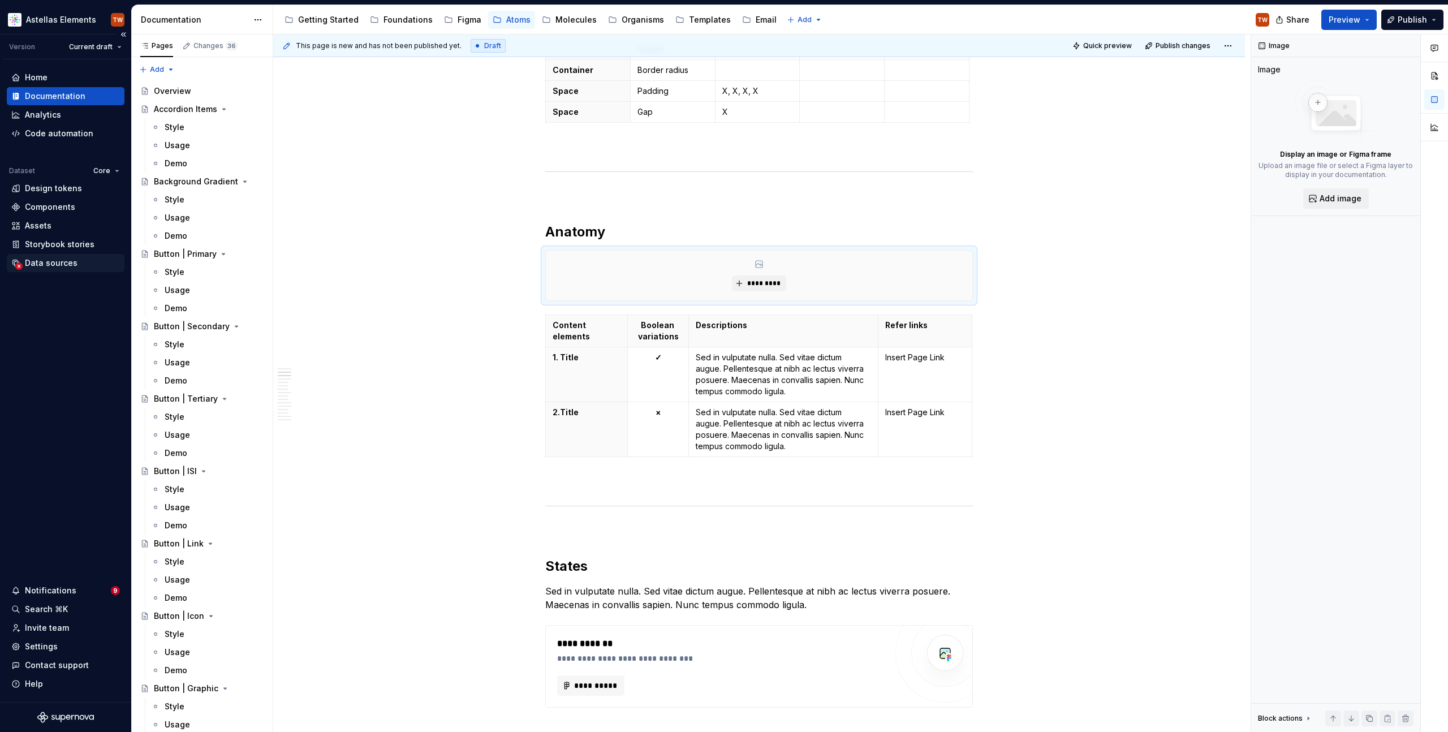
click at [45, 270] on div "Data sources" at bounding box center [66, 263] width 118 height 18
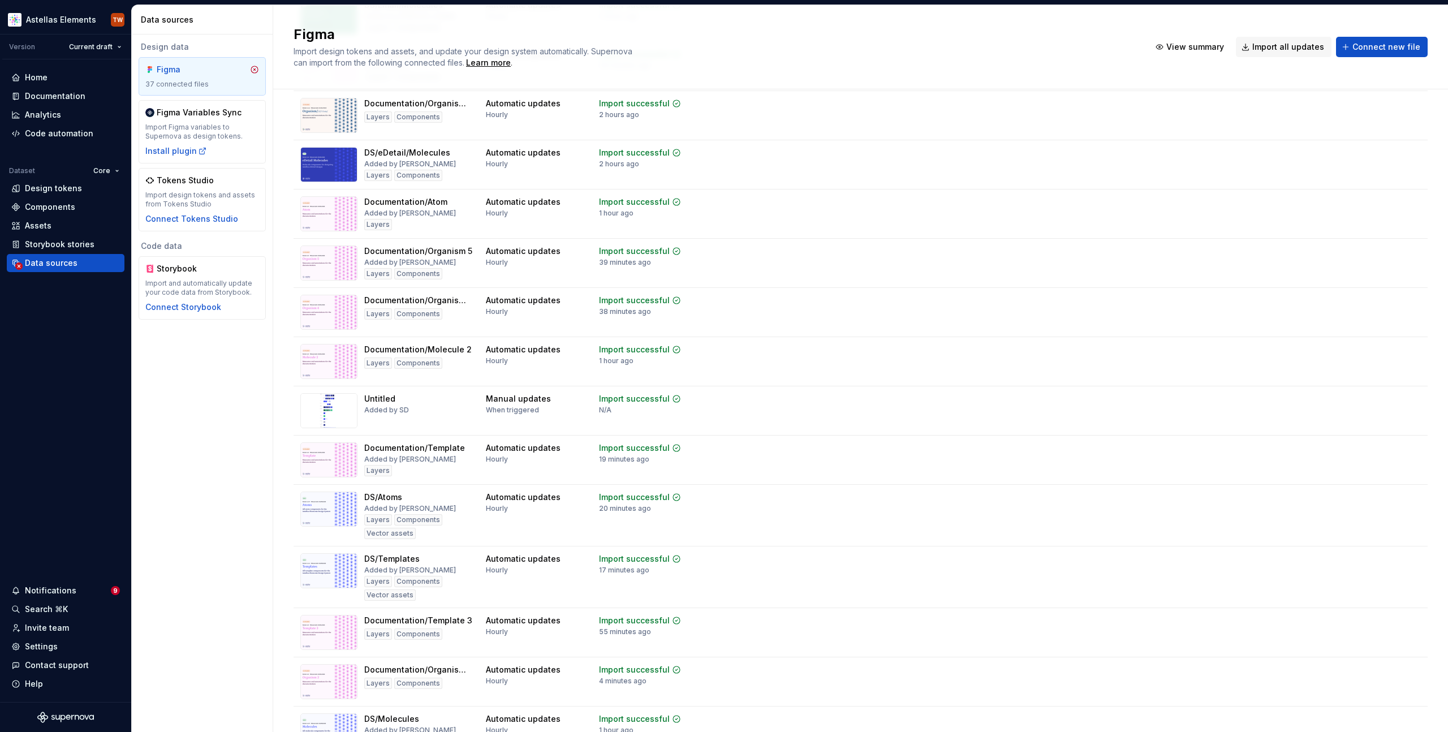
scroll to position [848, 0]
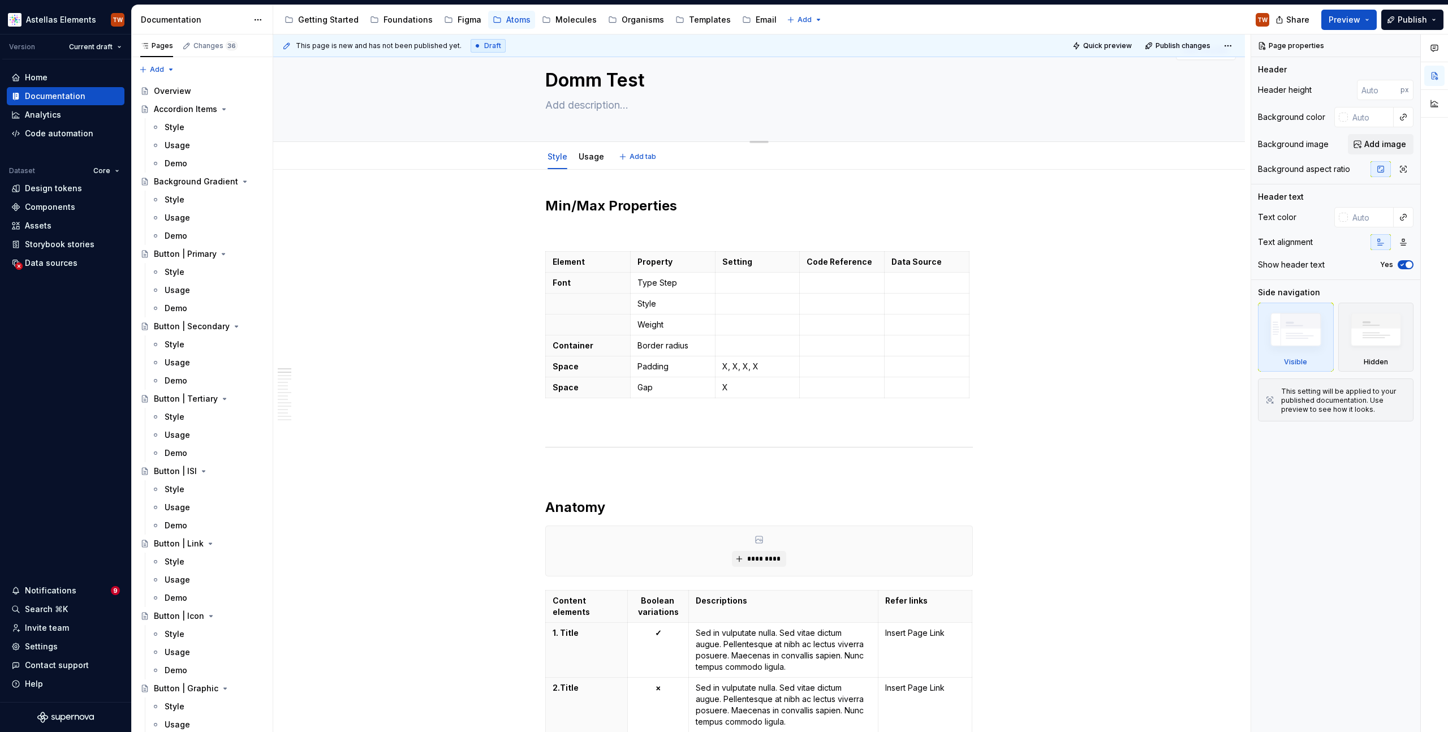
scroll to position [13, 0]
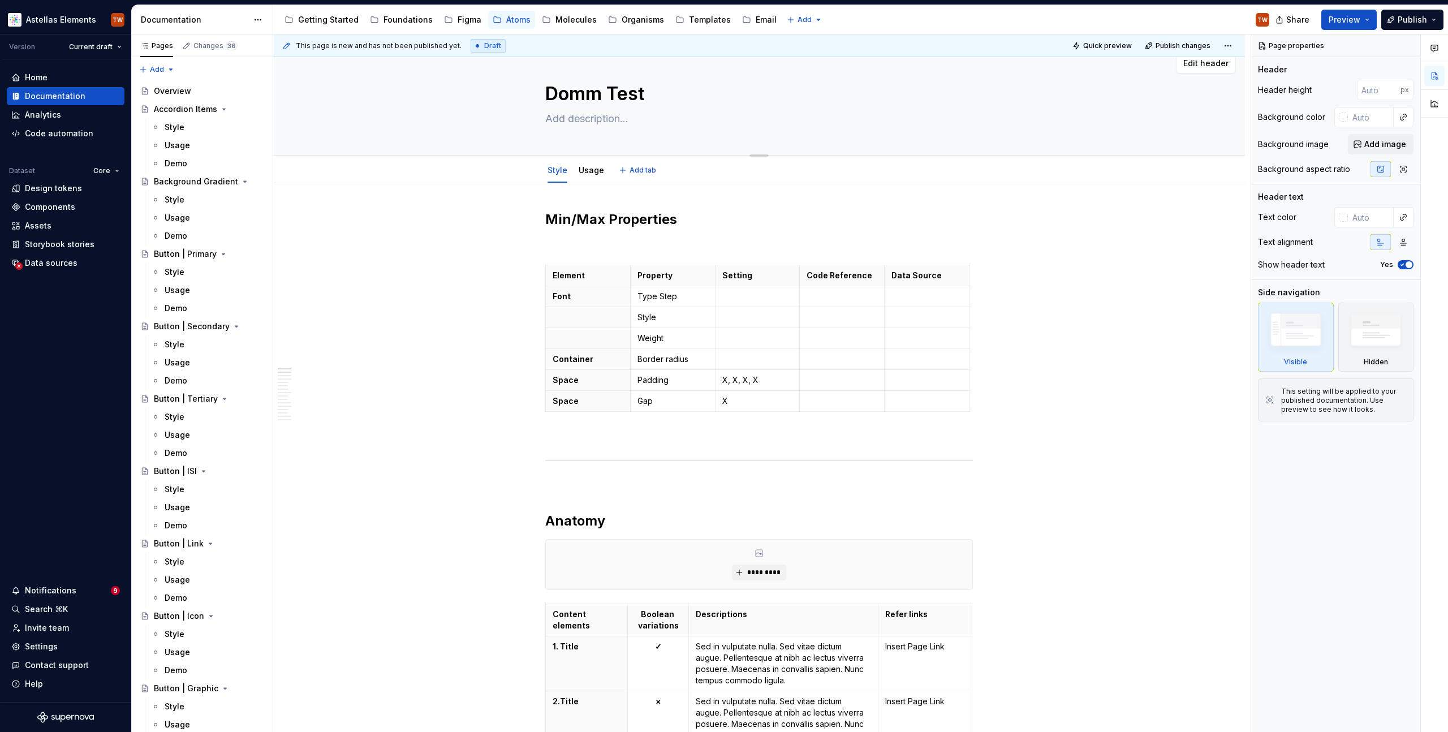
click at [596, 95] on textarea "Domm Test" at bounding box center [757, 93] width 428 height 27
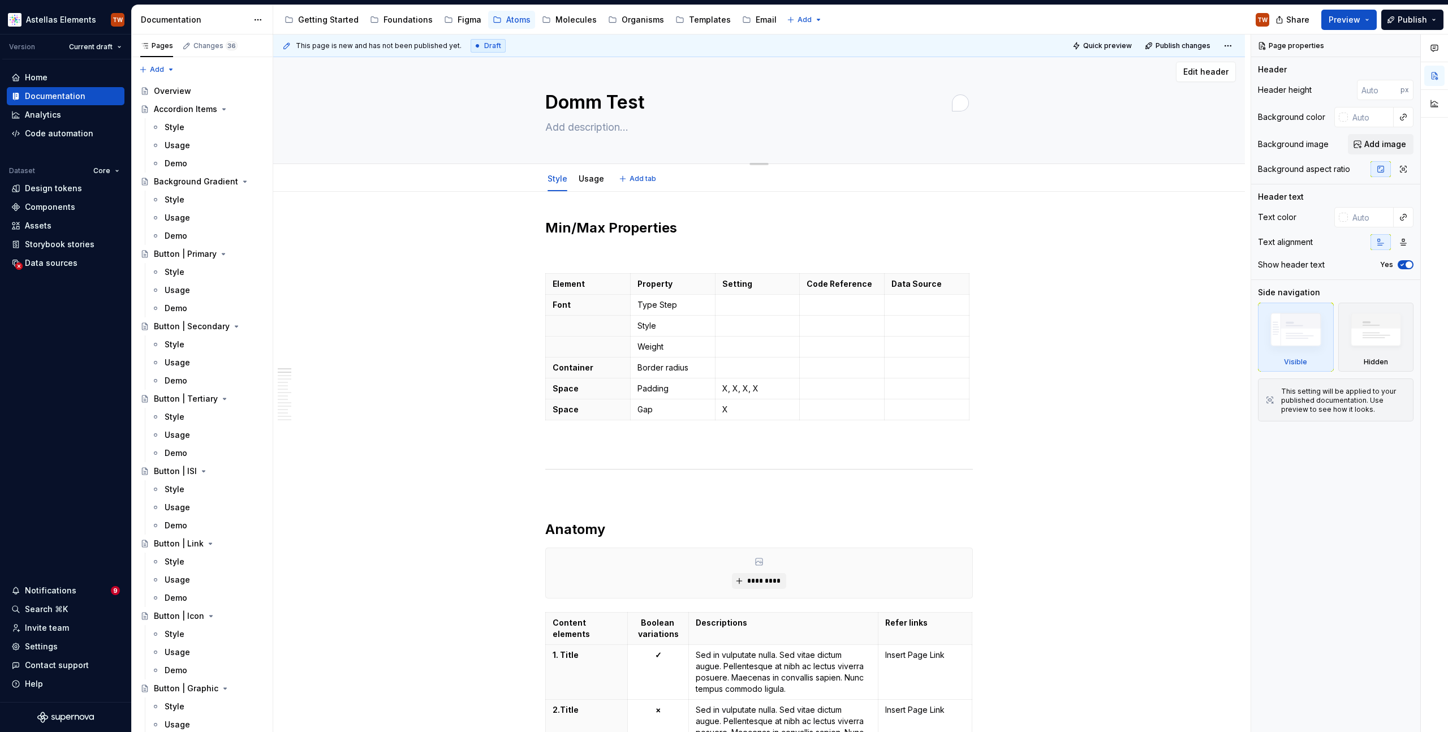
type textarea "*"
click at [605, 105] on textarea "Domm Test" at bounding box center [757, 102] width 428 height 27
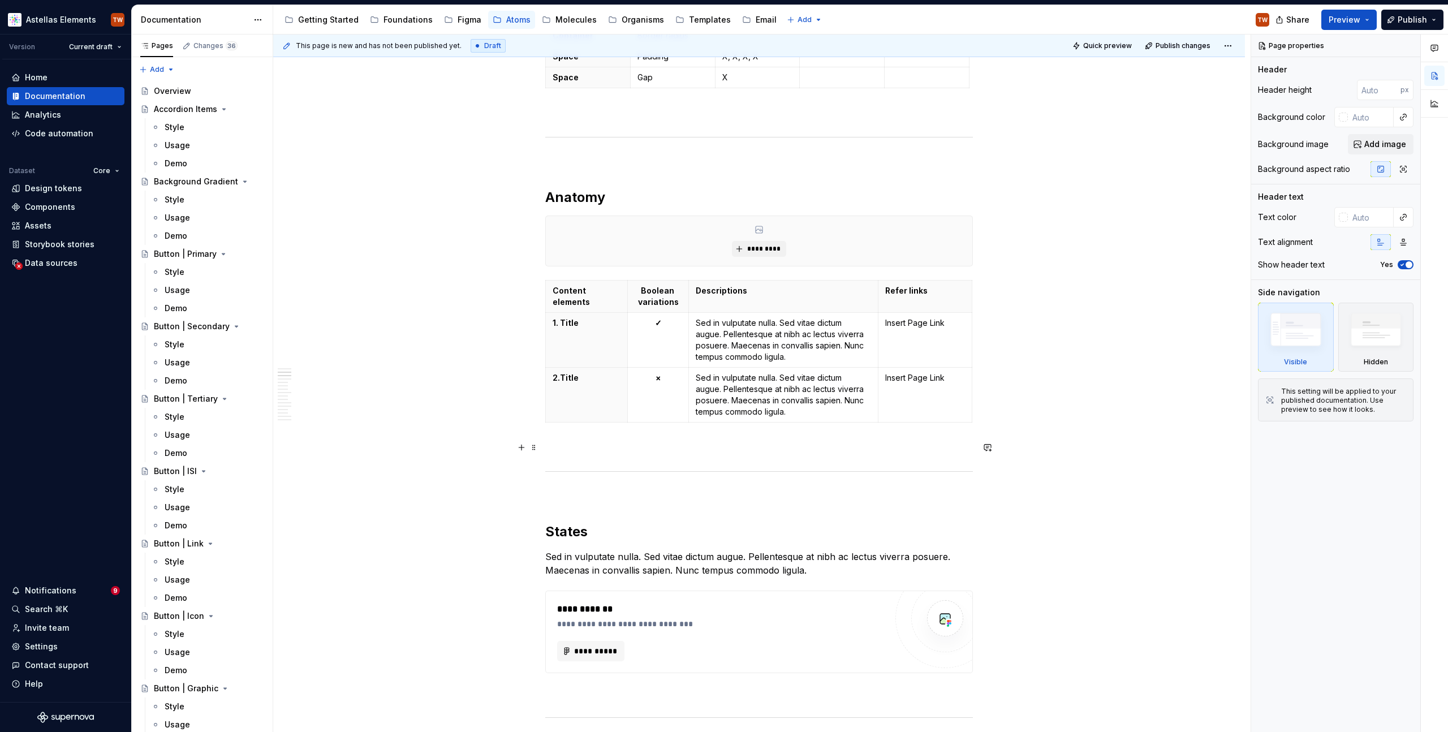
scroll to position [357, 0]
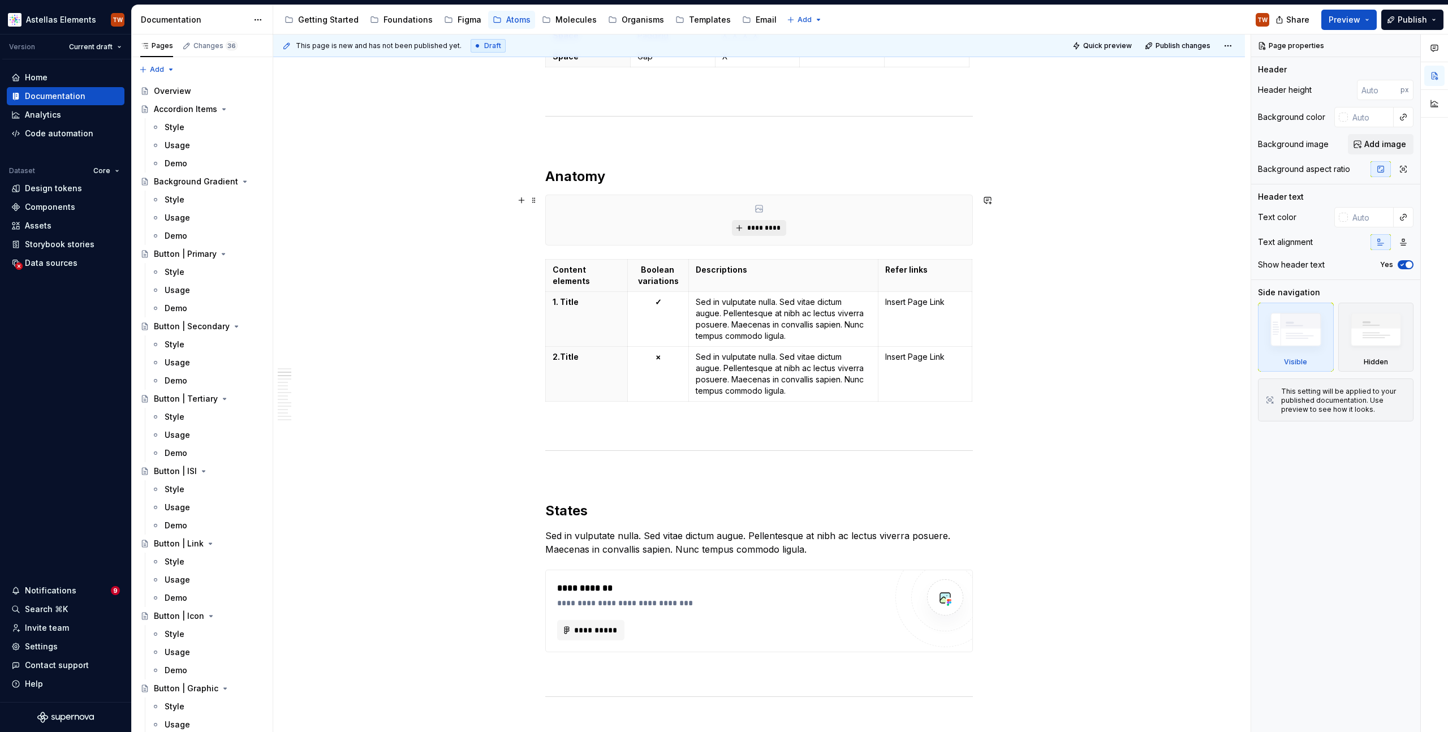
click at [759, 229] on span "*********" at bounding box center [763, 227] width 34 height 9
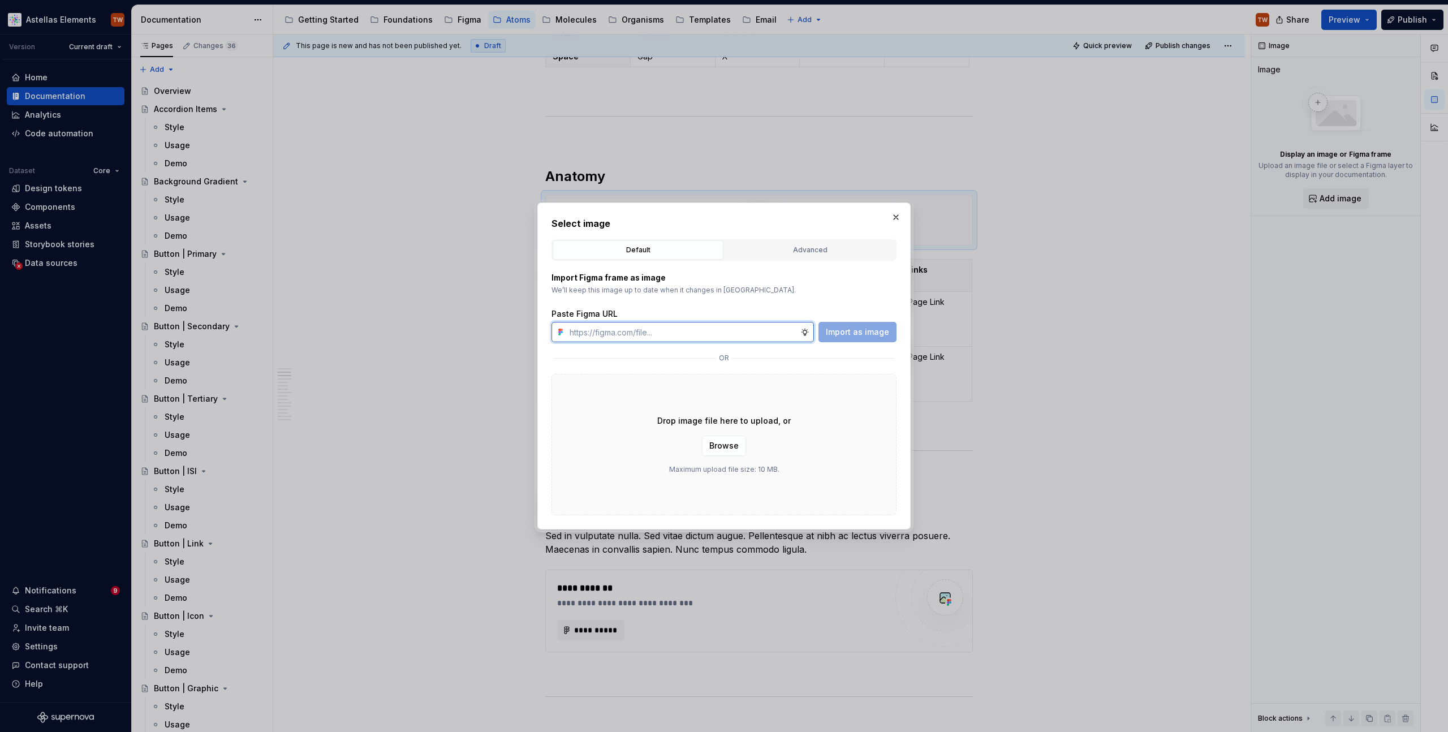
click at [633, 331] on input "text" at bounding box center [682, 332] width 235 height 20
click at [722, 446] on span "Browse" at bounding box center [723, 445] width 29 height 11
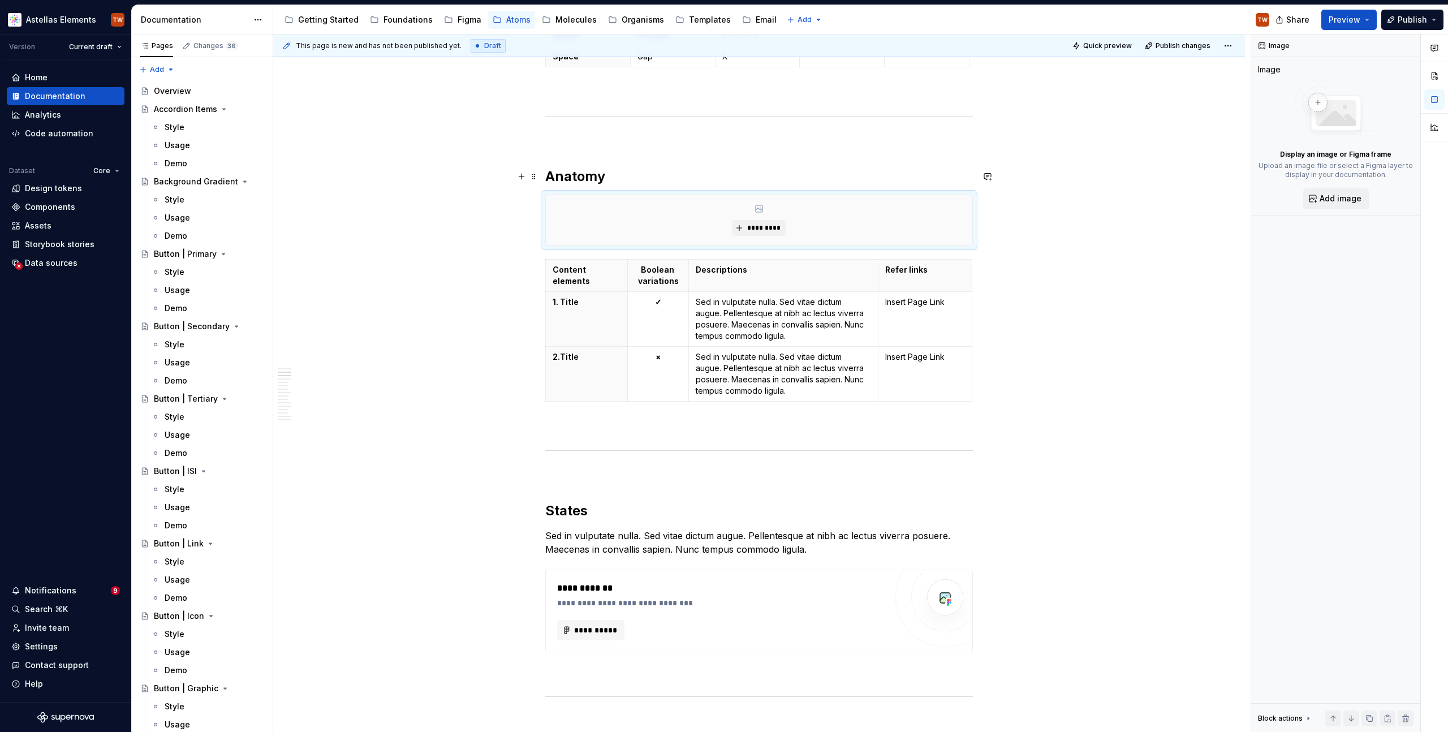
click at [625, 184] on h2 "Anatomy" at bounding box center [759, 176] width 428 height 18
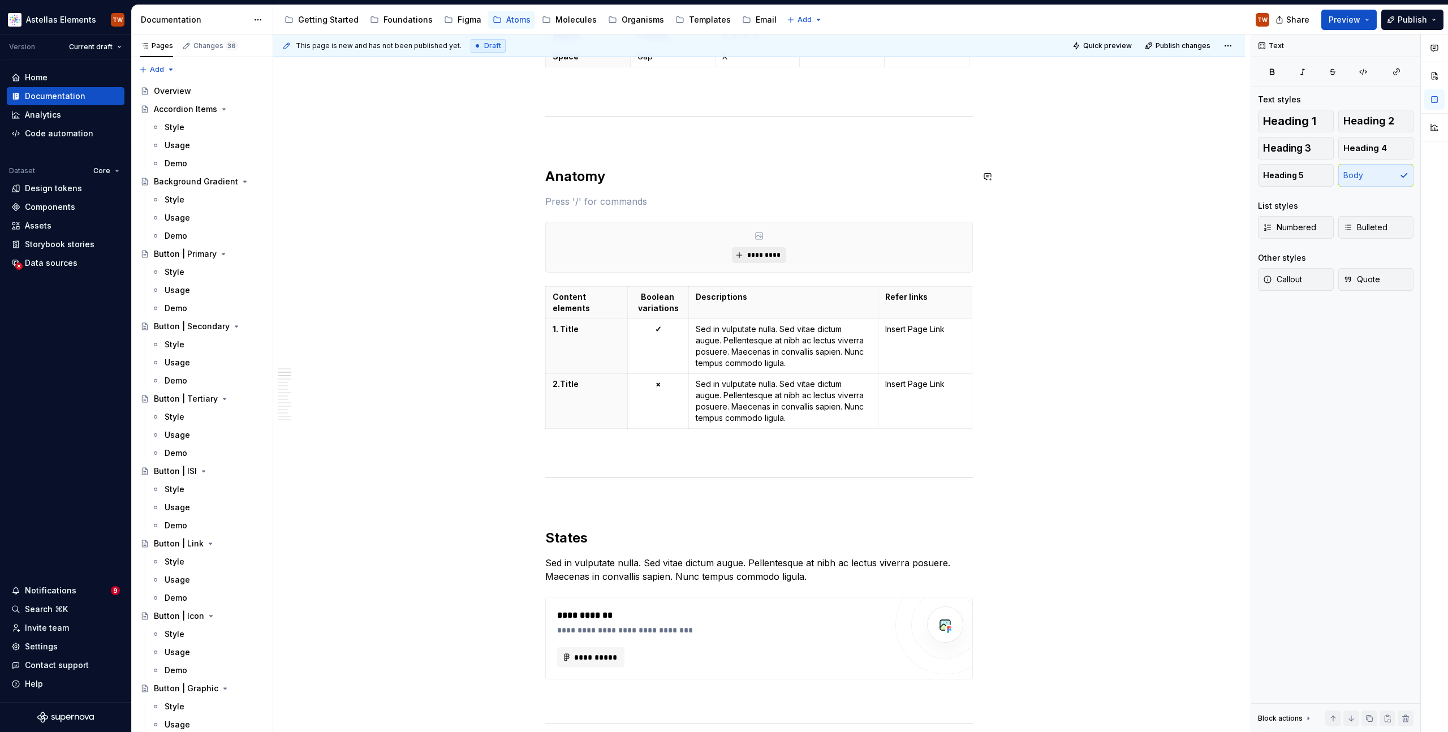
click at [770, 258] on span "*********" at bounding box center [763, 255] width 34 height 9
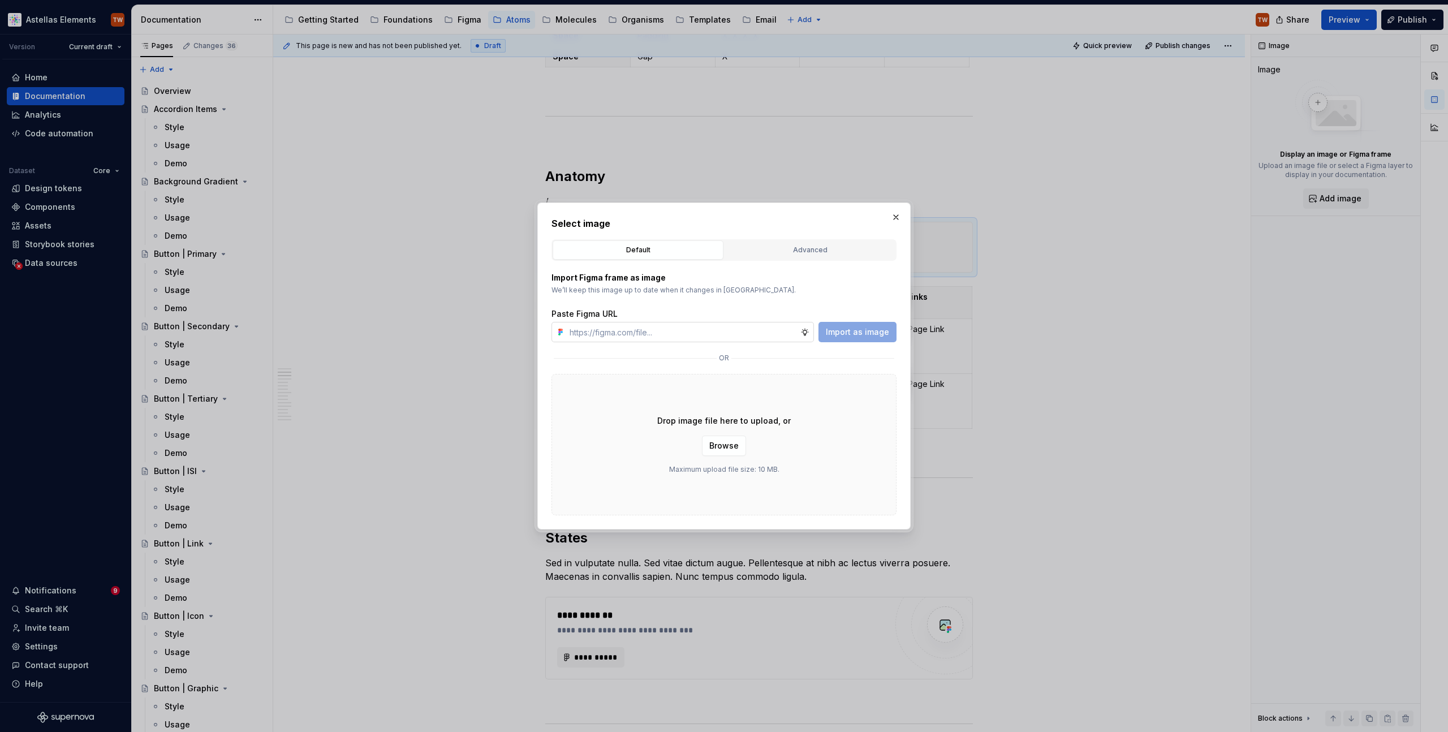
click at [738, 327] on input "text" at bounding box center [682, 332] width 235 height 20
click at [723, 446] on span "Browse" at bounding box center [723, 445] width 29 height 11
click at [828, 239] on div "Default Advanced" at bounding box center [723, 249] width 345 height 21
click at [820, 248] on div "Advanced" at bounding box center [809, 249] width 163 height 11
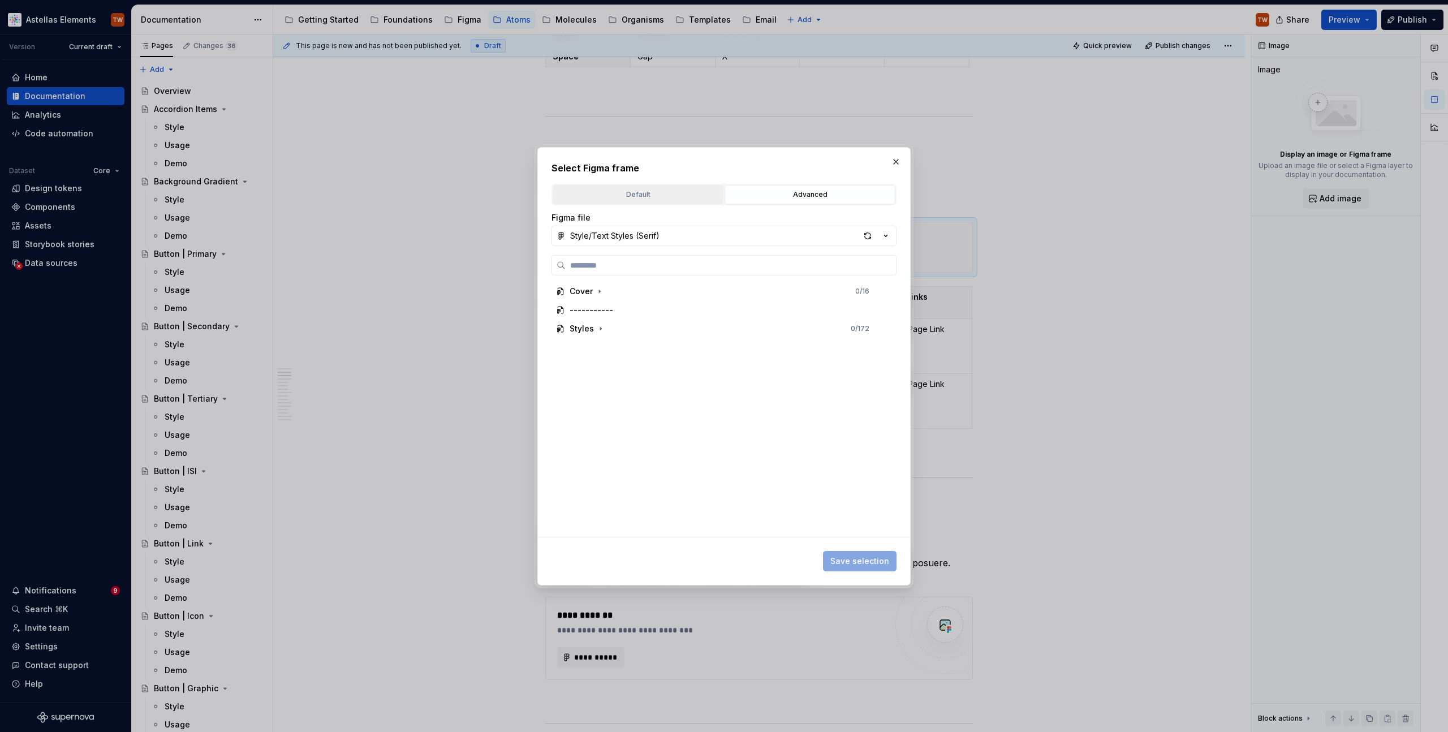
click at [639, 201] on button "Default" at bounding box center [637, 194] width 171 height 19
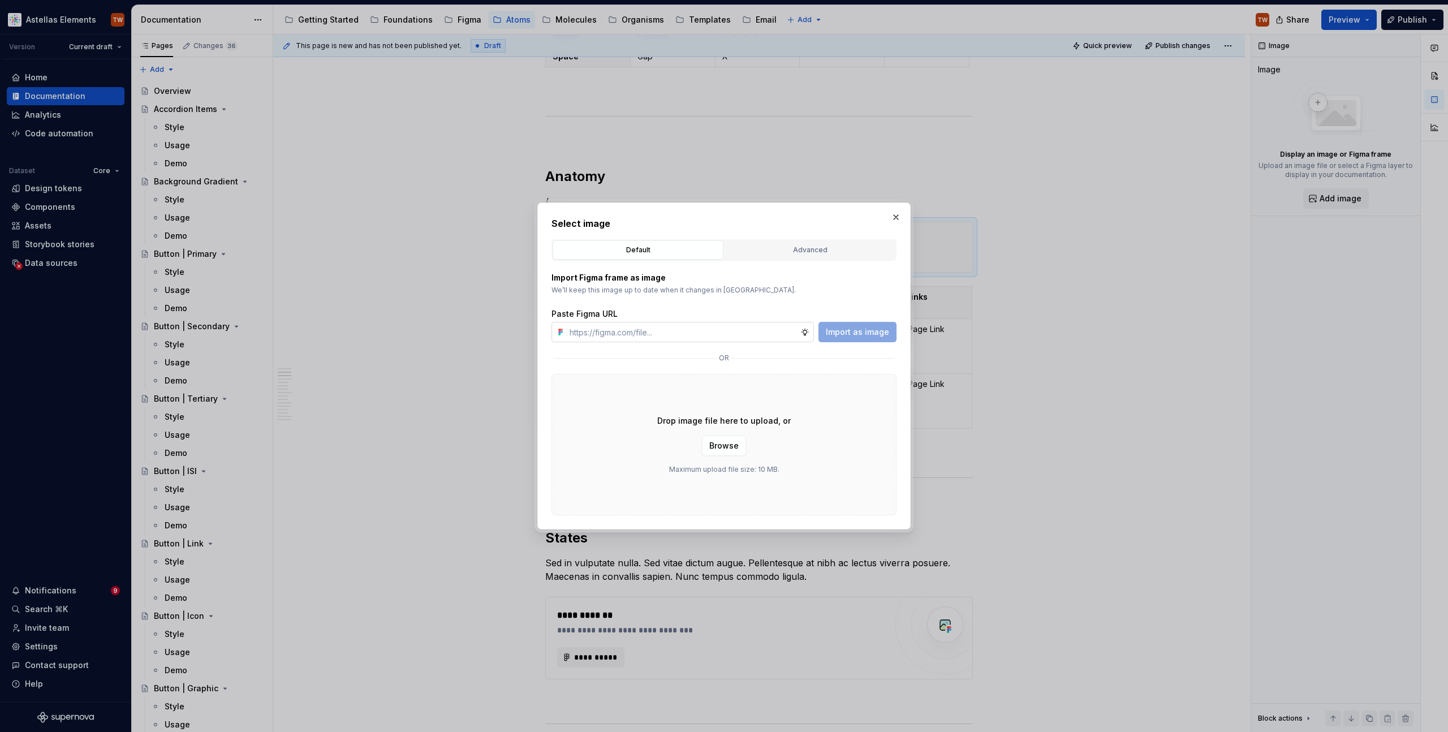
type textarea "*"
click at [601, 333] on input "text" at bounding box center [682, 332] width 235 height 20
paste input "[URL][DOMAIN_NAME]"
type input "[URL][DOMAIN_NAME]"
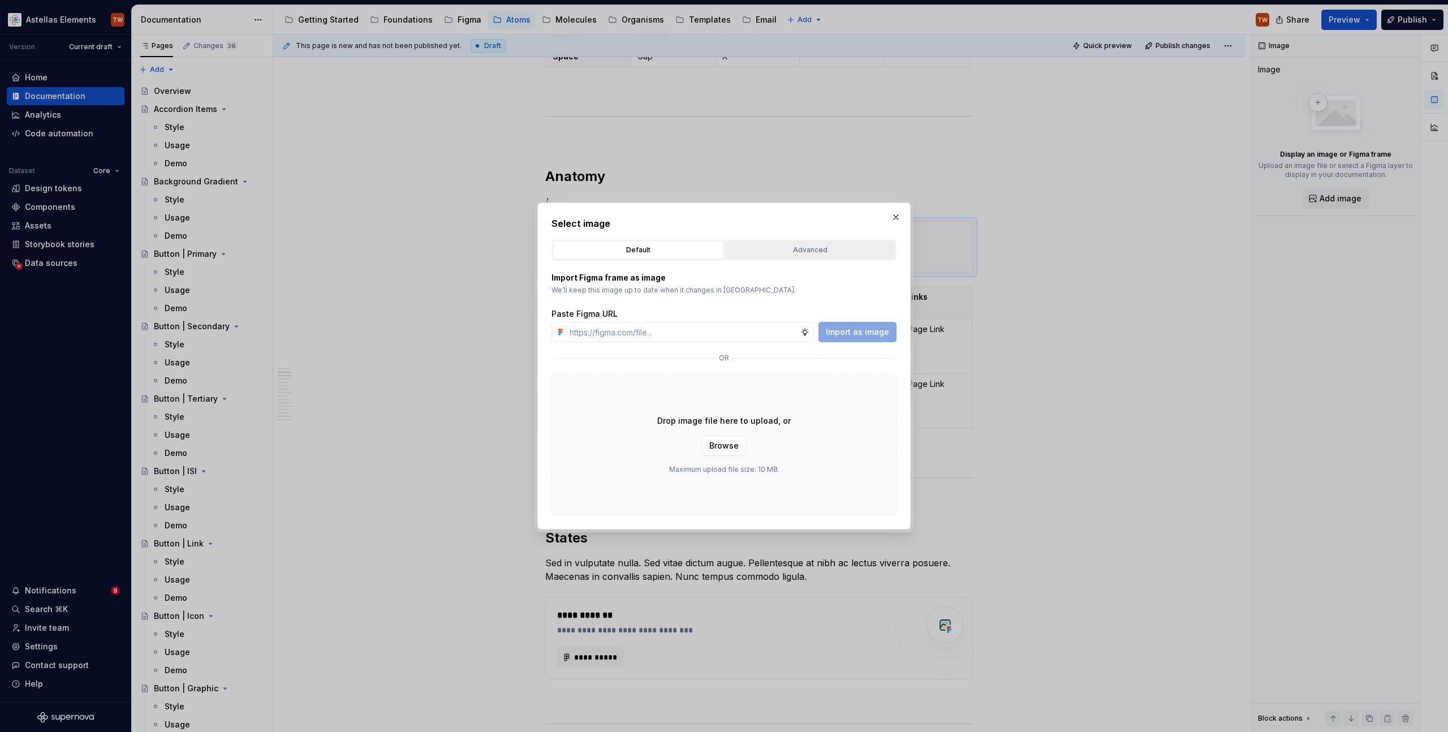
click at [806, 250] on div "Advanced" at bounding box center [809, 249] width 163 height 11
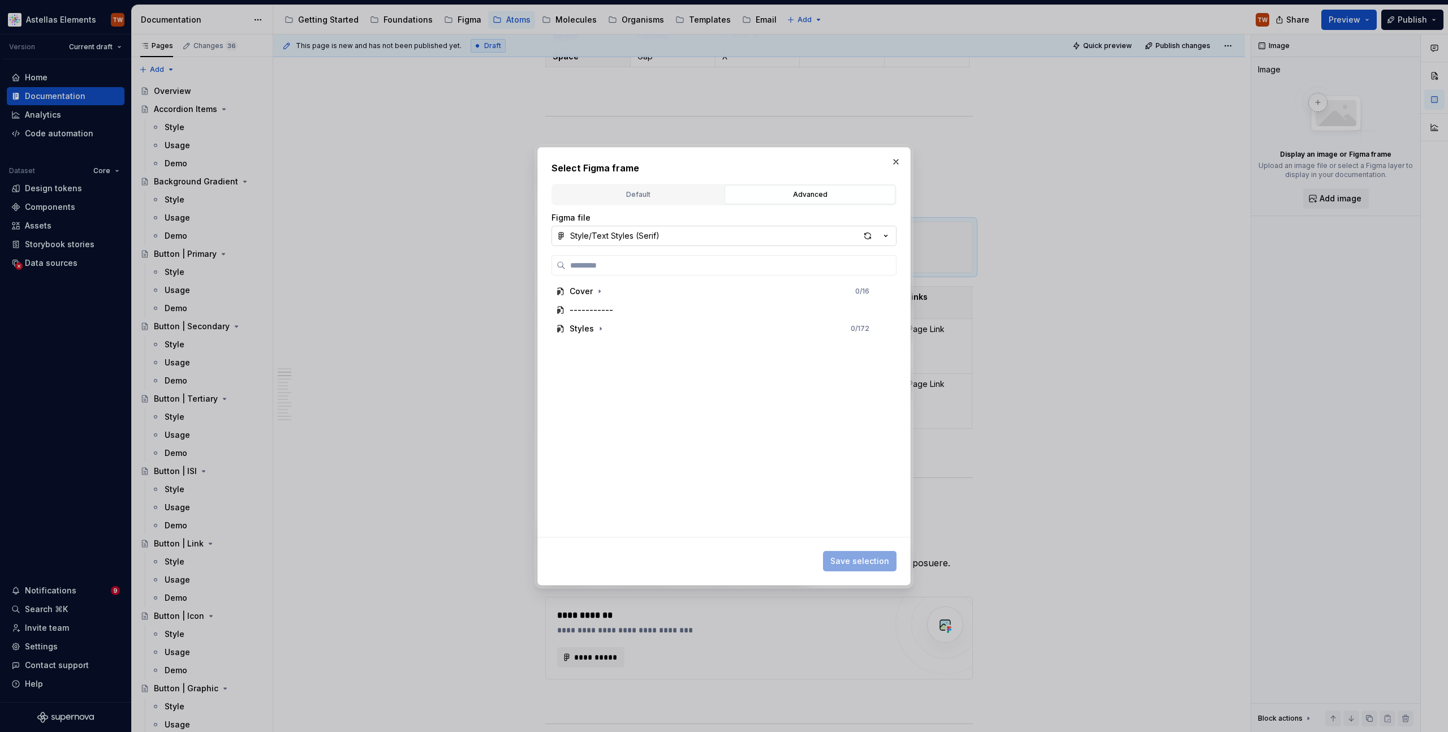
click at [626, 233] on div "Style/Text Styles (Serif)" at bounding box center [614, 235] width 89 height 11
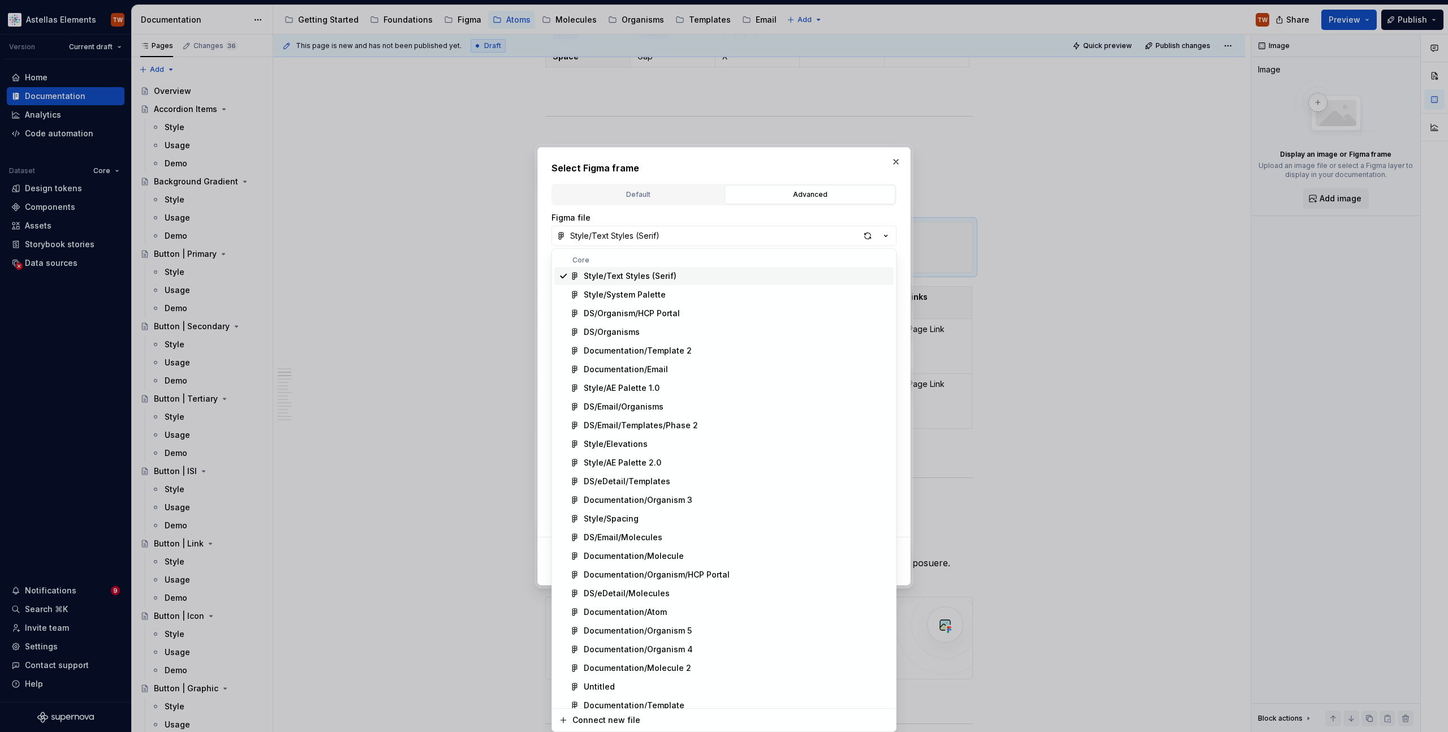
click at [719, 221] on div "Select Figma frame Default Advanced Import Figma frame as image We’ll keep this…" at bounding box center [724, 366] width 1448 height 732
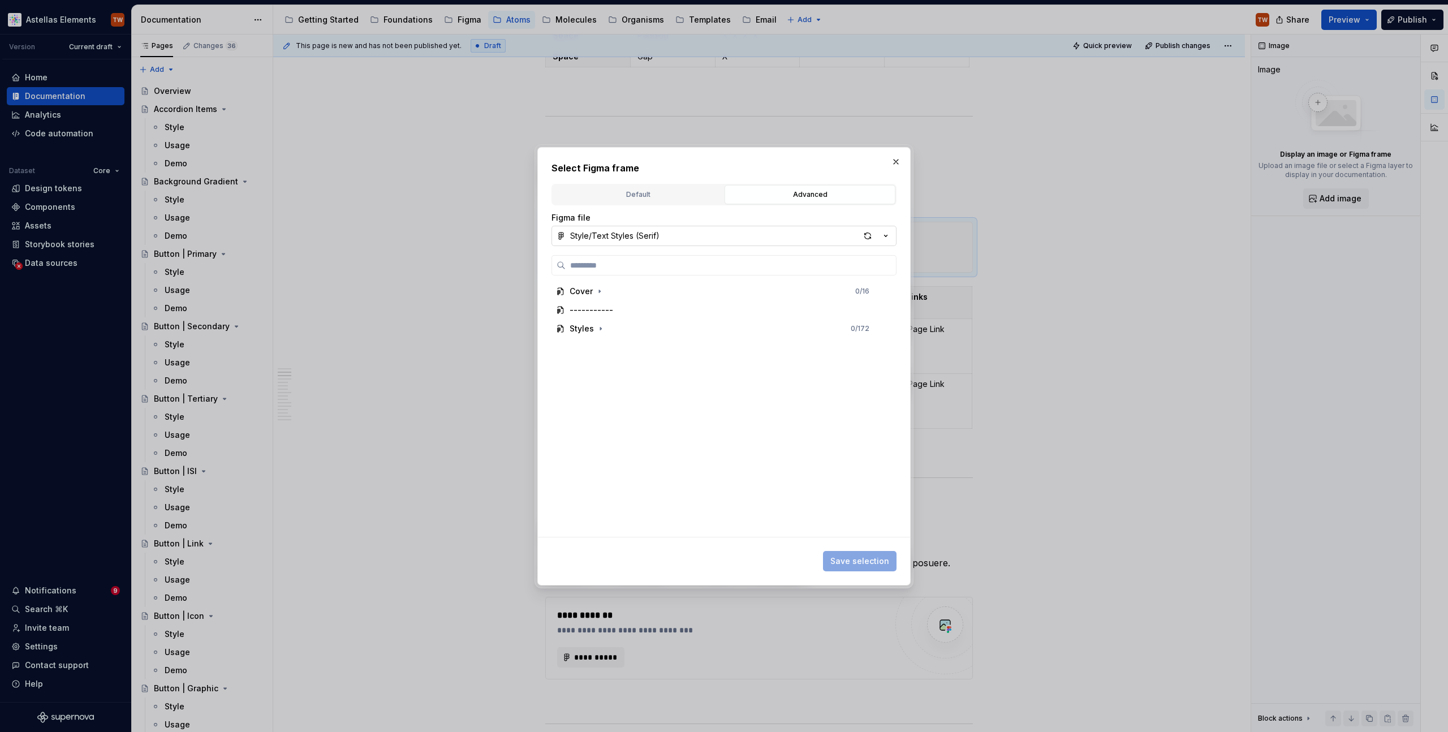
click at [665, 236] on button "Style/Text Styles (Serif)" at bounding box center [723, 236] width 345 height 20
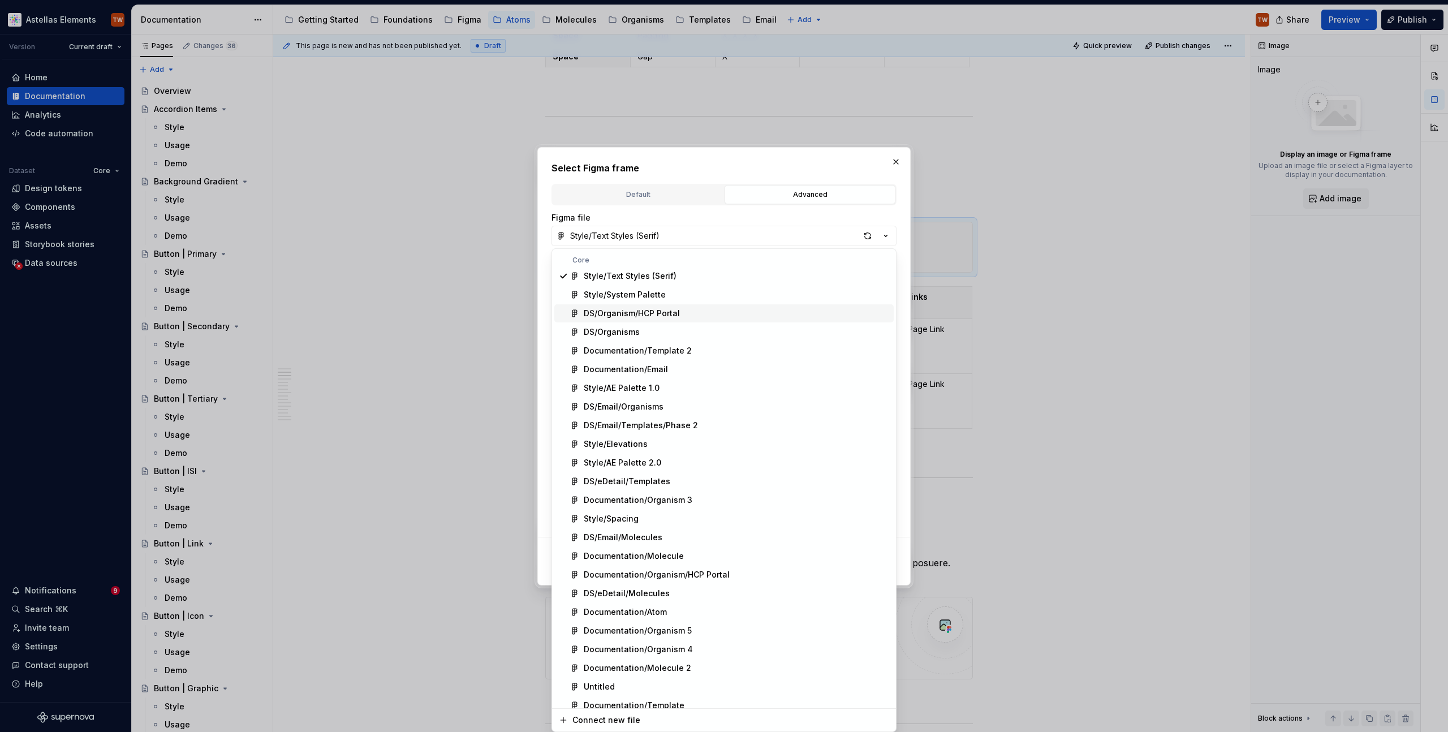
click at [644, 317] on div "DS/Organism/HCP Portal" at bounding box center [632, 313] width 96 height 11
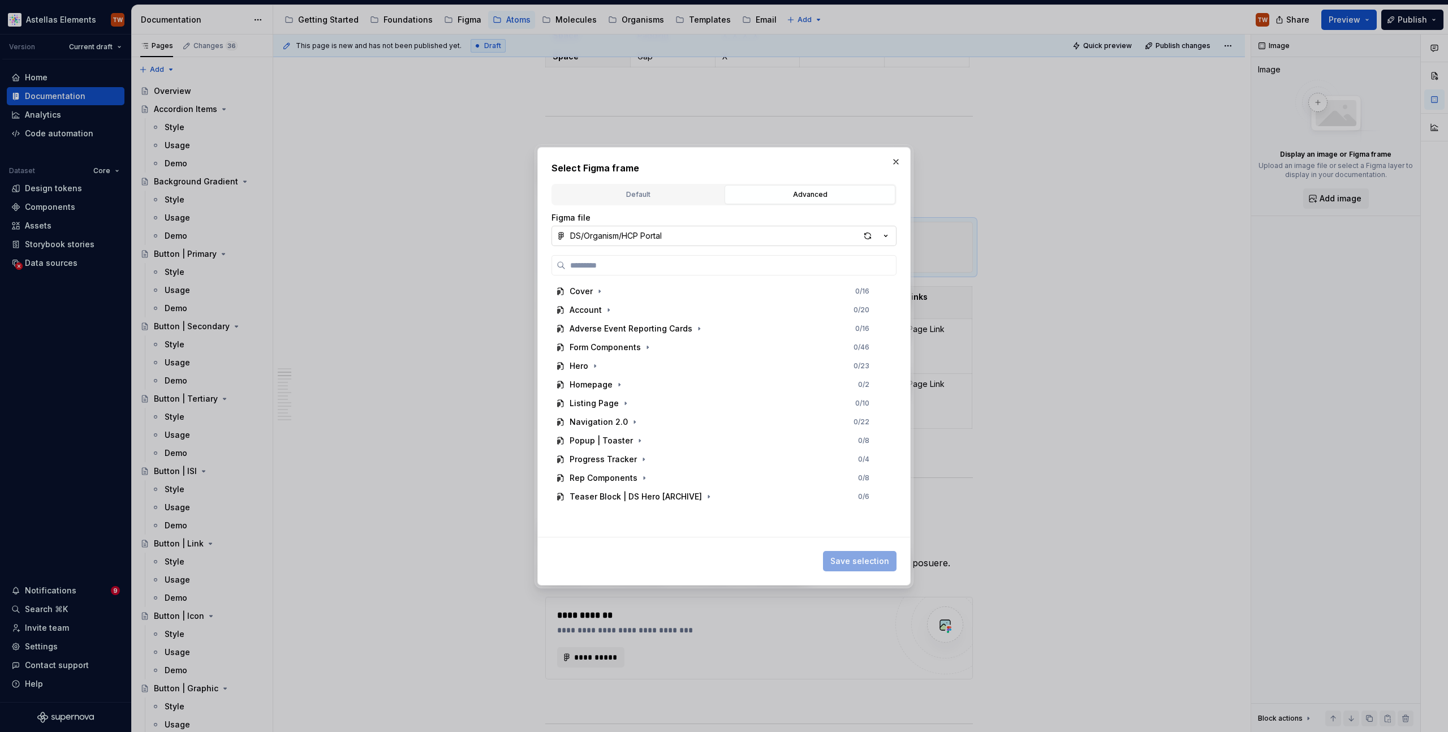
click at [673, 236] on button "DS/Organism/HCP Portal" at bounding box center [723, 236] width 345 height 20
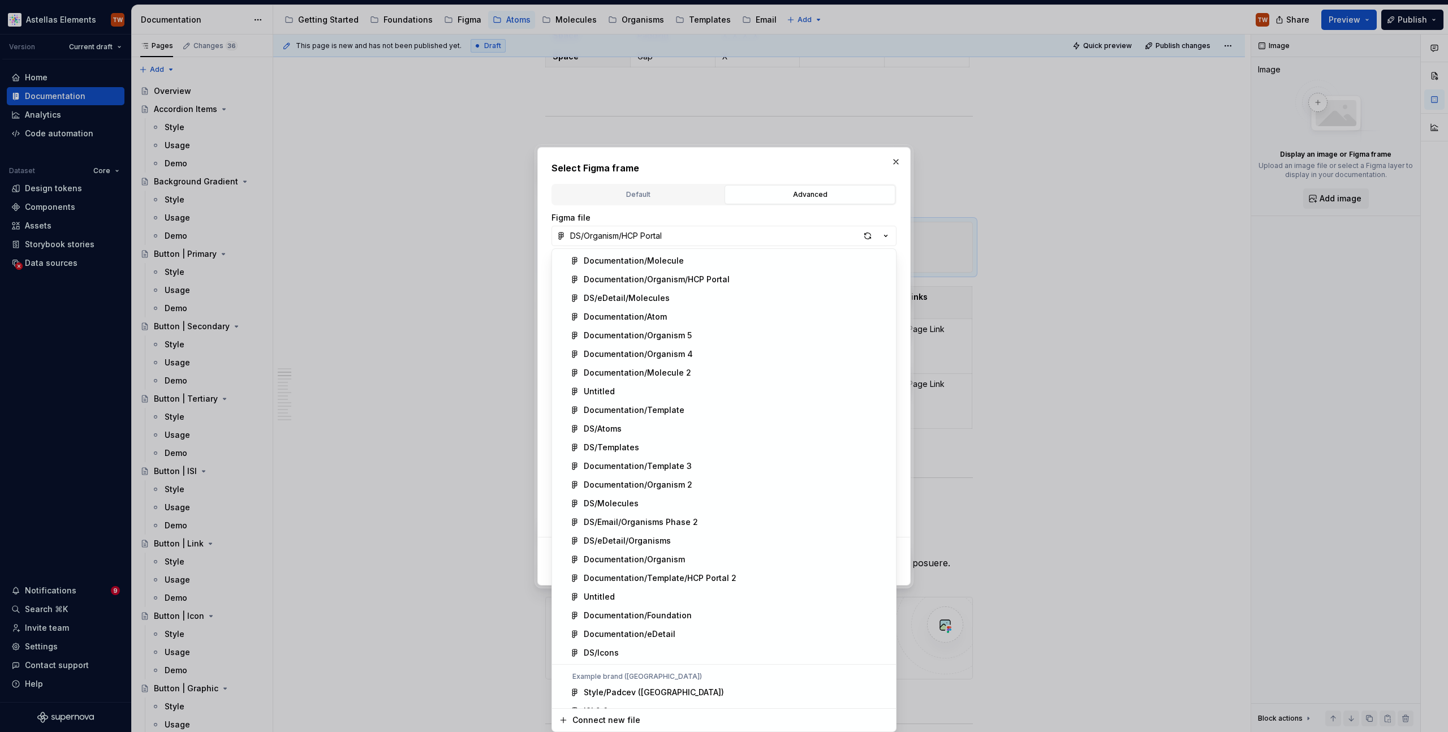
scroll to position [308, 0]
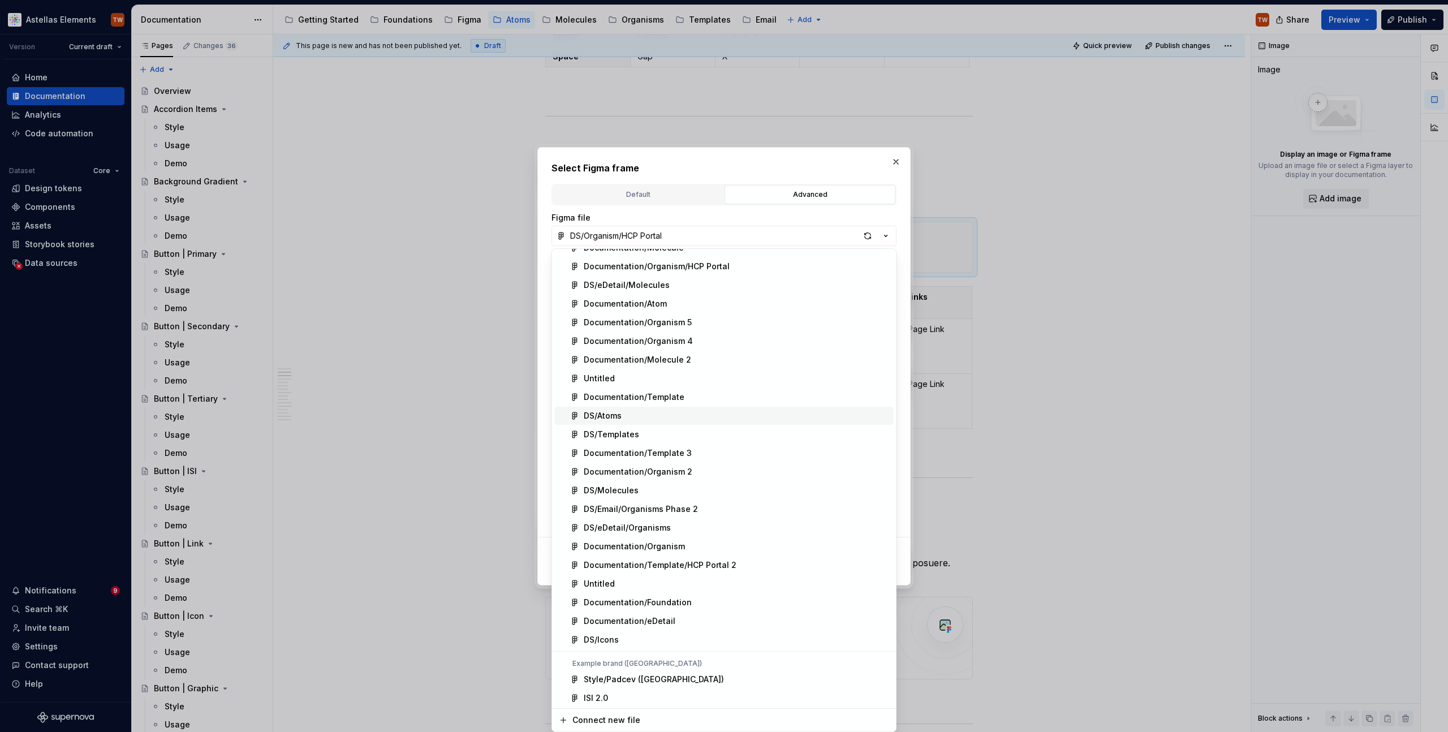
click at [599, 408] on span "DS/Atoms" at bounding box center [723, 416] width 339 height 18
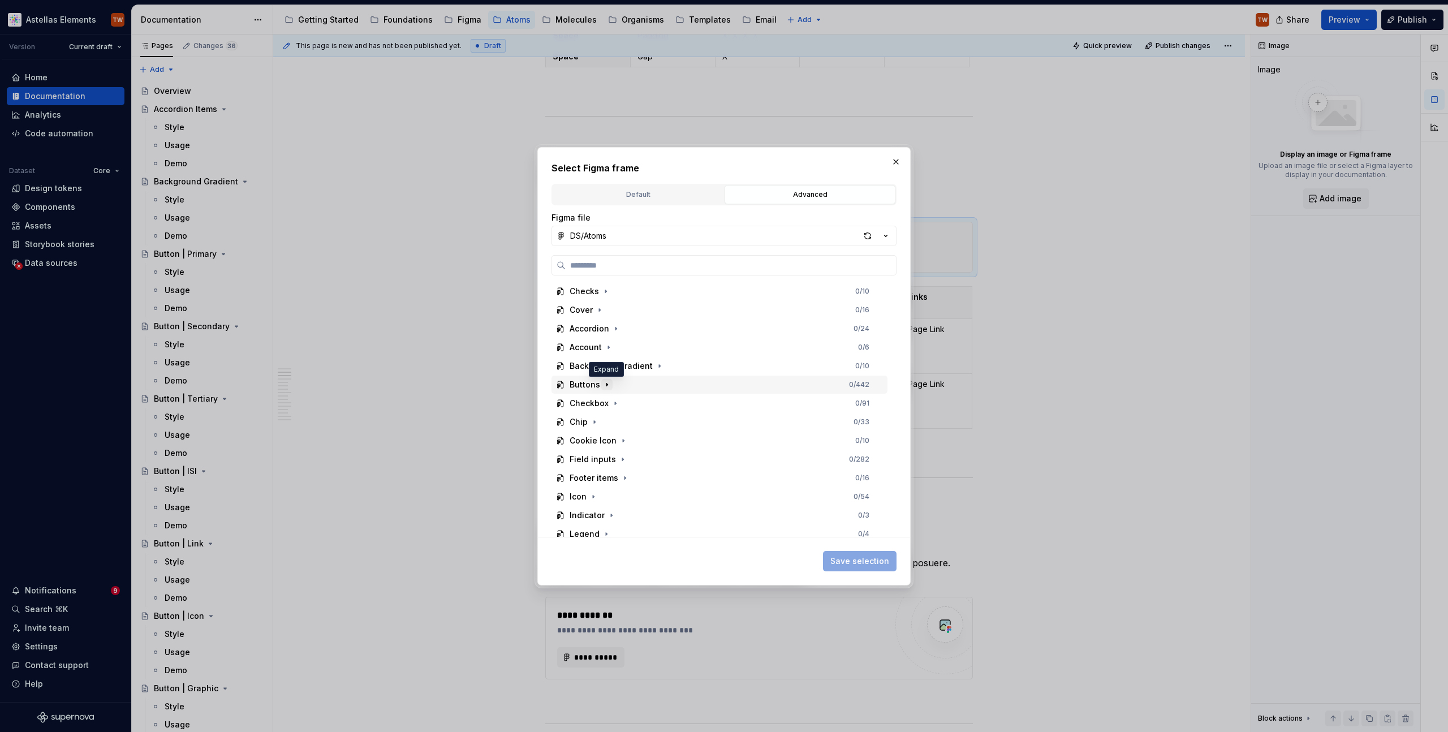
click at [606, 383] on icon "button" at bounding box center [606, 384] width 1 height 3
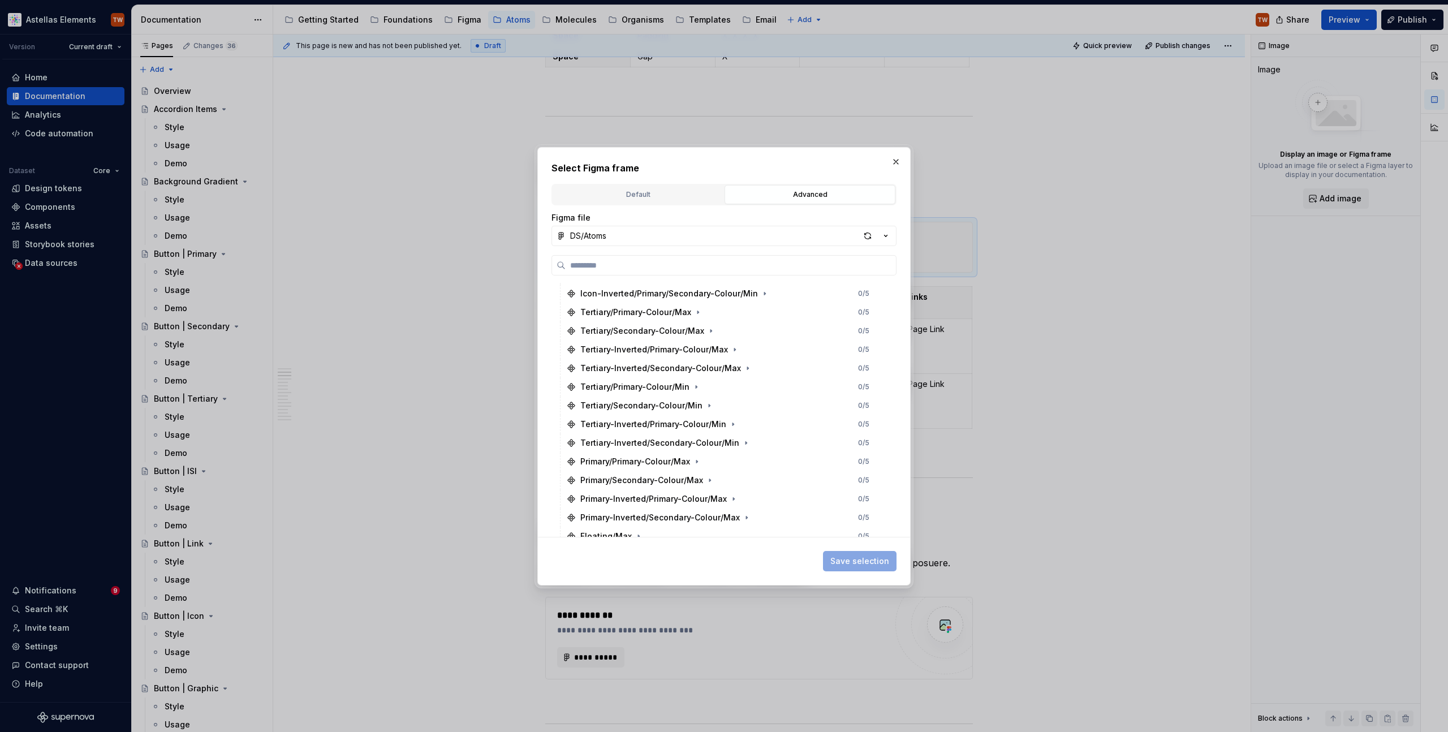
scroll to position [255, 0]
click at [682, 261] on input "search" at bounding box center [730, 265] width 330 height 11
click at [690, 234] on button "DS/Atoms" at bounding box center [723, 236] width 345 height 20
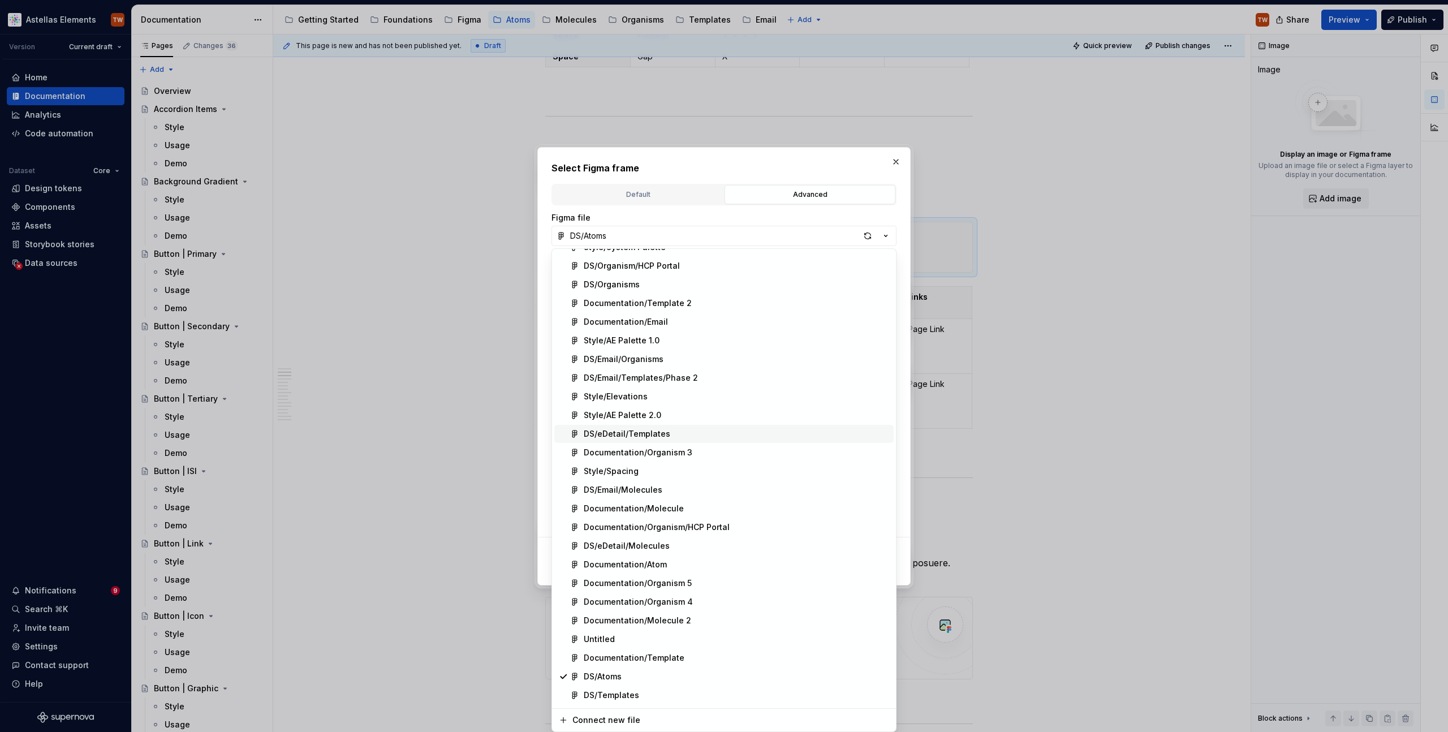
scroll to position [50, 0]
click at [629, 568] on span "Documentation/Atom" at bounding box center [723, 561] width 339 height 18
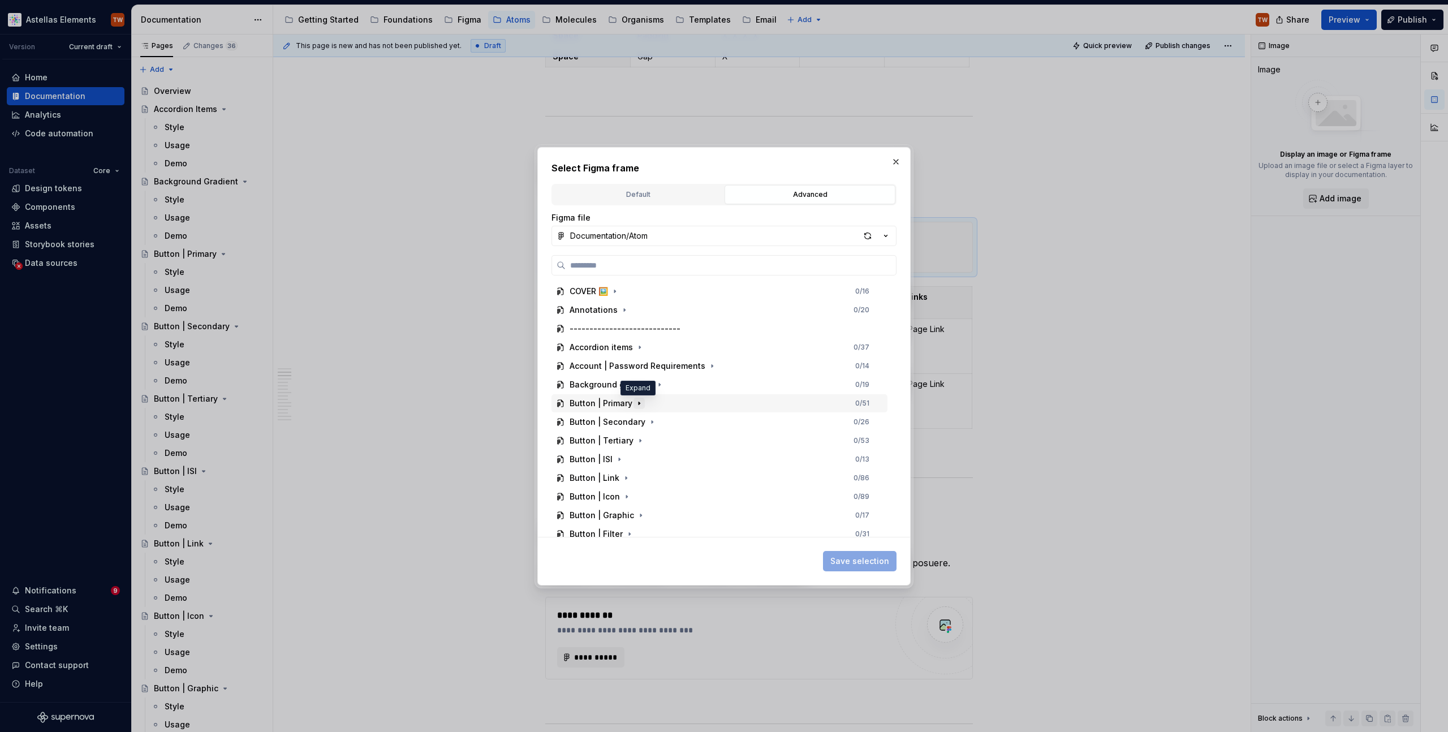
click at [638, 400] on icon "button" at bounding box center [638, 403] width 9 height 9
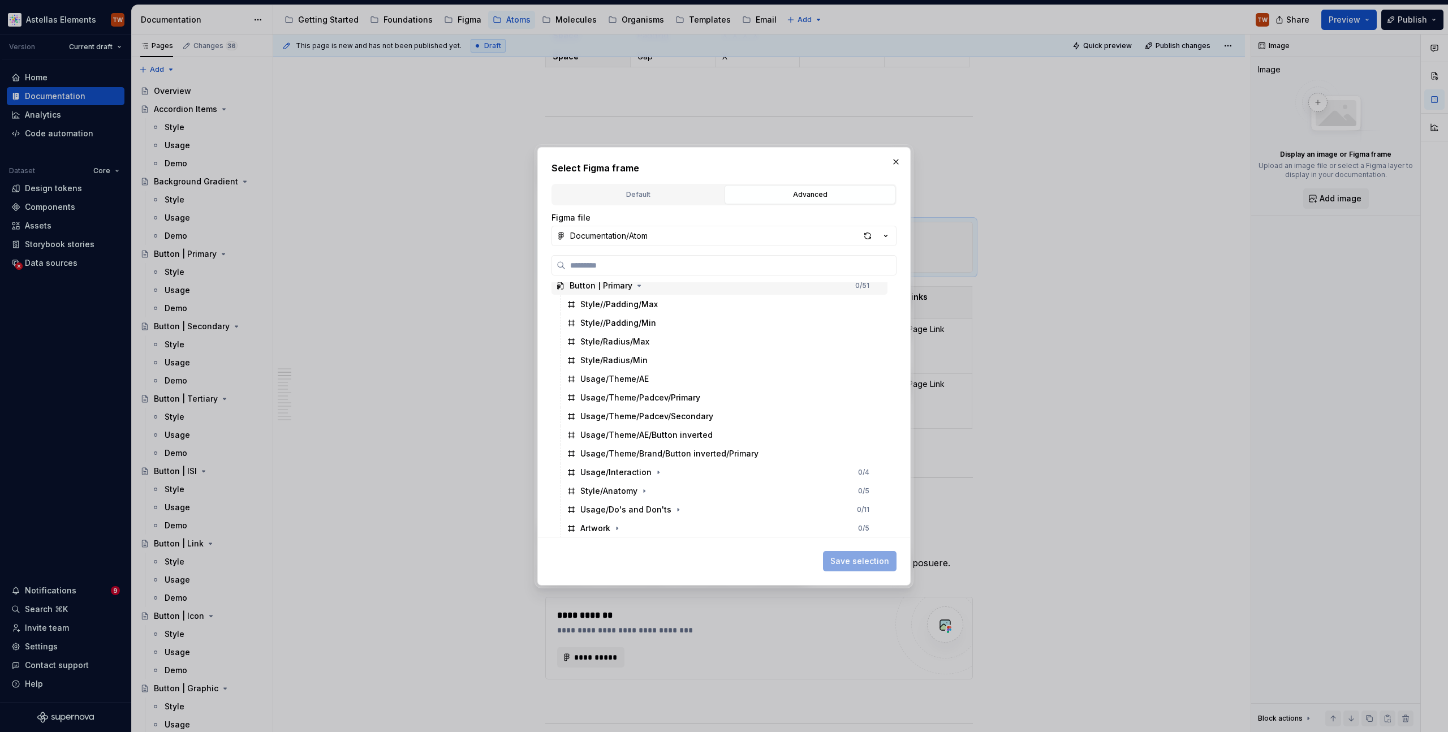
scroll to position [127, 0]
click at [647, 483] on button "button" at bounding box center [643, 481] width 11 height 11
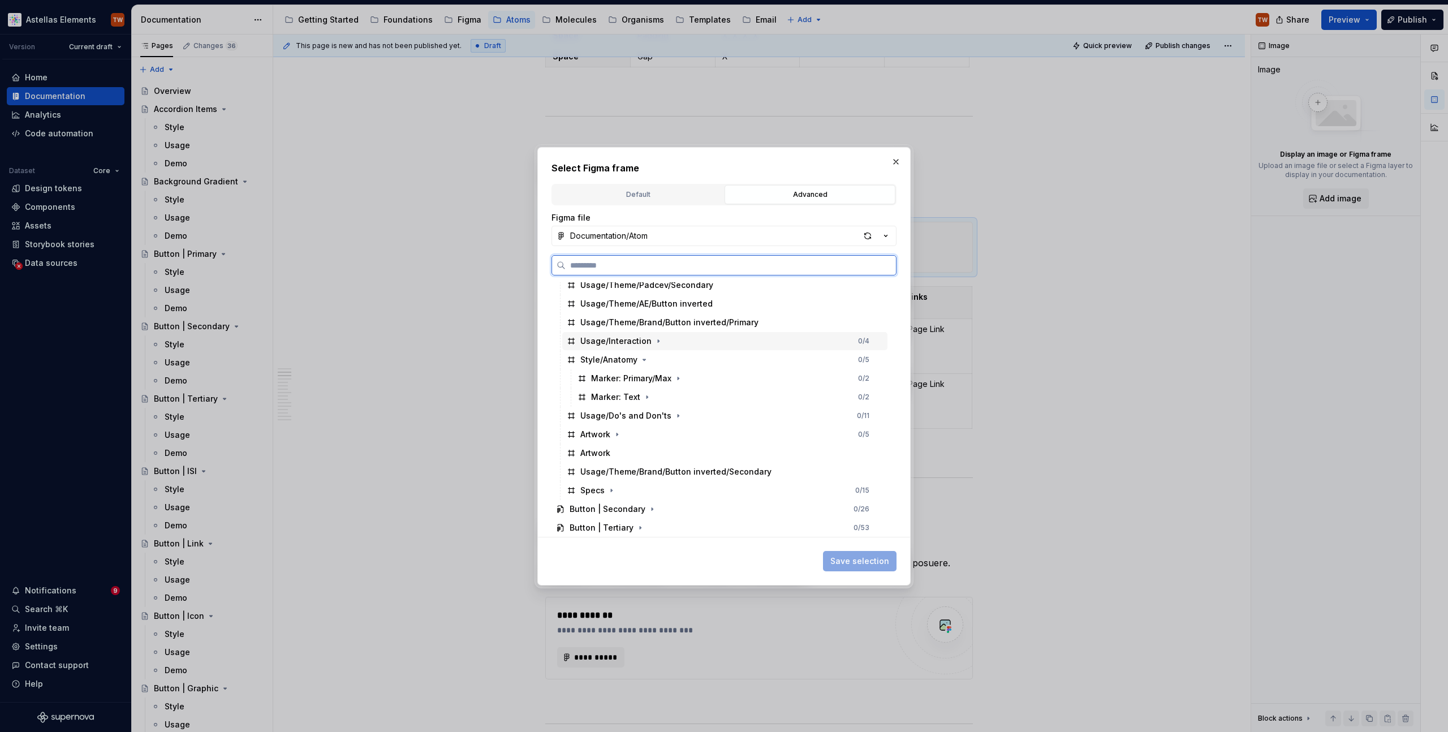
scroll to position [251, 0]
click at [626, 356] on div "Style/Anatomy" at bounding box center [608, 357] width 57 height 11
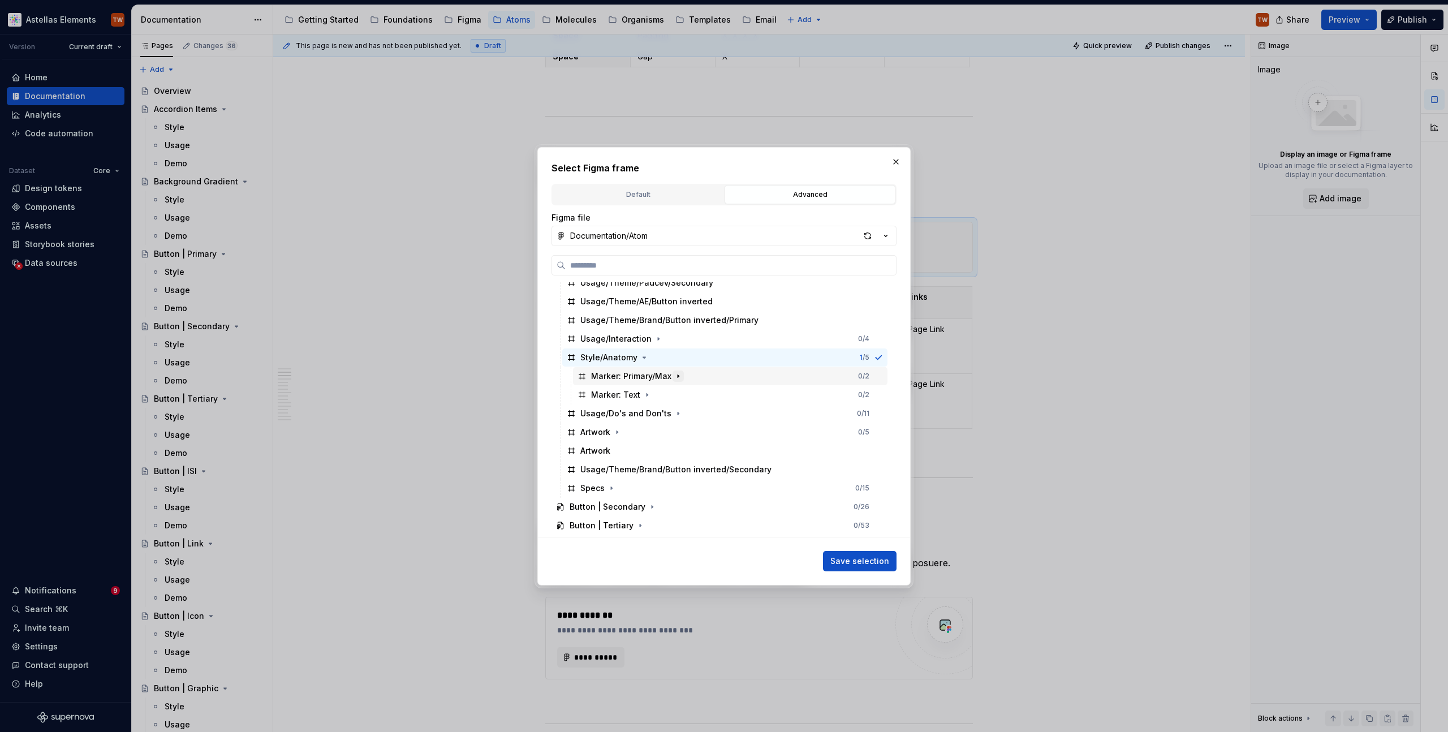
click at [680, 379] on icon "button" at bounding box center [677, 376] width 9 height 9
click at [653, 399] on div "Dot" at bounding box center [736, 395] width 304 height 18
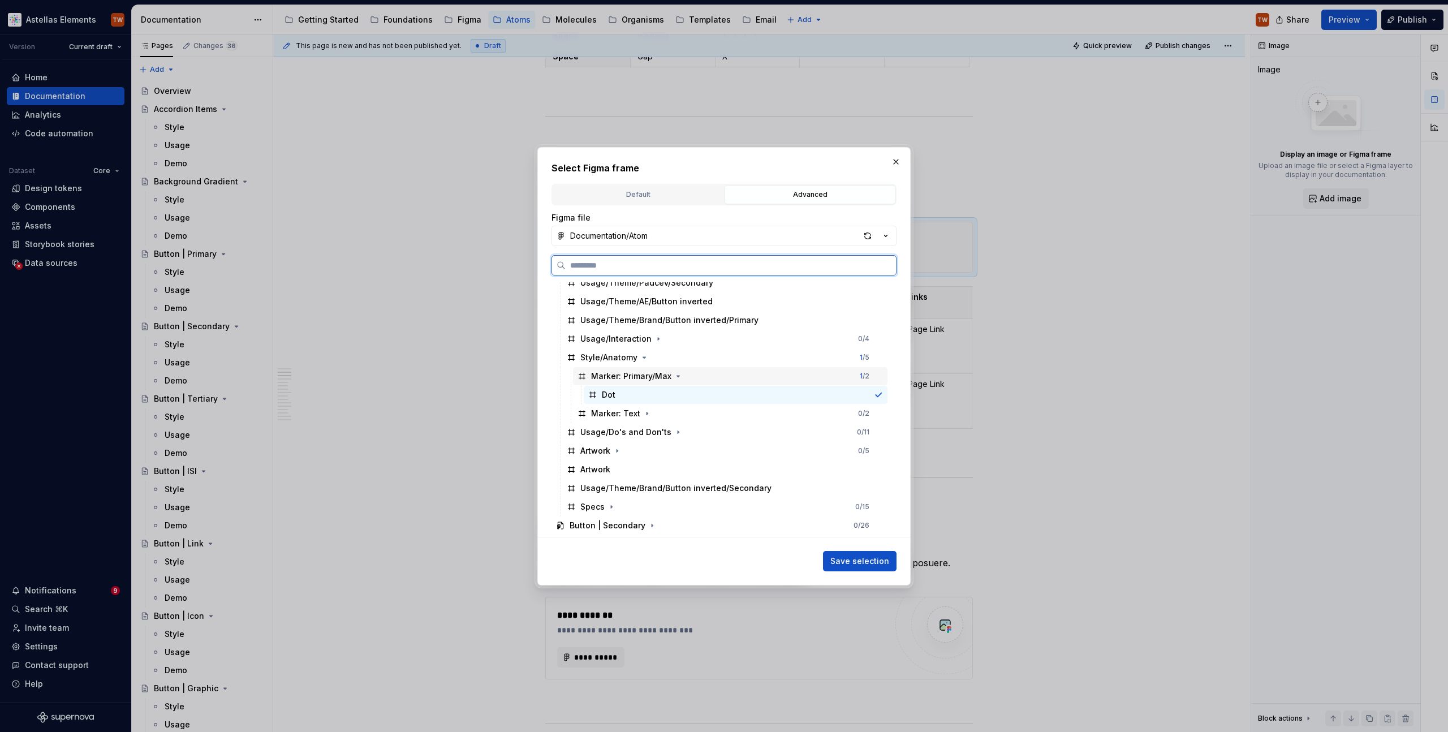
click at [622, 367] on div "Marker: Primary/Max 1 / 2" at bounding box center [730, 376] width 314 height 18
click at [618, 356] on div "Style/Anatomy" at bounding box center [608, 357] width 57 height 11
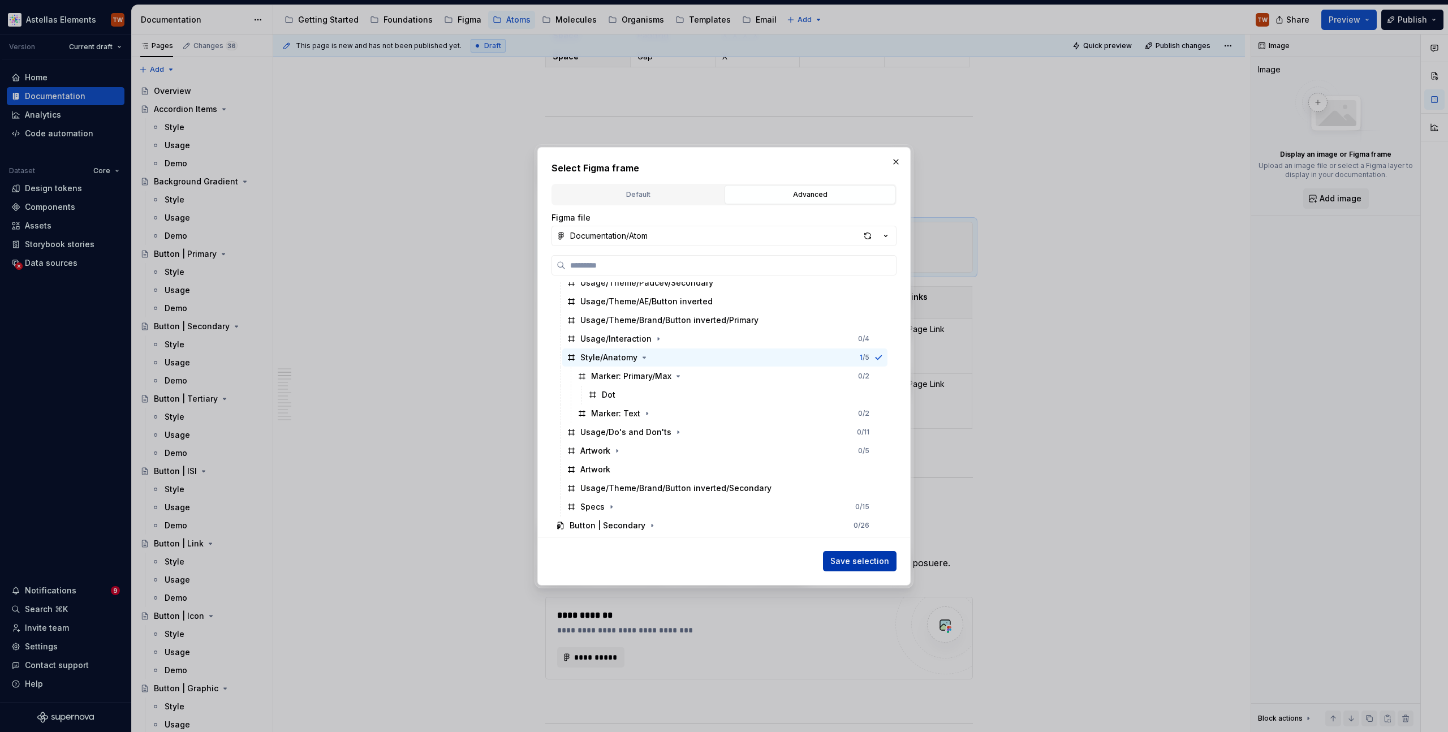
click at [866, 560] on span "Save selection" at bounding box center [859, 560] width 59 height 11
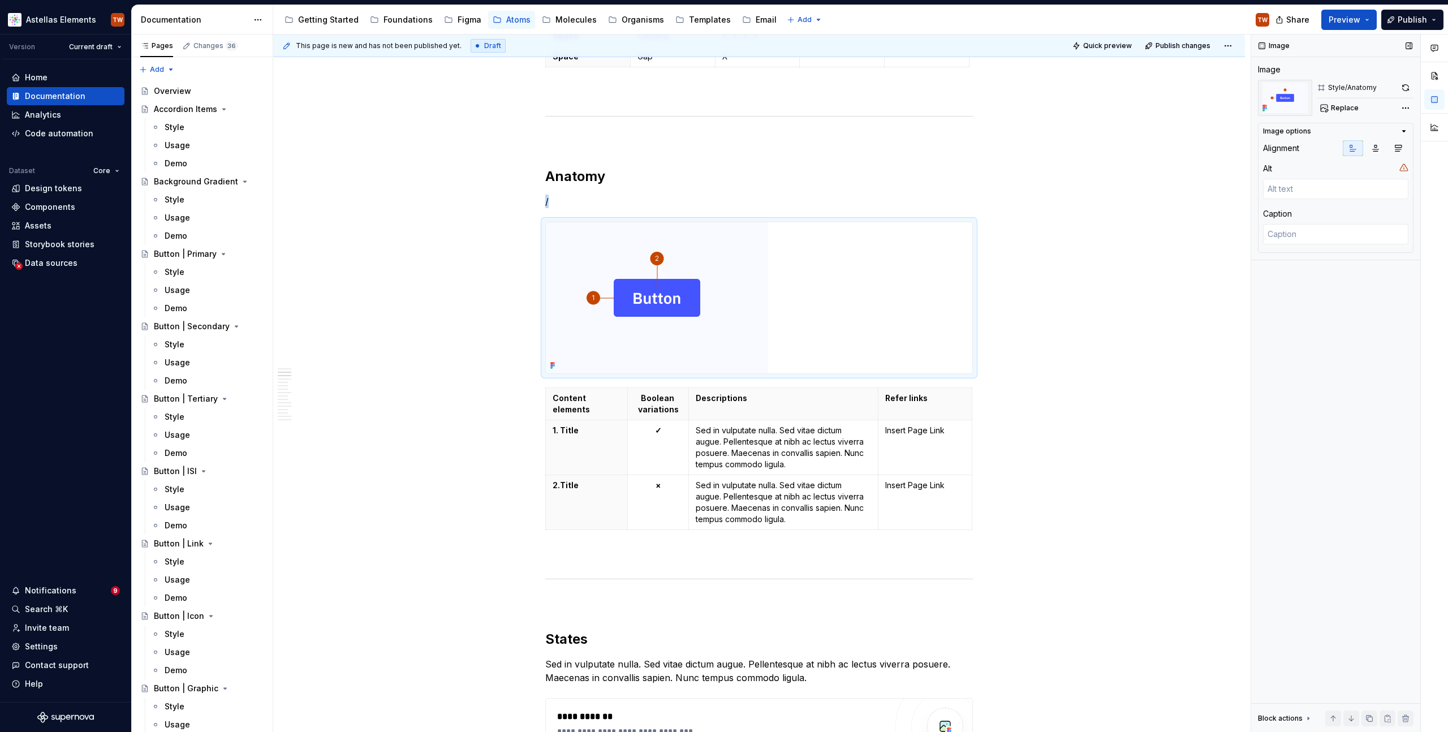
type textarea "*"
click at [1311, 306] on div "Image Image Style/Anatomy Replace Image options Alignment Alt Caption Block act…" at bounding box center [1335, 383] width 169 height 698
click at [1309, 195] on textarea at bounding box center [1335, 189] width 145 height 20
click at [1301, 228] on textarea at bounding box center [1335, 234] width 145 height 20
click at [1317, 382] on div "Image Image Style/Anatomy Replace Image options Alignment Alt Caption Block act…" at bounding box center [1335, 383] width 169 height 698
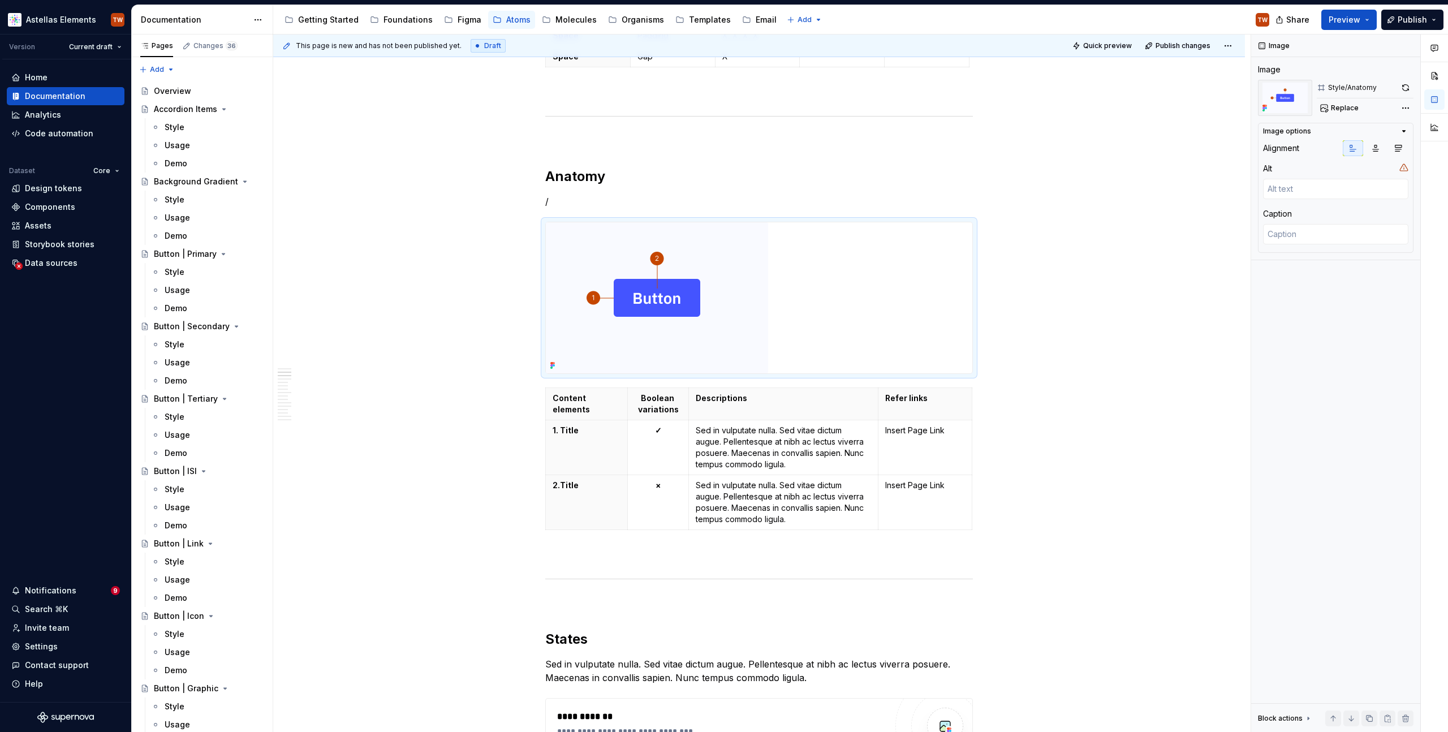
click at [1391, 132] on div "Image options" at bounding box center [1331, 131] width 136 height 9
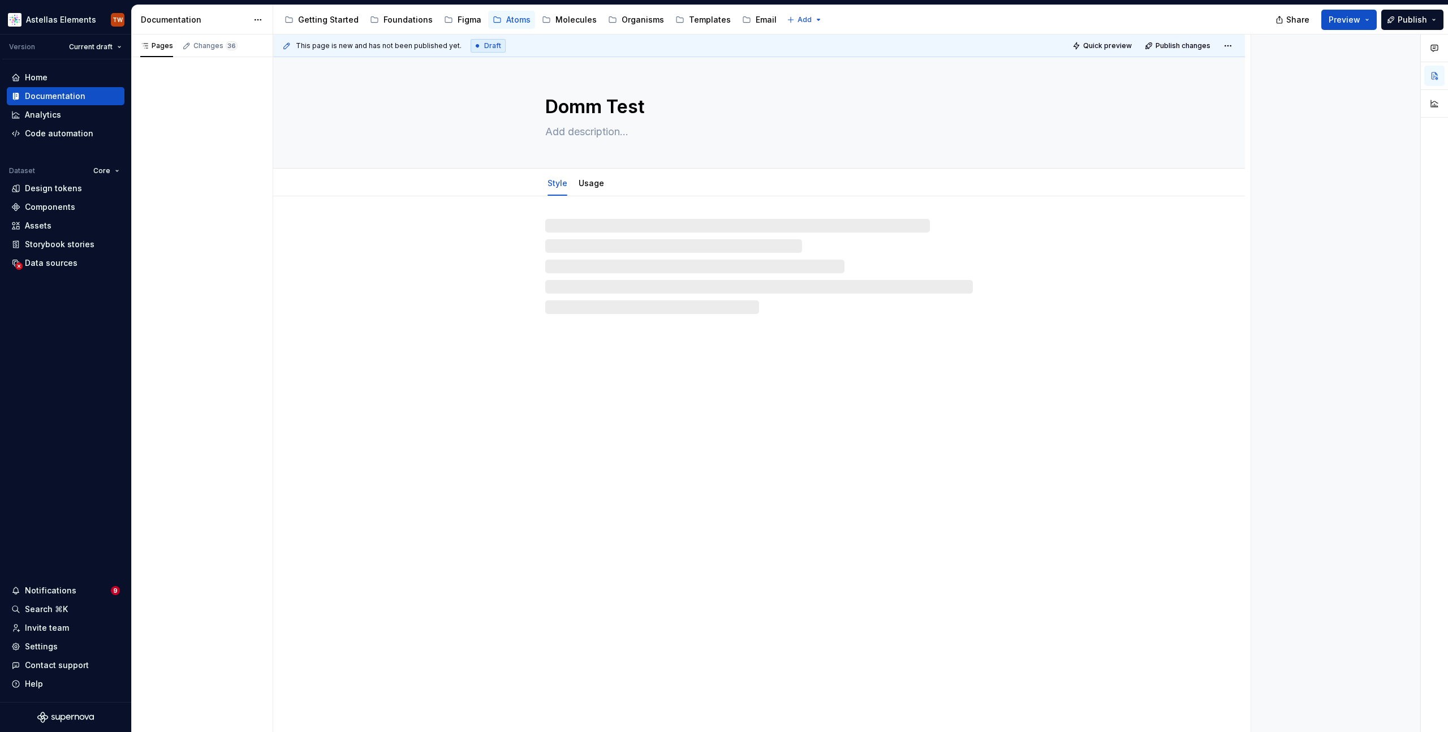
type textarea "*"
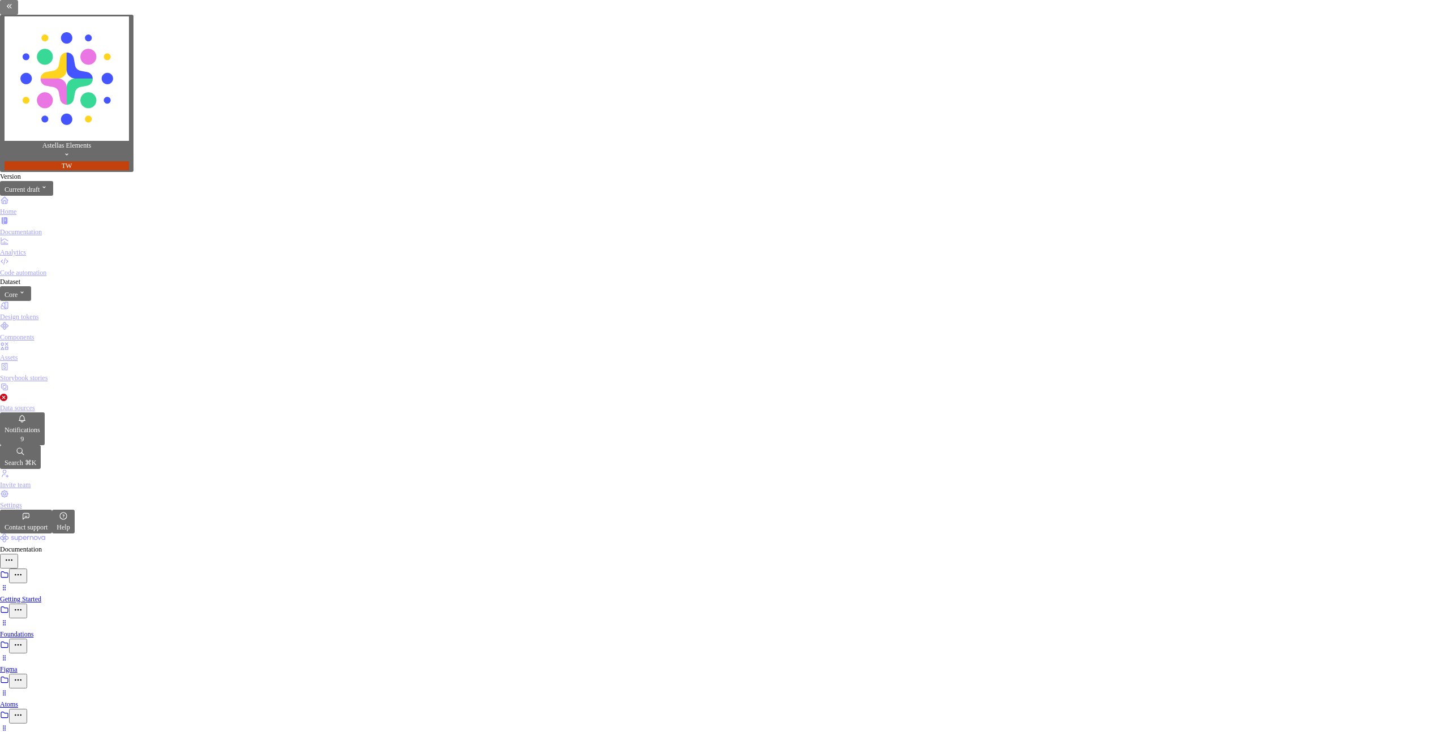
scroll to position [719, 0]
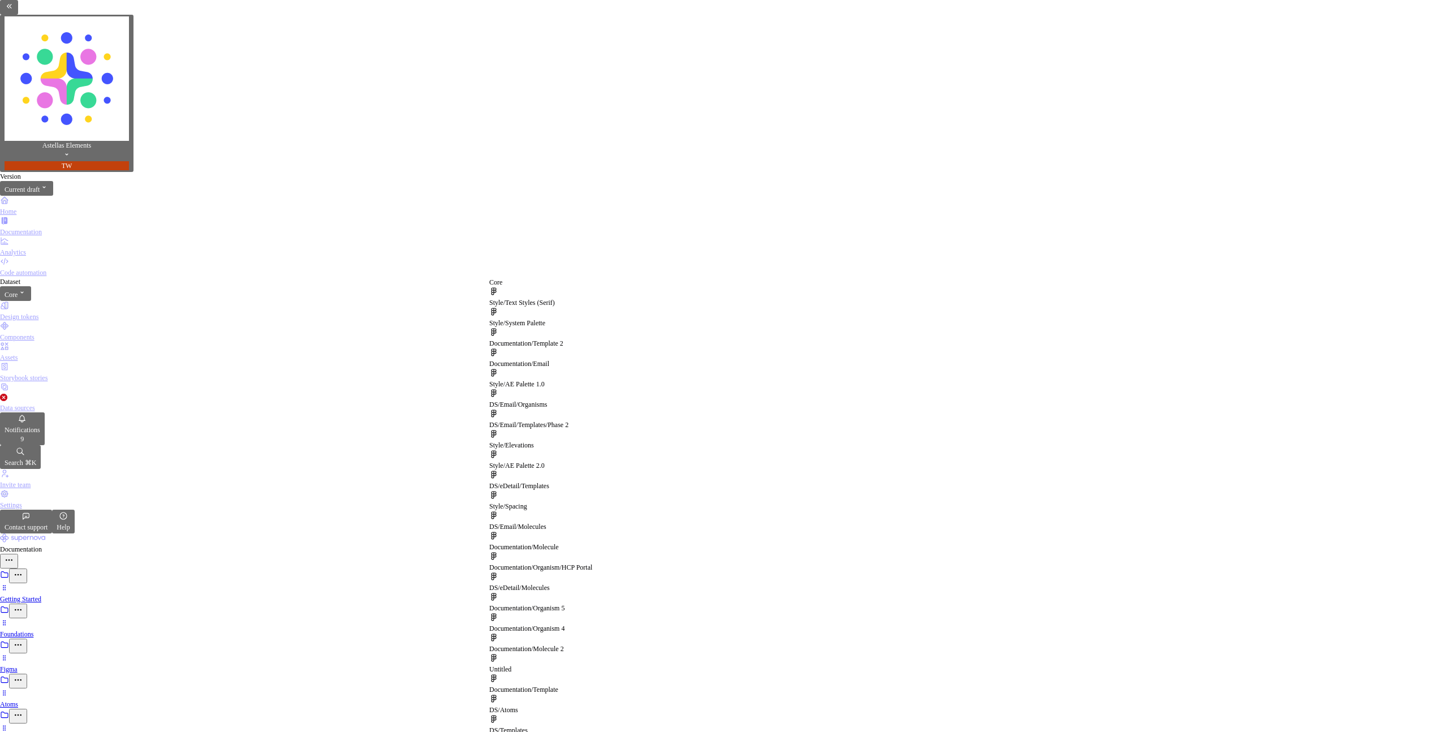
scroll to position [132, 0]
click at [544, 705] on div "DS/Atoms" at bounding box center [547, 709] width 116 height 9
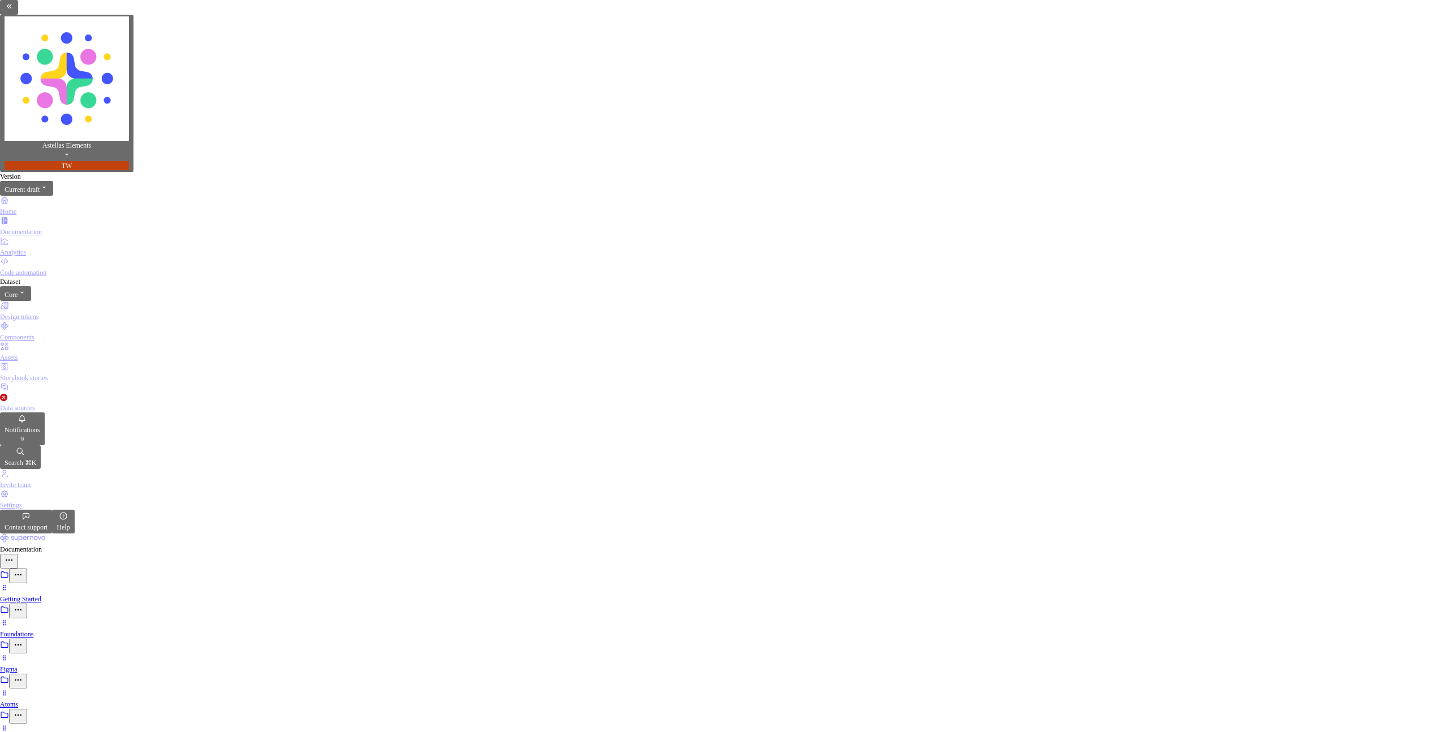
scroll to position [36, 0]
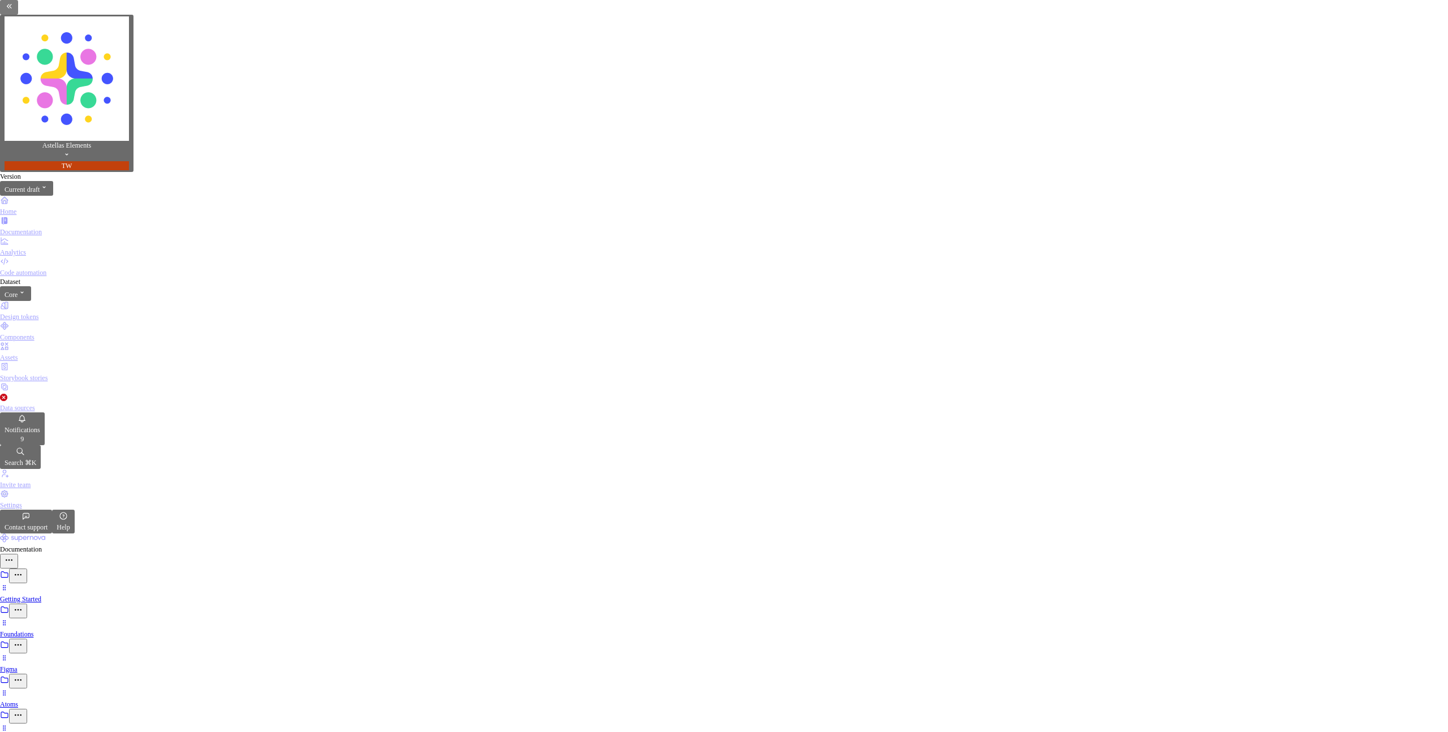
type textarea "*"
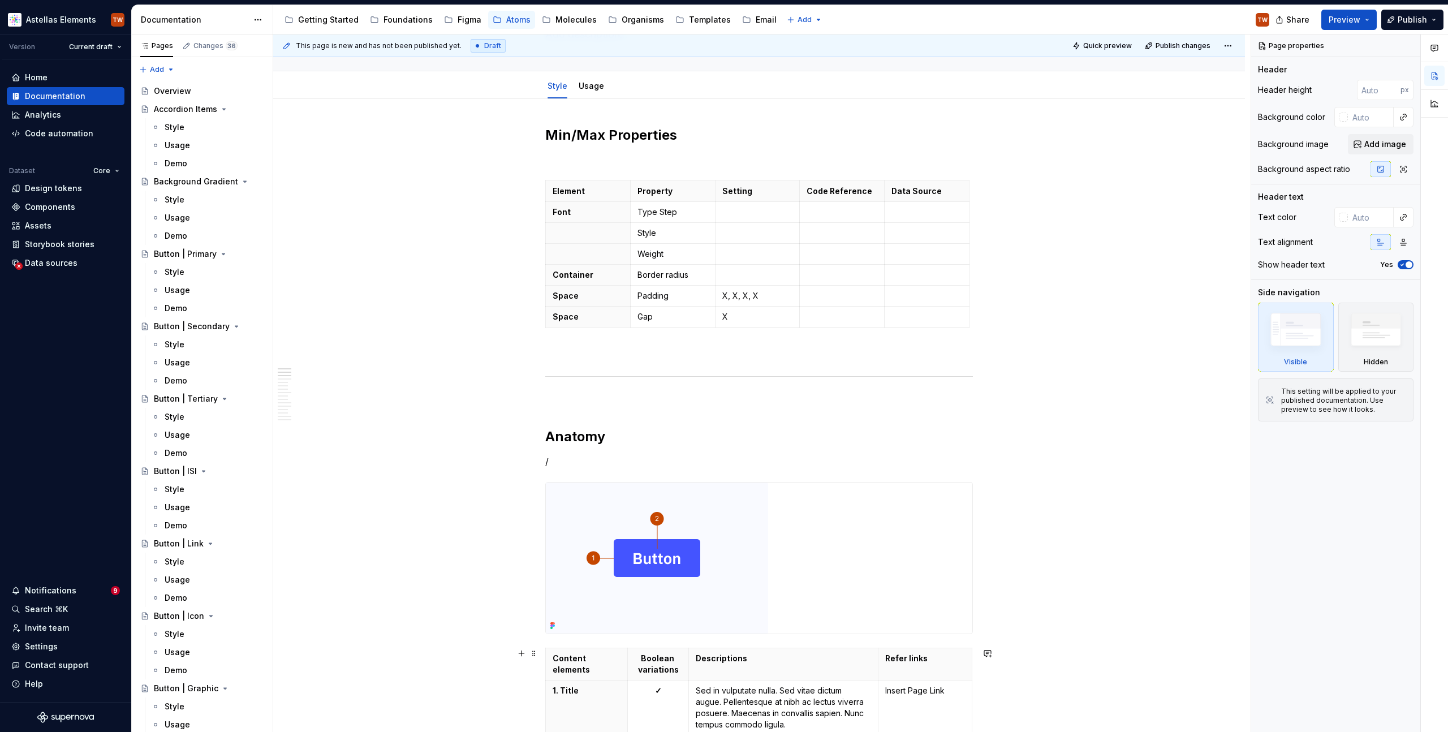
scroll to position [782, 0]
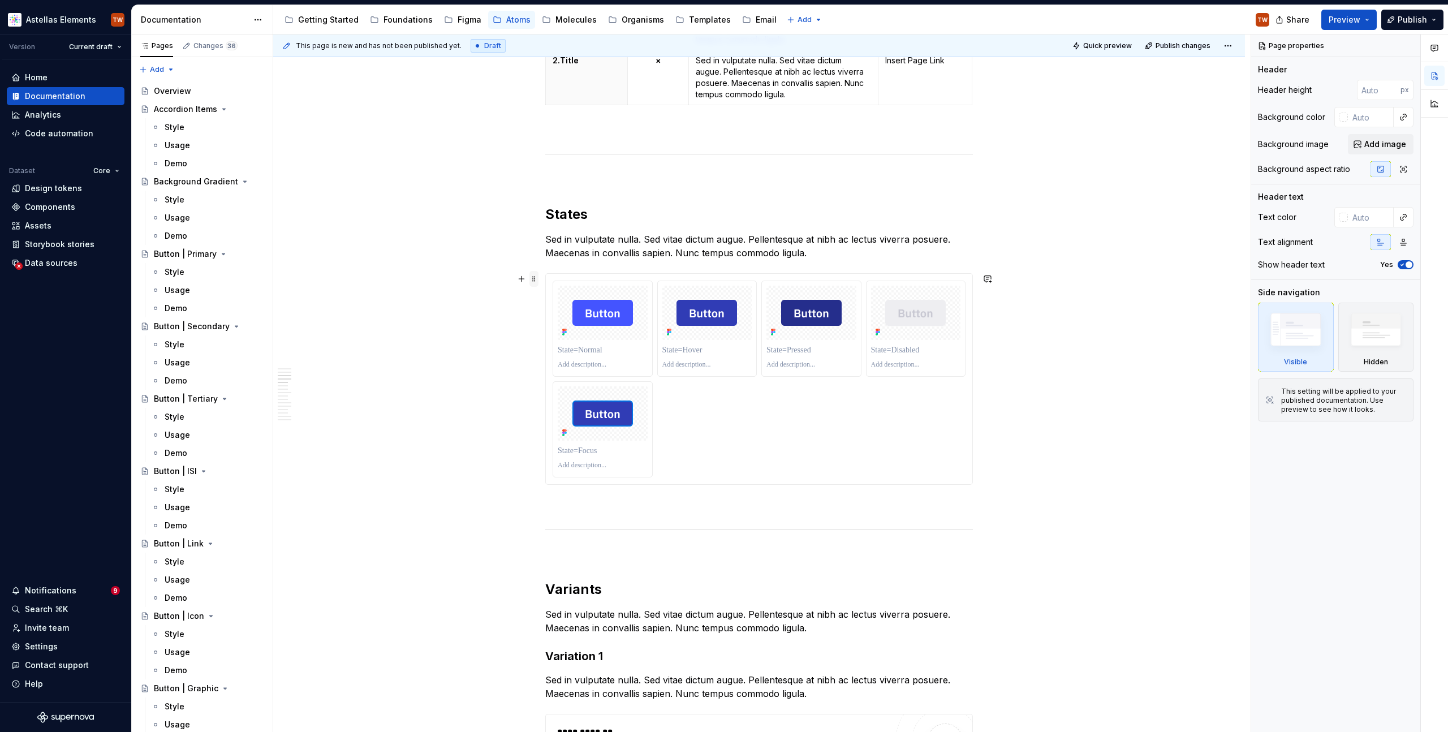
click at [537, 279] on span at bounding box center [533, 279] width 9 height 16
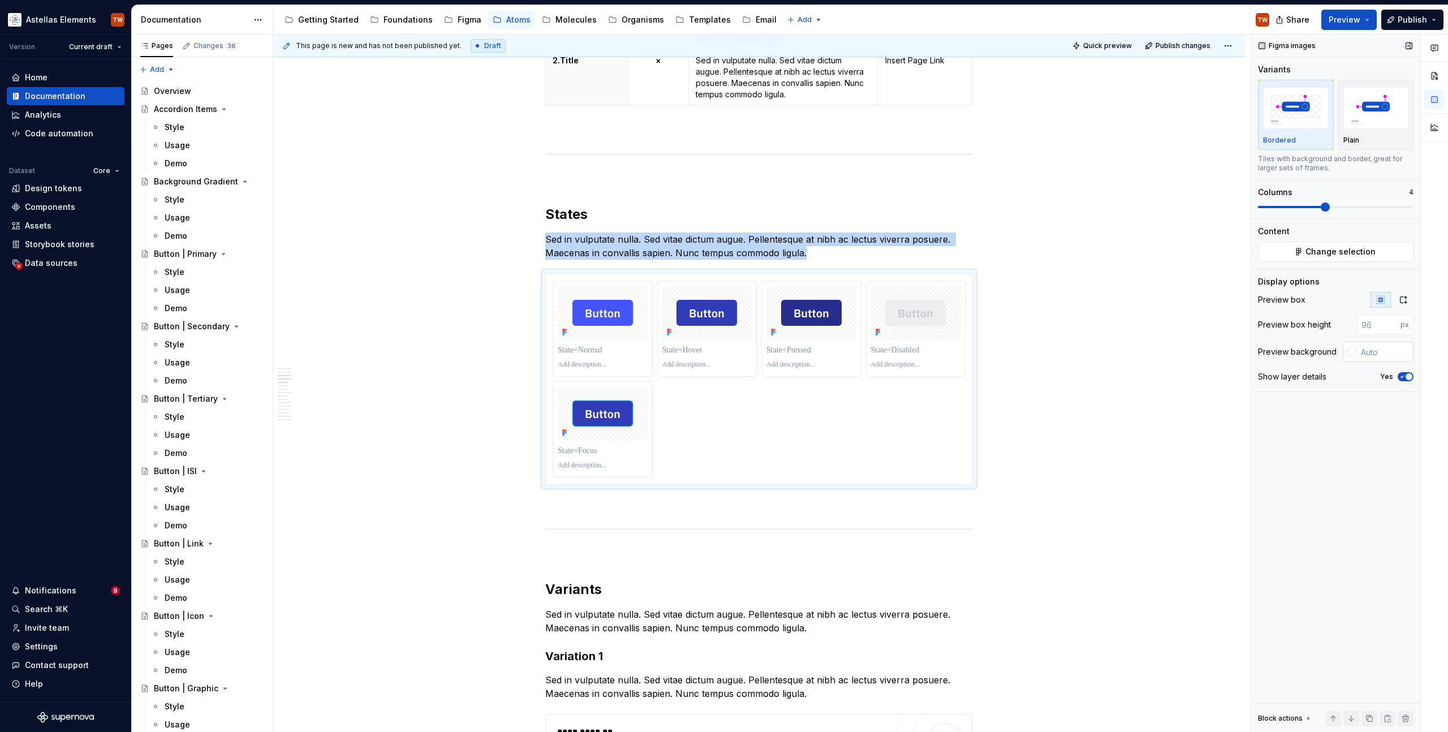
click at [1320, 210] on span at bounding box center [1324, 206] width 9 height 9
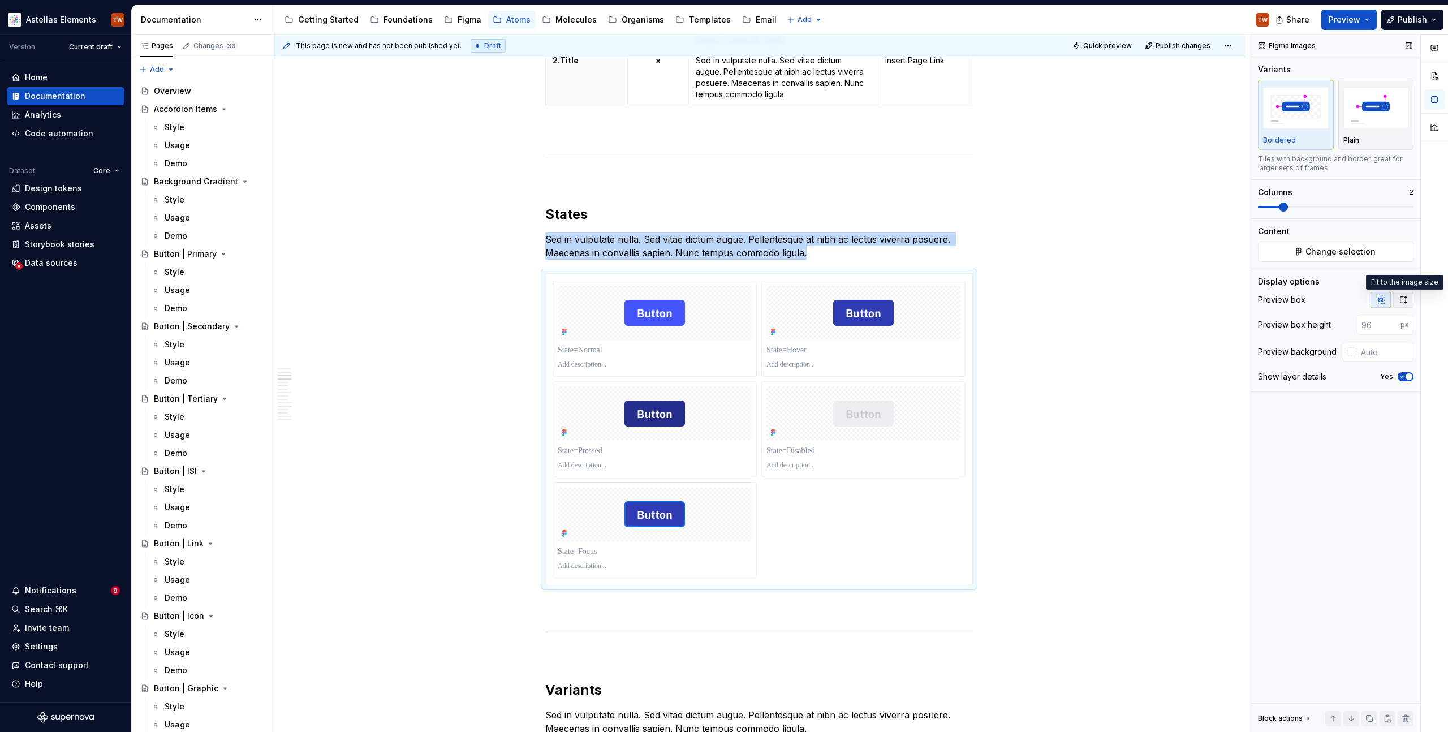
click at [1401, 298] on icon "button" at bounding box center [1402, 299] width 9 height 9
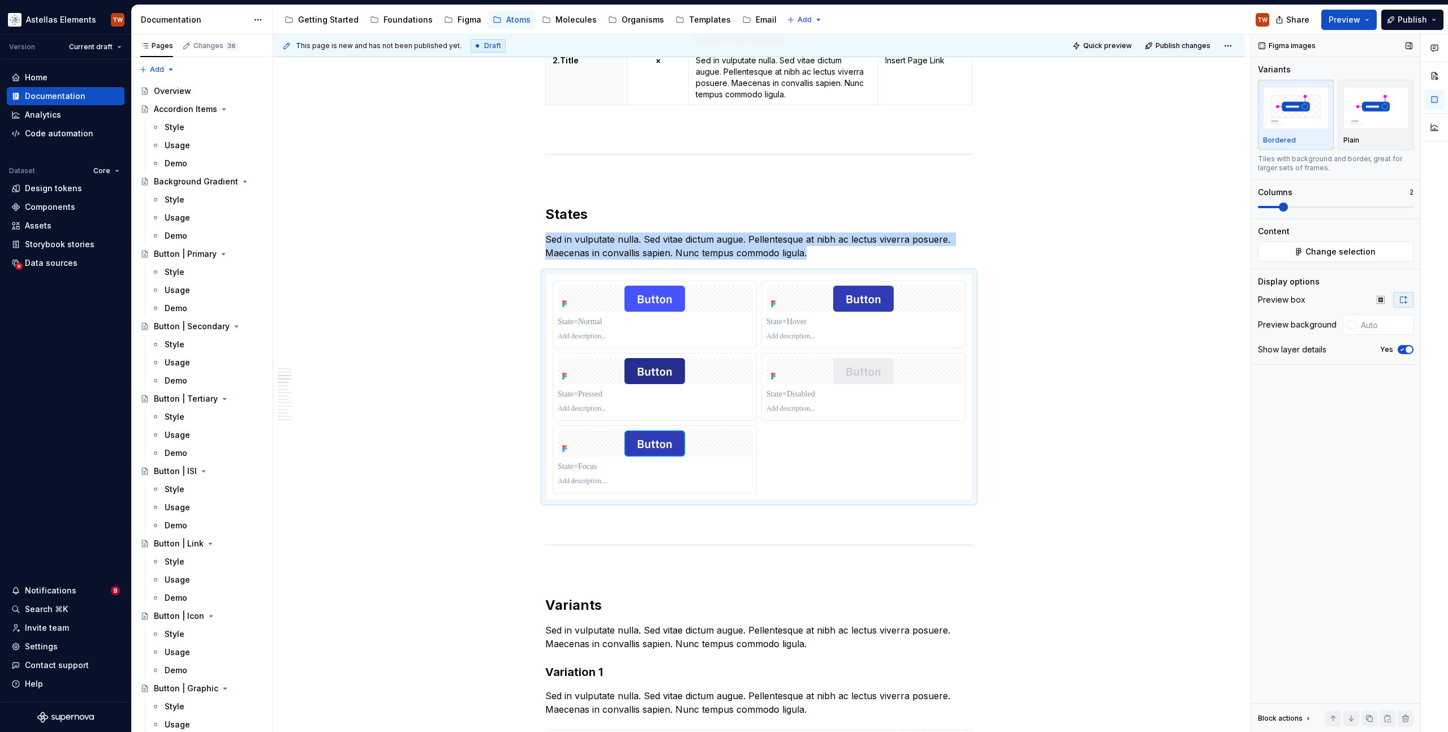
click at [1401, 298] on icon "button" at bounding box center [1402, 299] width 9 height 9
click at [1384, 300] on icon "button" at bounding box center [1380, 299] width 9 height 9
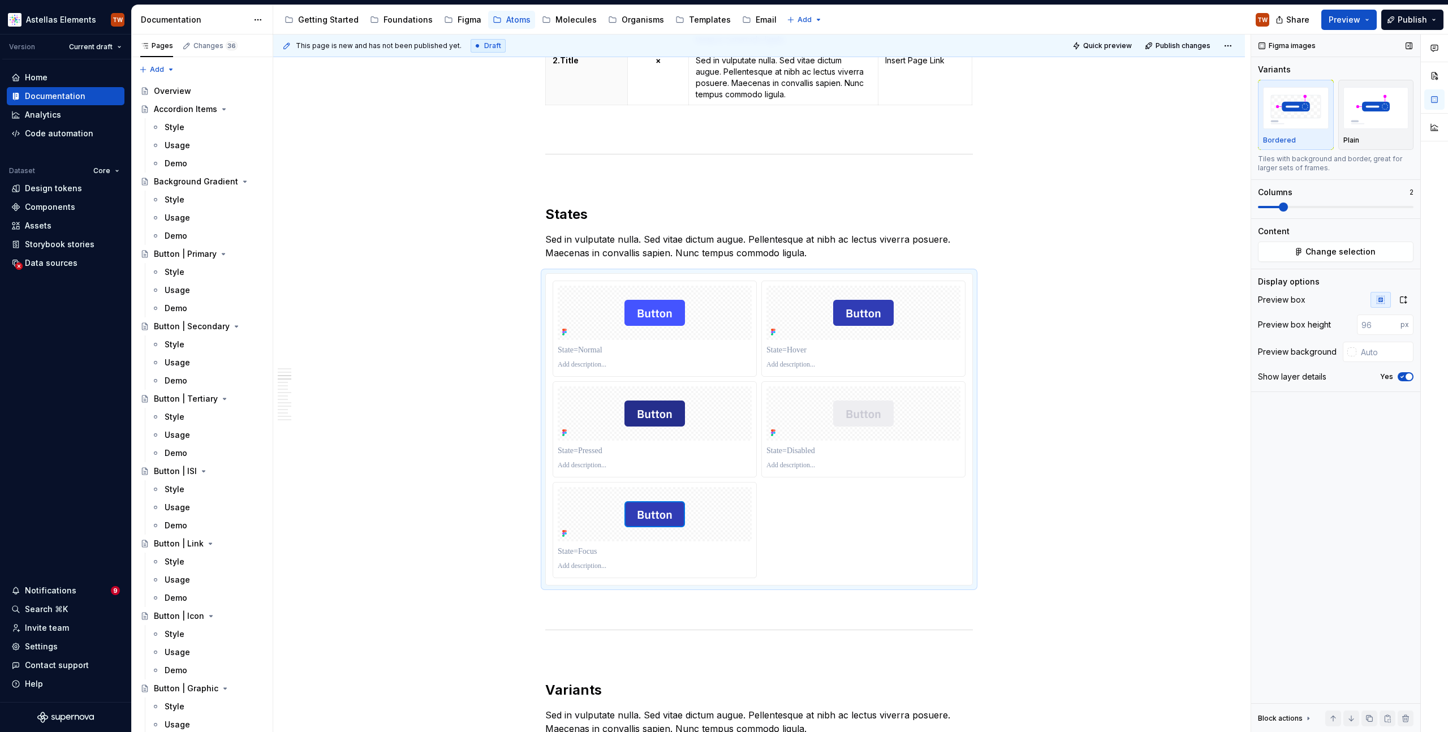
click at [1307, 432] on div "Figma images Variants Bordered Plain Tiles with background and border, great fo…" at bounding box center [1335, 383] width 169 height 698
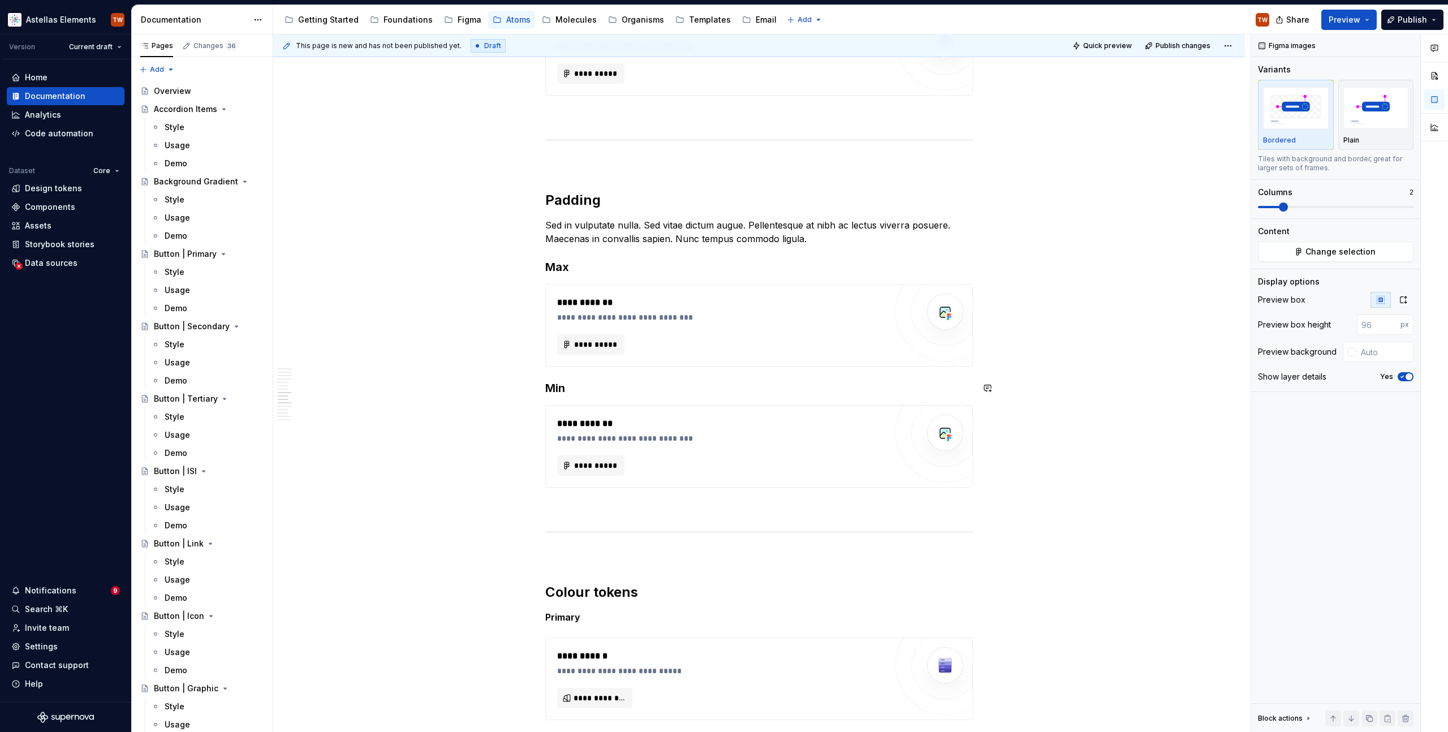
scroll to position [0, 0]
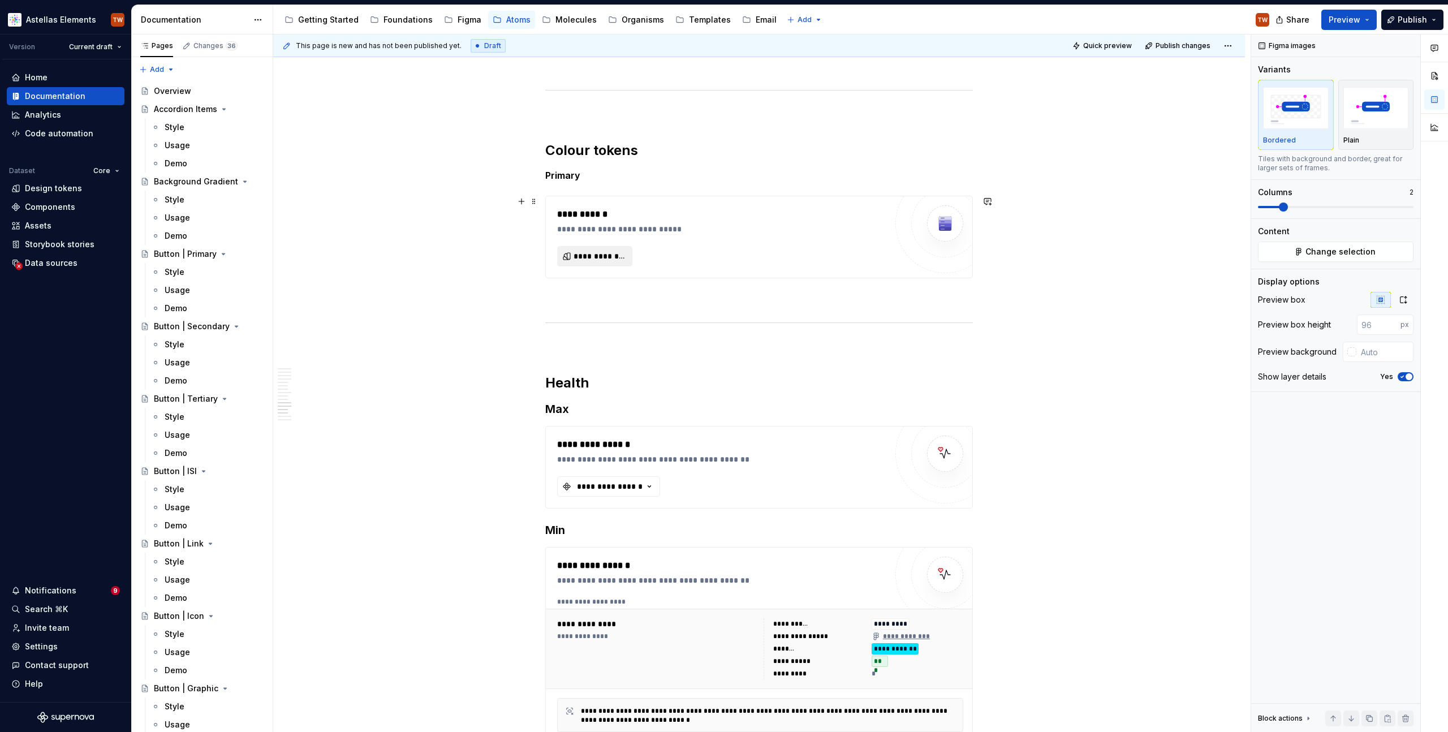
click at [595, 262] on button "**********" at bounding box center [594, 256] width 75 height 20
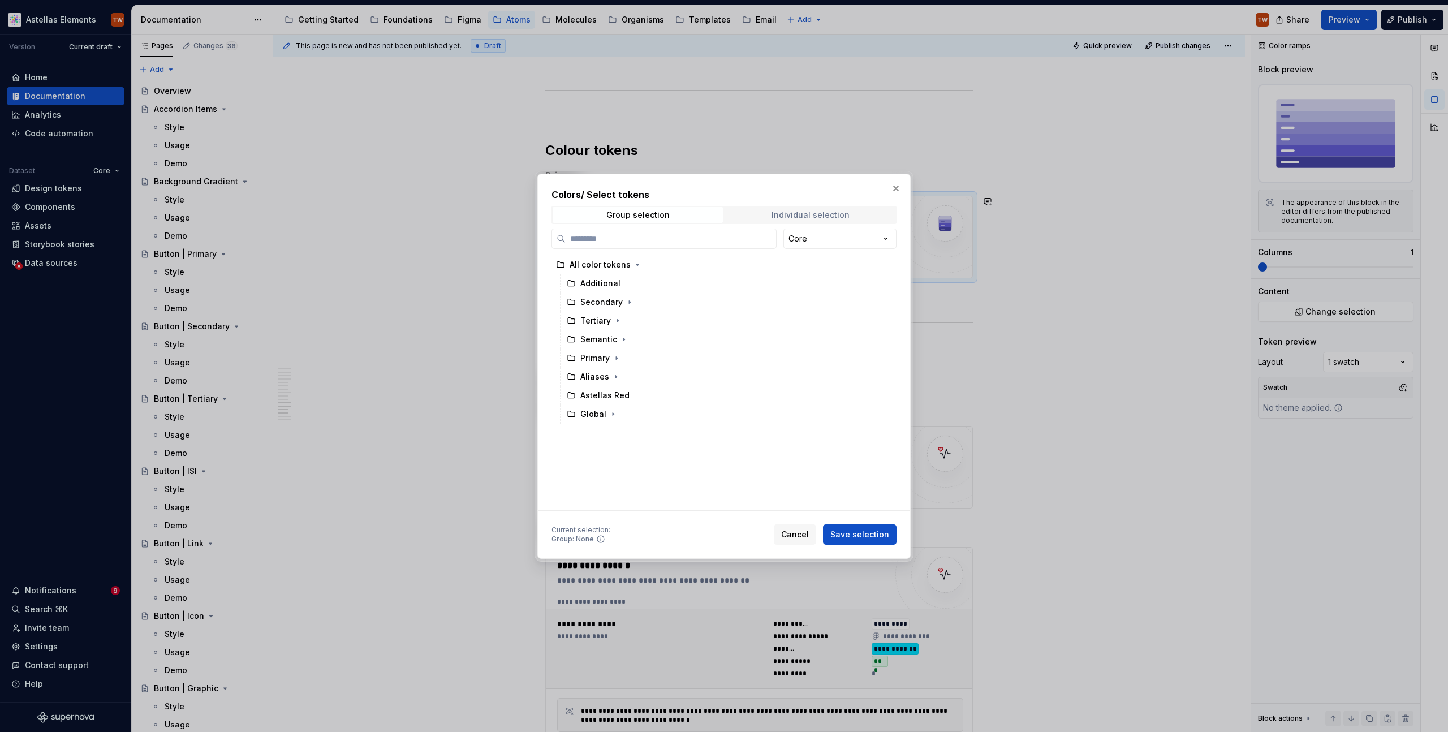
click at [765, 212] on span "Individual selection" at bounding box center [810, 215] width 170 height 16
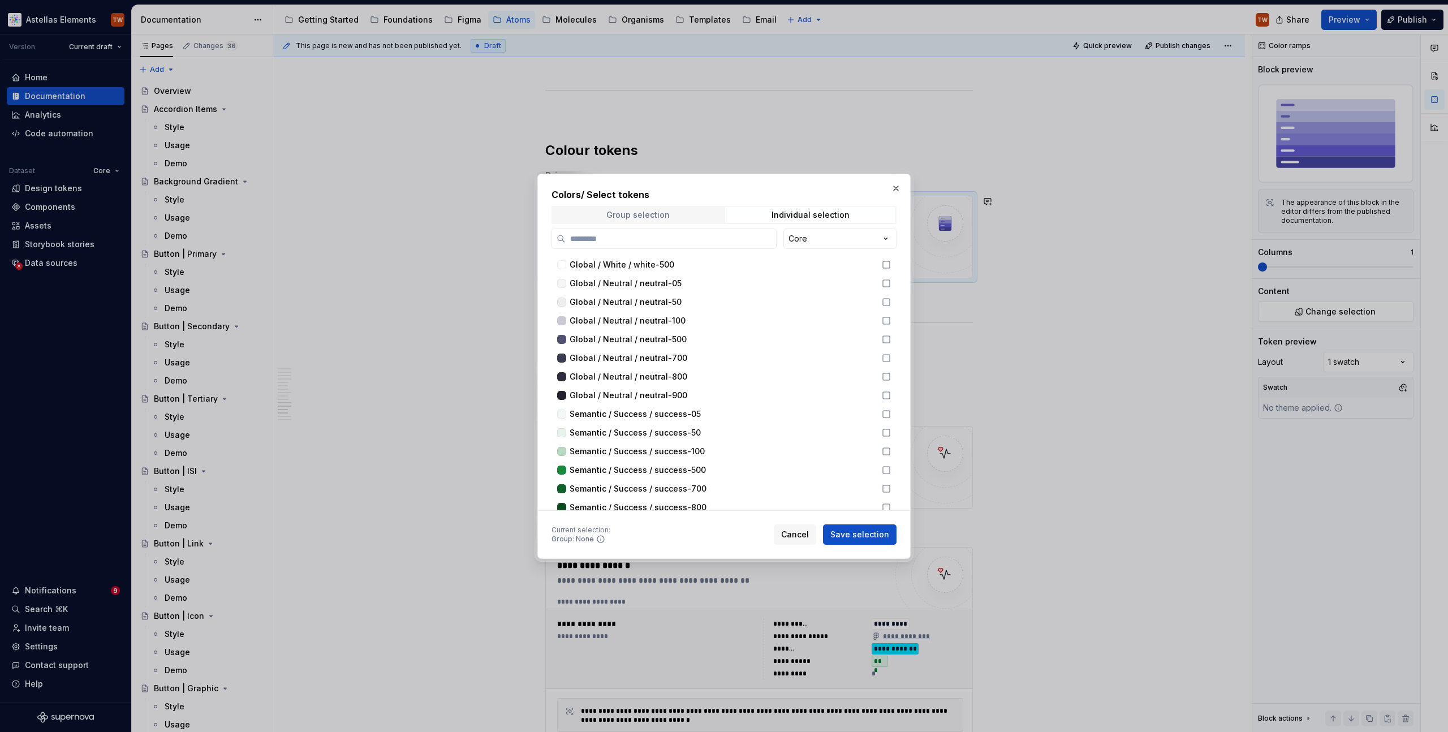
click at [657, 218] on div "Group selection" at bounding box center [637, 214] width 63 height 9
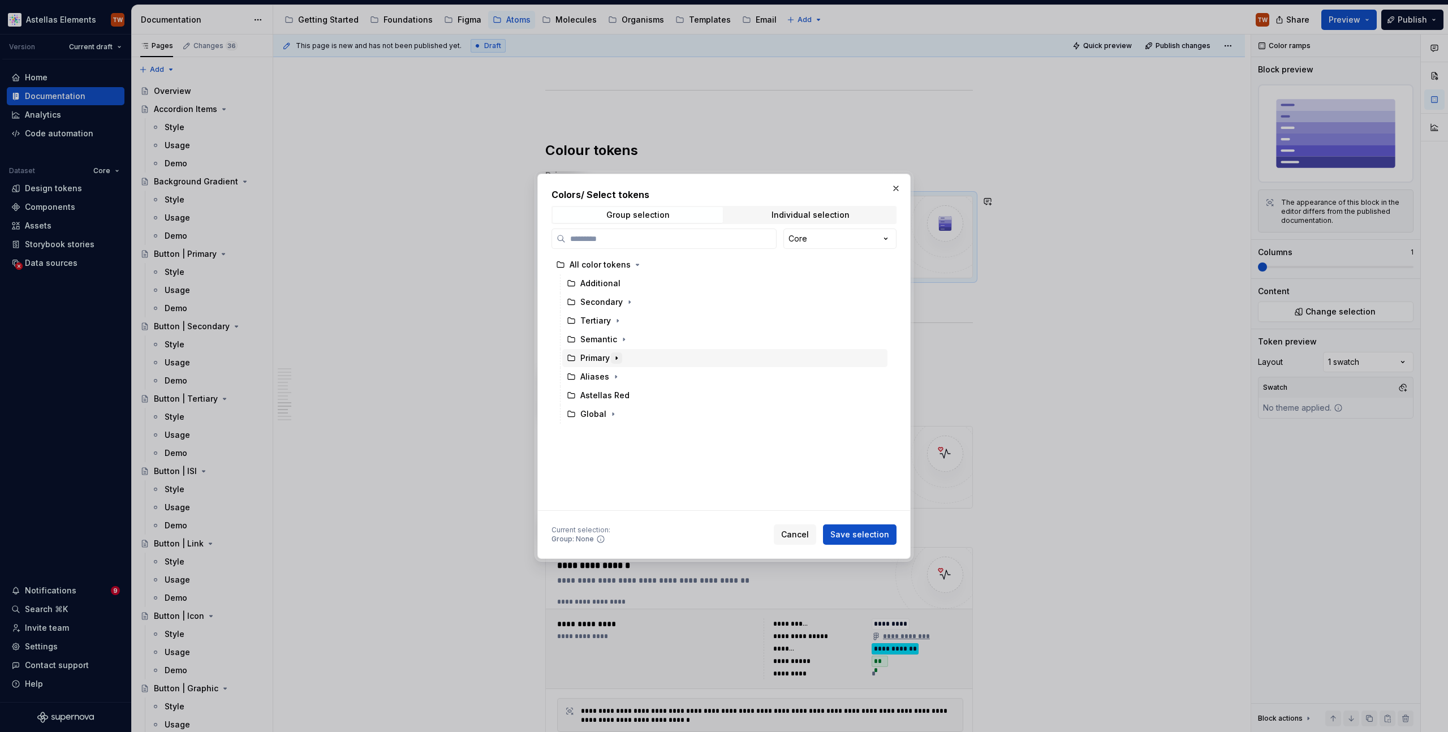
click at [618, 359] on icon "button" at bounding box center [616, 357] width 9 height 9
click at [619, 360] on icon "button" at bounding box center [616, 357] width 9 height 9
click at [784, 215] on div "Individual selection" at bounding box center [810, 214] width 78 height 9
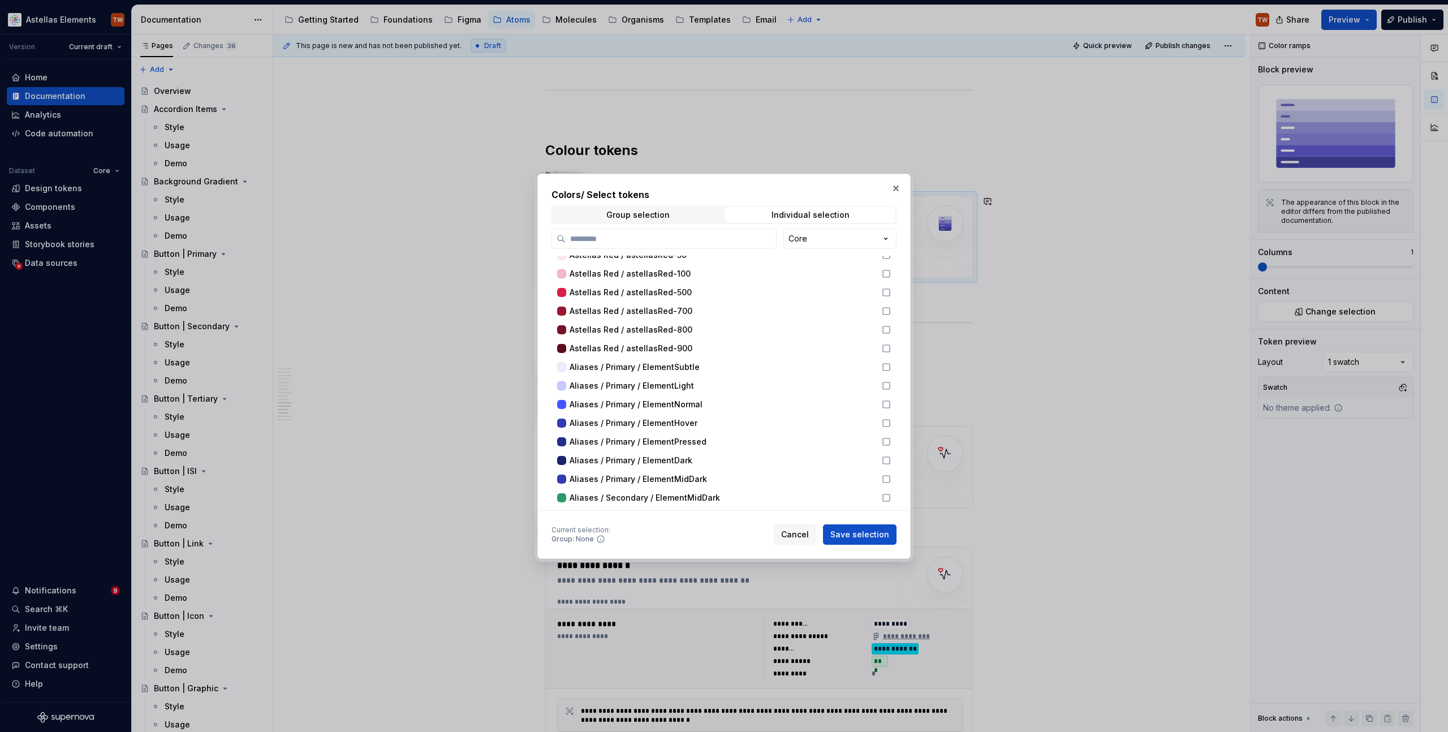
scroll to position [1337, 0]
click at [891, 365] on icon at bounding box center [886, 364] width 9 height 9
click at [890, 386] on icon at bounding box center [886, 383] width 7 height 7
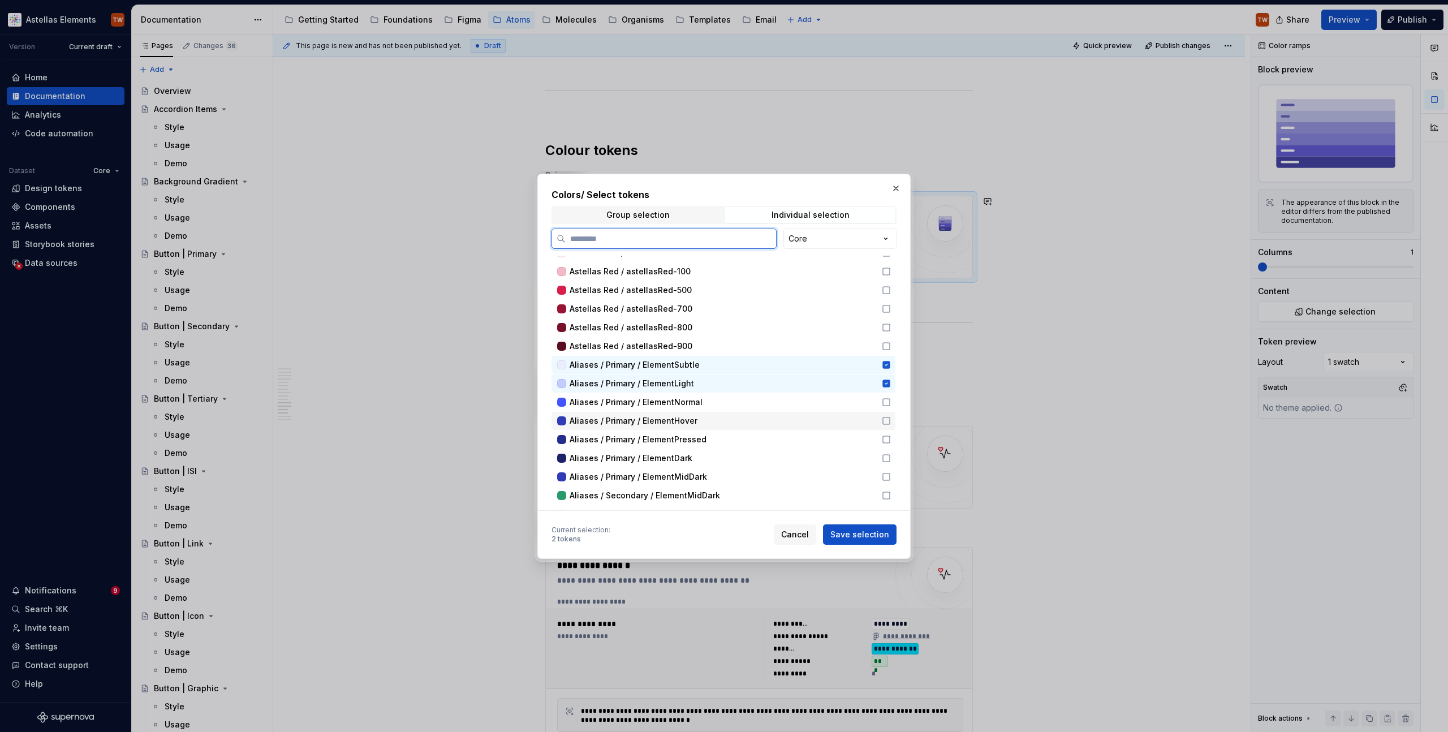
click at [891, 413] on div "Aliases / Primary / ElementHover" at bounding box center [723, 421] width 344 height 18
click at [893, 407] on div "Aliases / Primary / ElementNormal" at bounding box center [723, 402] width 344 height 18
click at [891, 435] on icon at bounding box center [886, 439] width 9 height 9
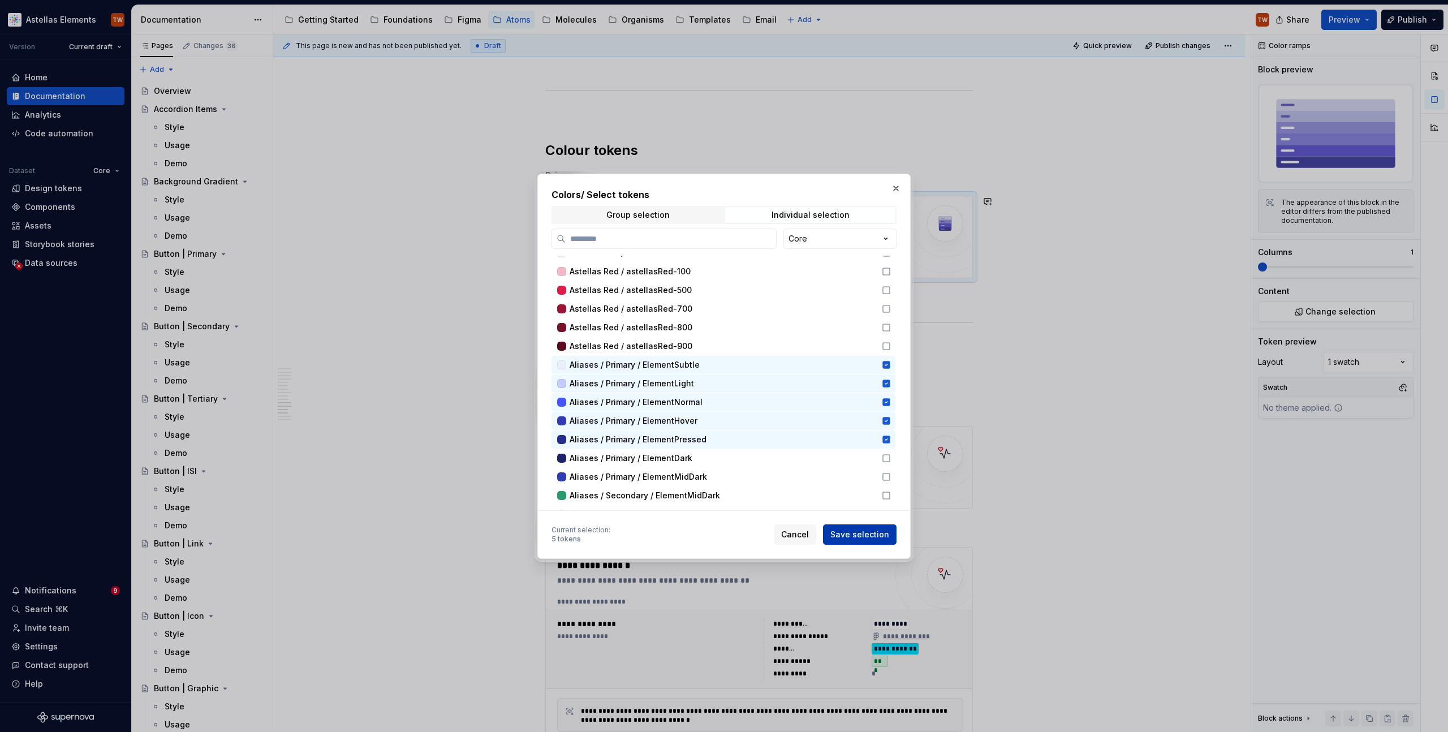
click at [856, 530] on span "Save selection" at bounding box center [859, 534] width 59 height 11
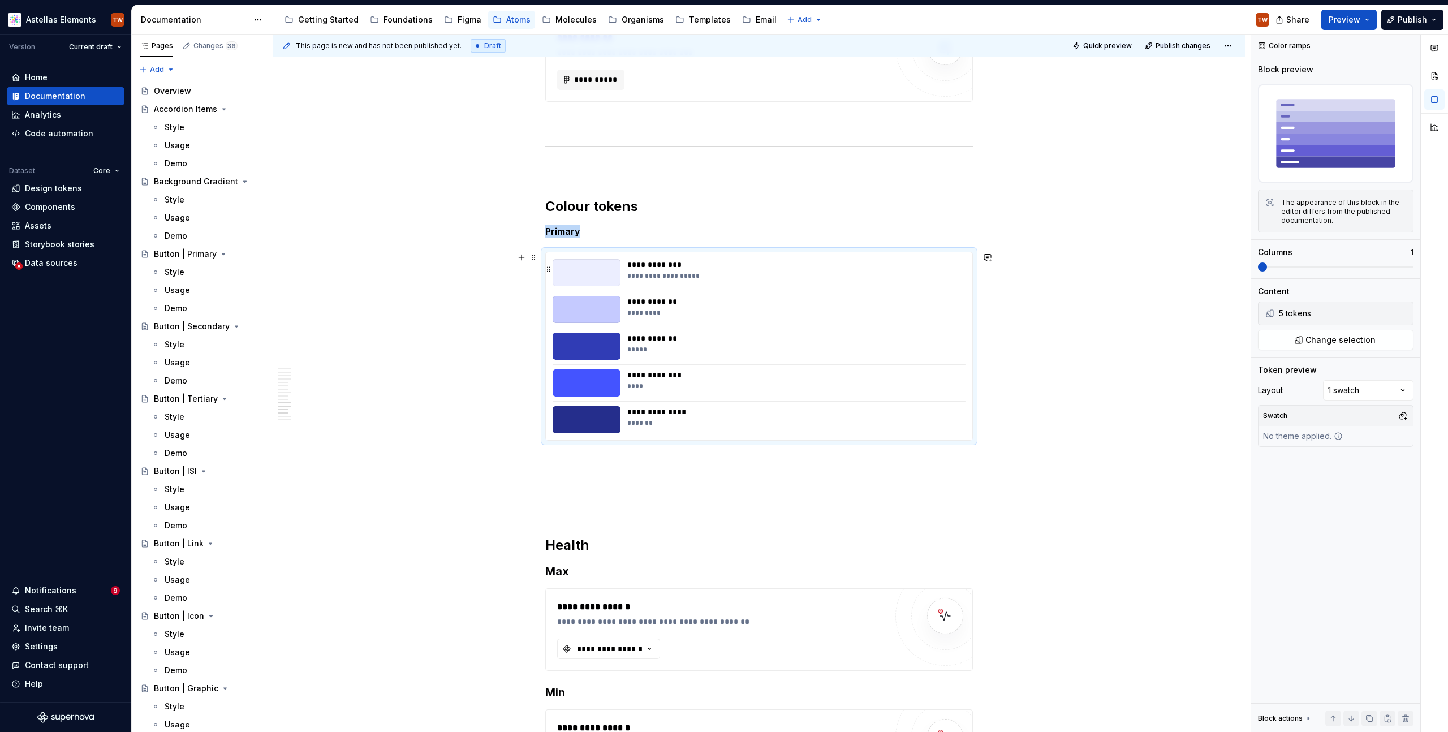
scroll to position [2276, 0]
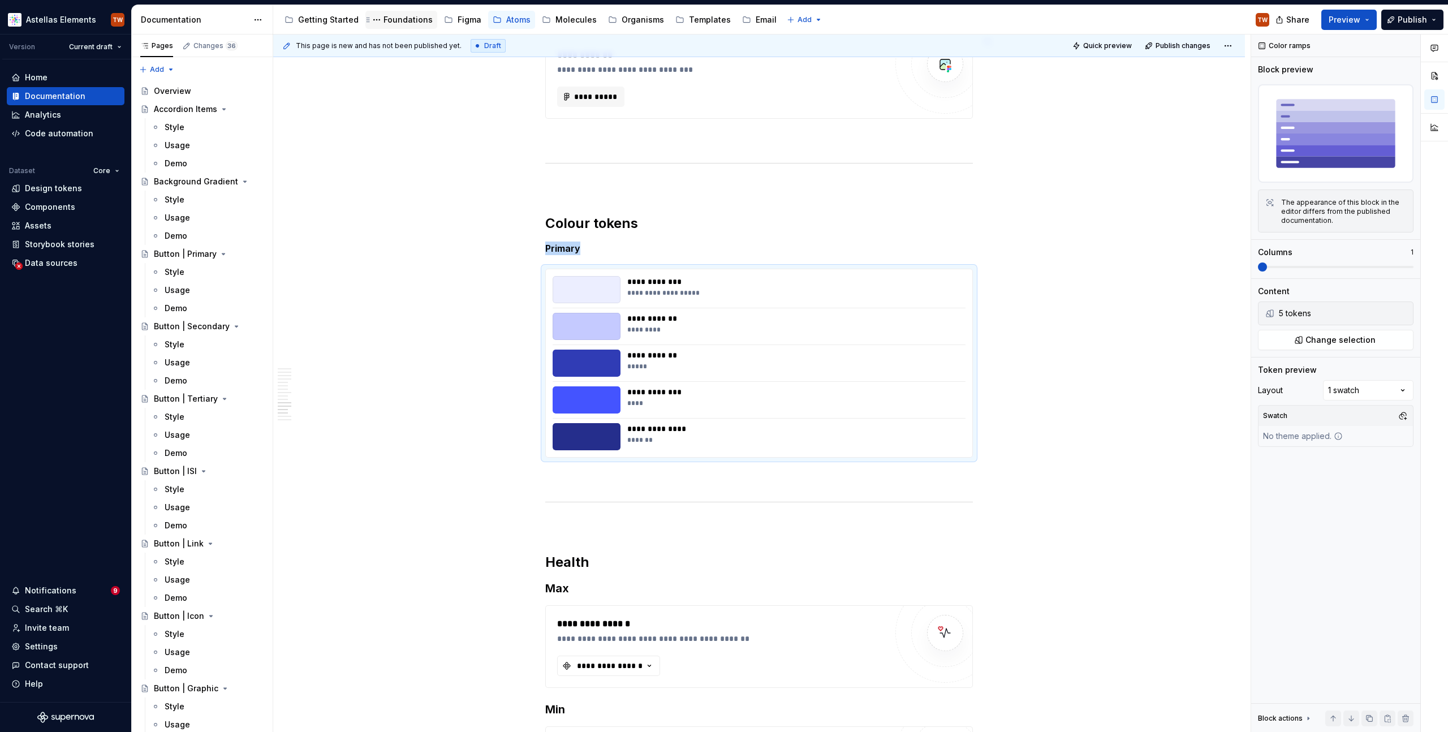
type textarea "*"
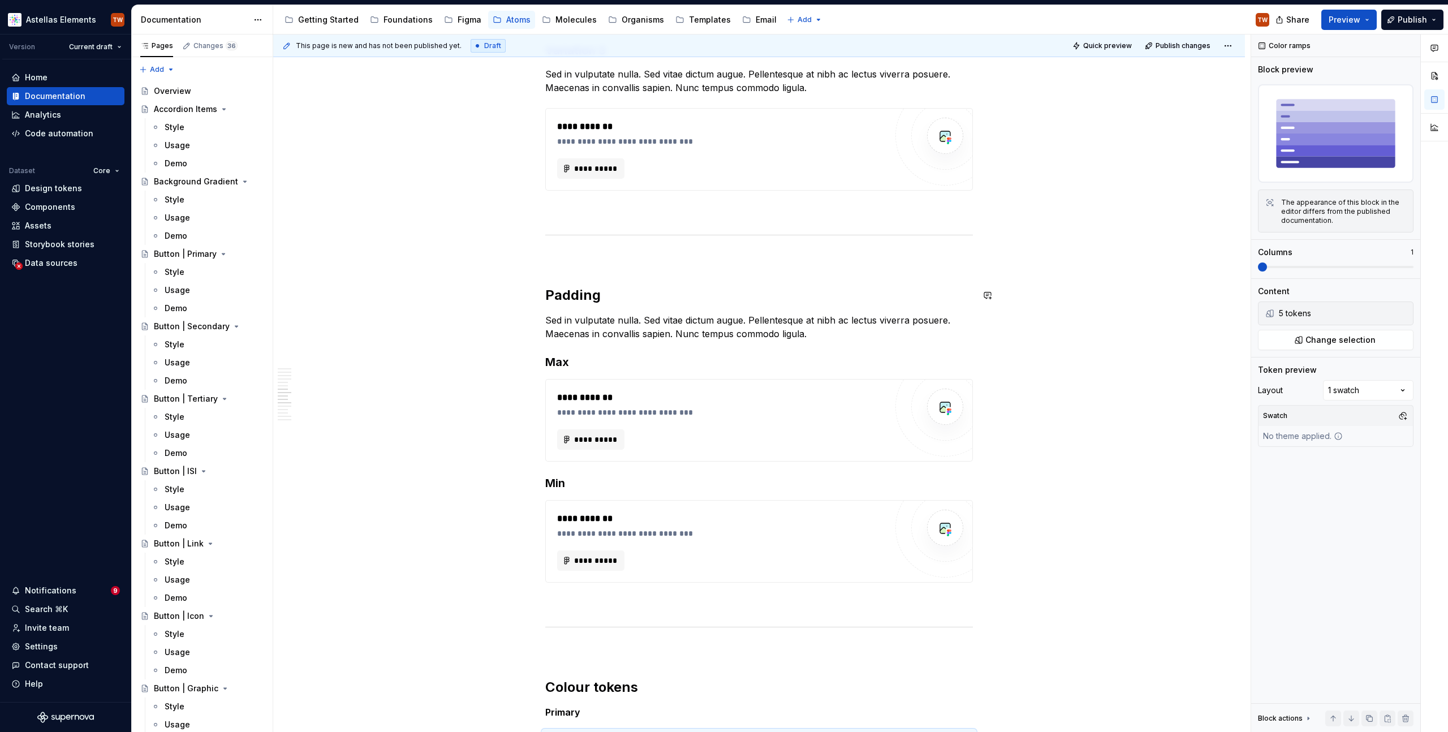
click at [570, 265] on p "To enrich screen reader interactions, please activate Accessibility in Grammarl…" at bounding box center [759, 259] width 428 height 14
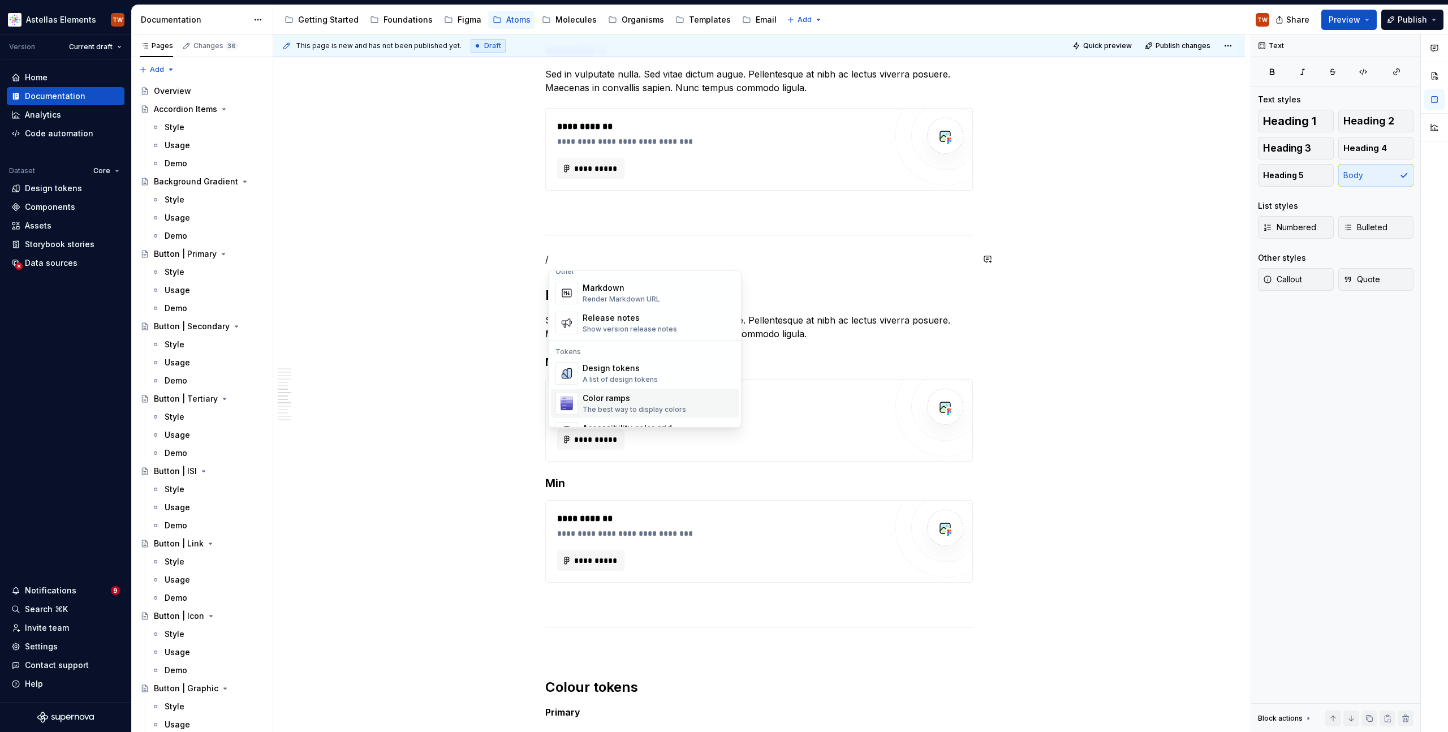
scroll to position [781, 0]
click at [463, 485] on div "**********" at bounding box center [761, 383] width 977 height 698
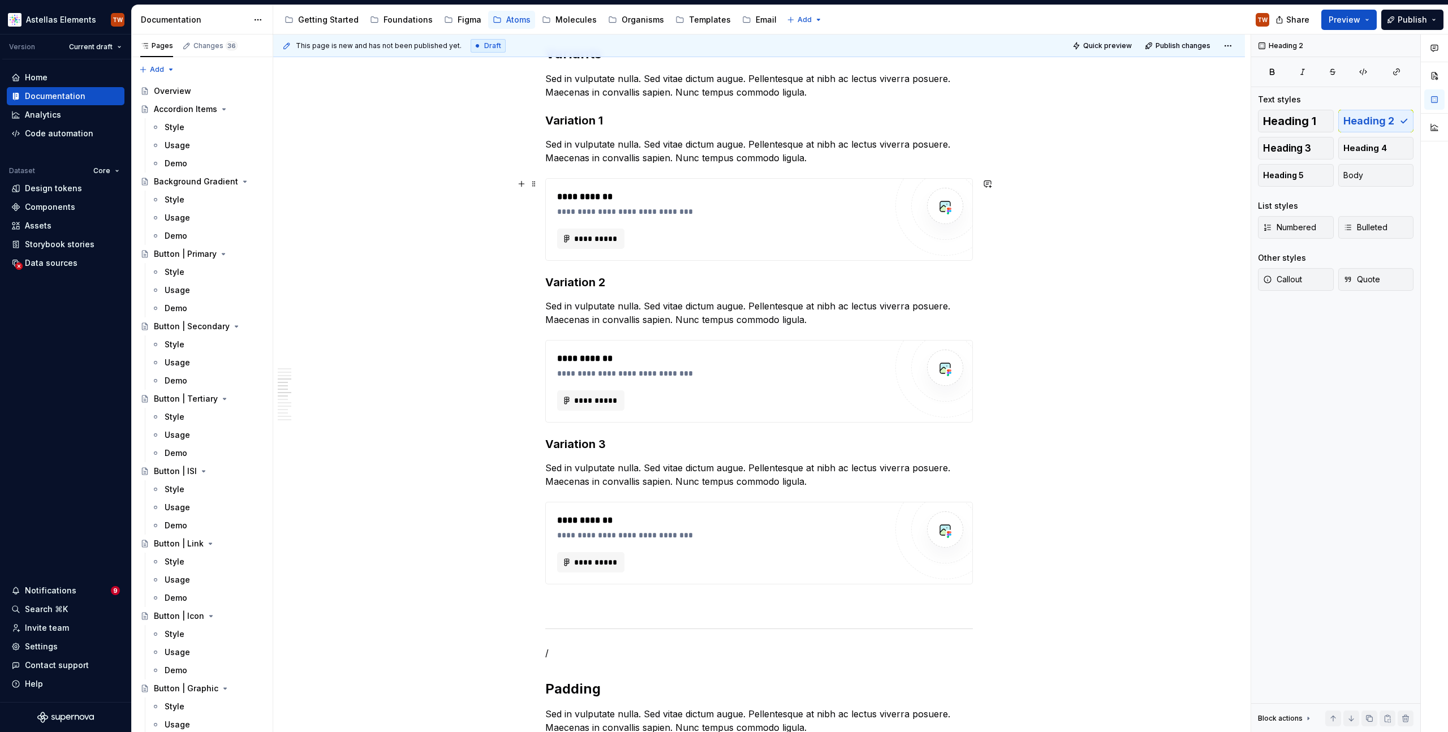
scroll to position [1476, 0]
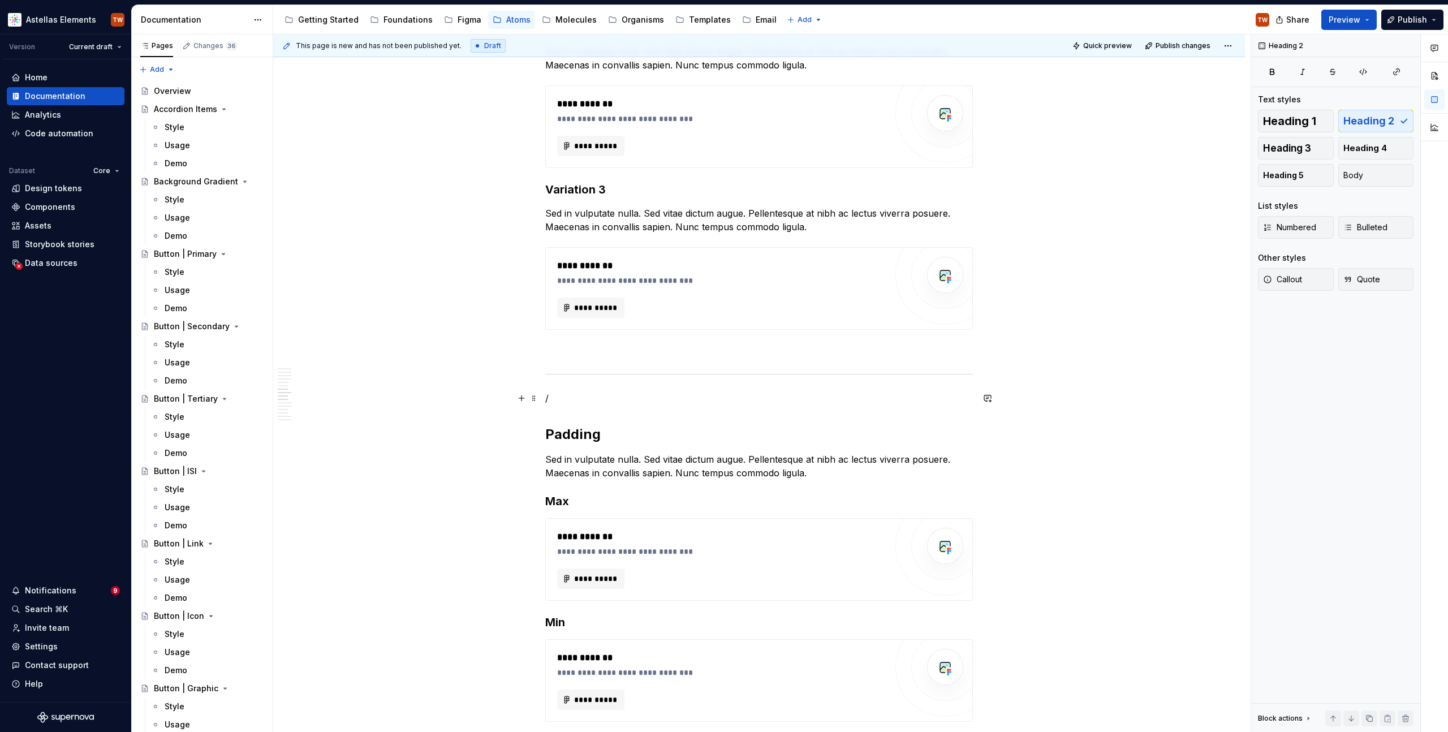
click at [569, 402] on p "/" at bounding box center [759, 398] width 428 height 14
click at [559, 392] on p "/" at bounding box center [759, 398] width 428 height 14
click at [487, 364] on div "**********" at bounding box center [759, 308] width 972 height 3568
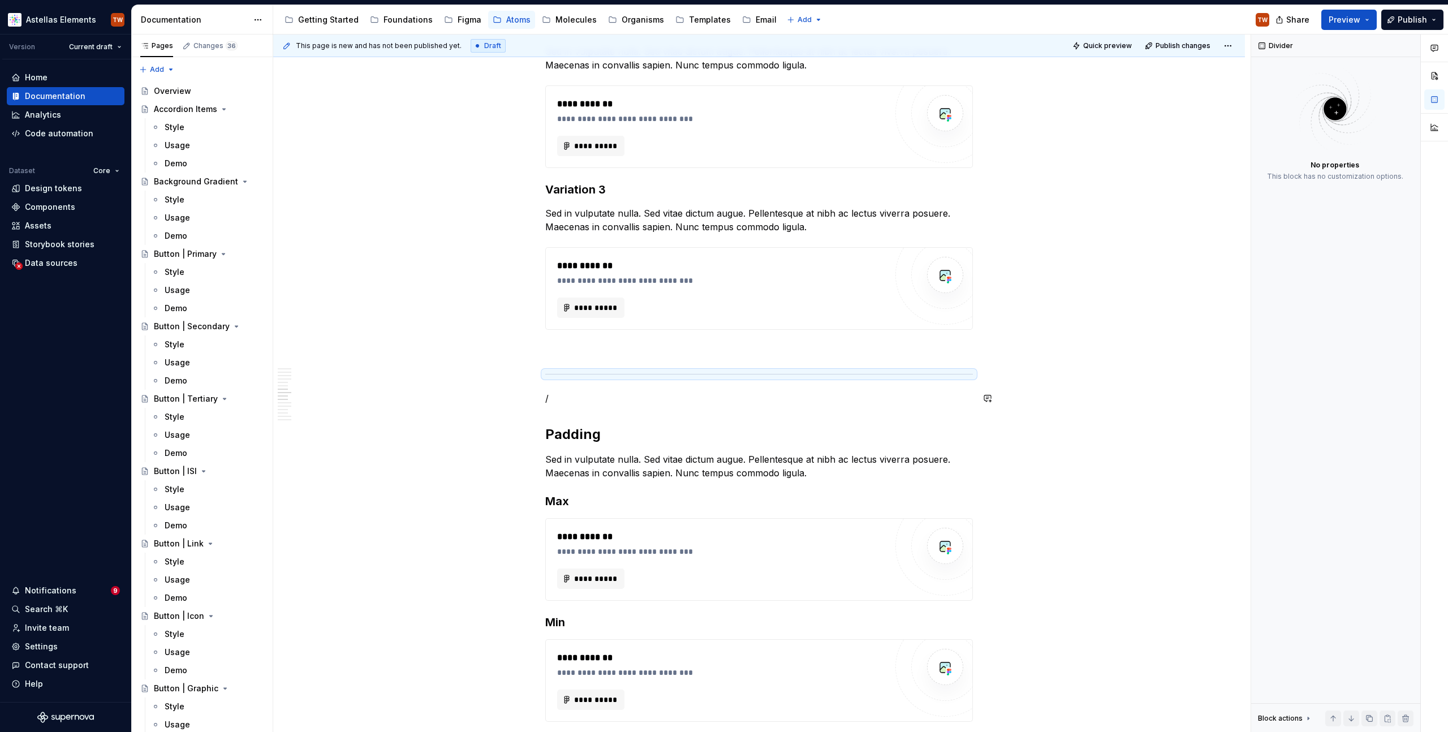
click at [562, 390] on div "**********" at bounding box center [759, 205] width 428 height 3308
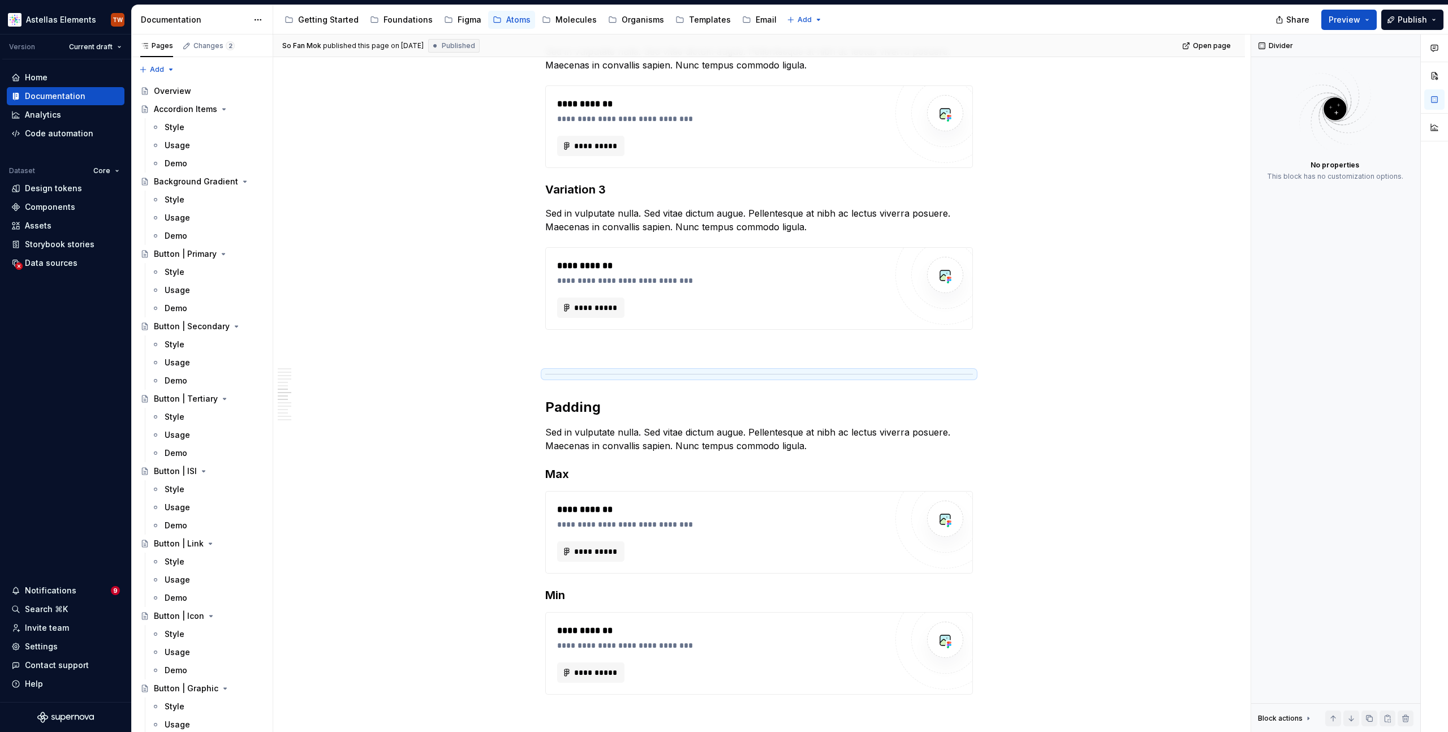
type textarea "*"
